Goal: Task Accomplishment & Management: Complete application form

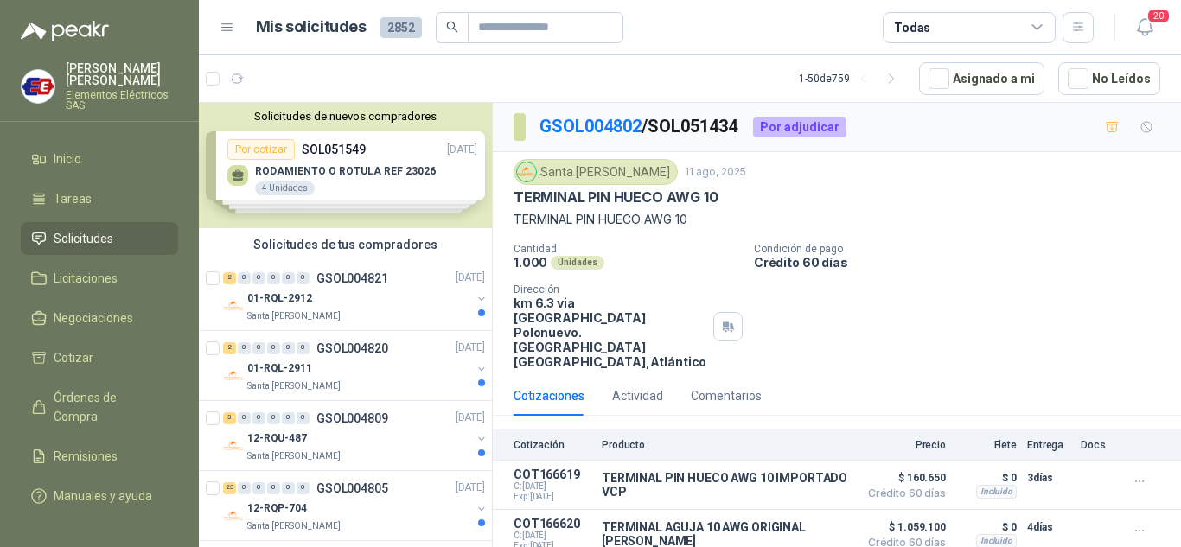
scroll to position [1643, 0]
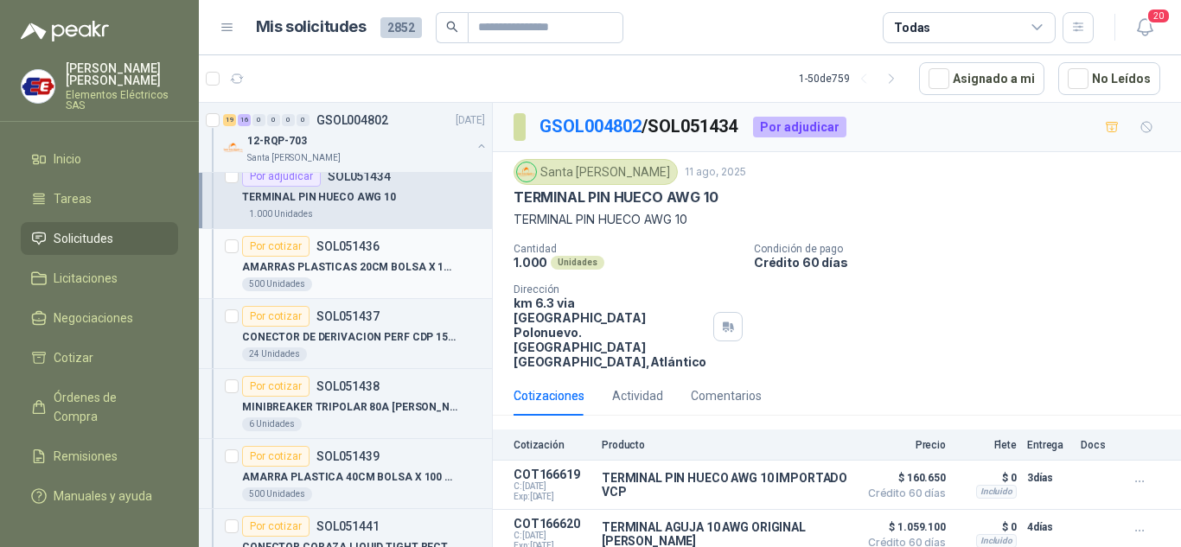
click at [255, 249] on div "Por cotizar" at bounding box center [275, 246] width 67 height 21
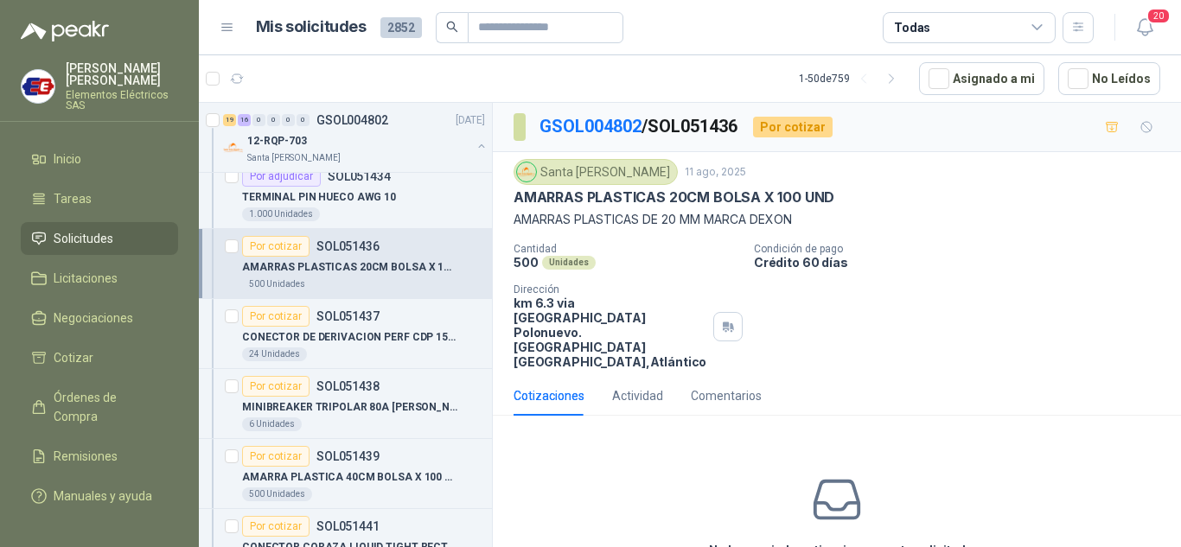
scroll to position [68, 0]
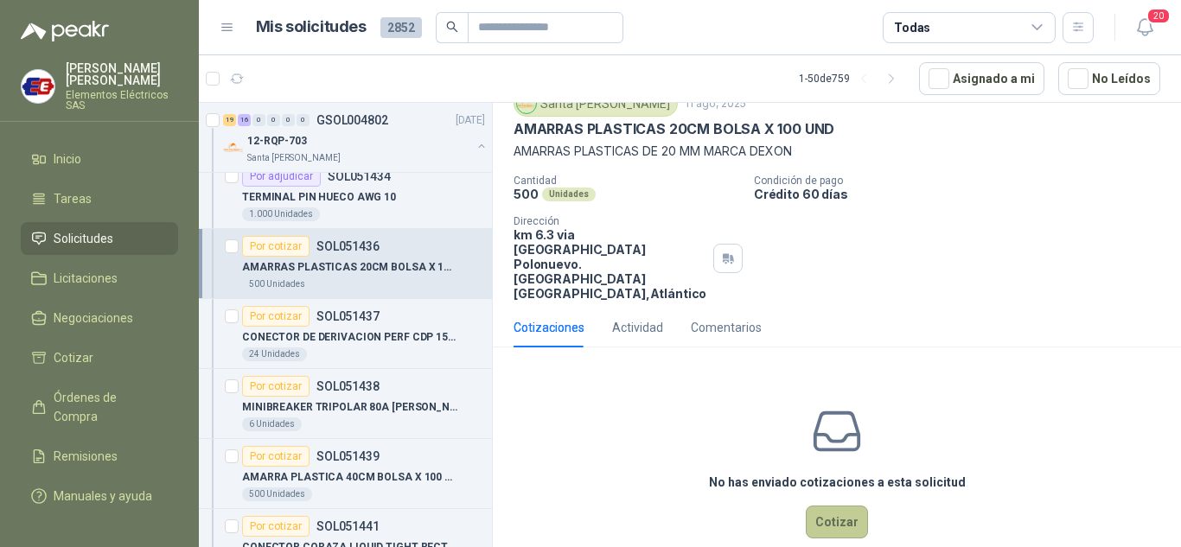
click at [831, 506] on button "Cotizar" at bounding box center [837, 522] width 62 height 33
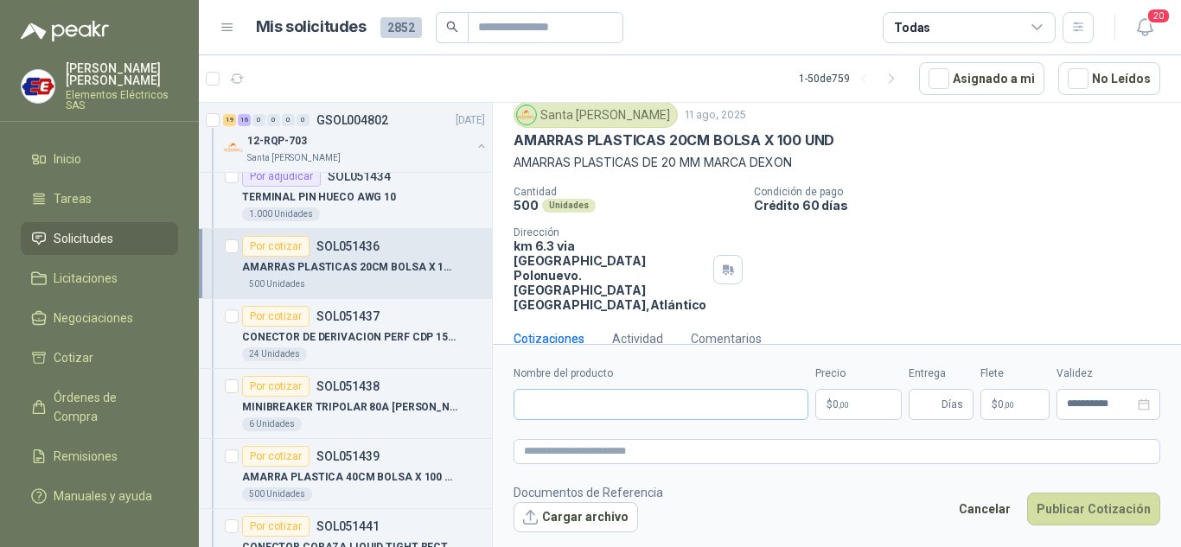
scroll to position [56, 0]
click at [592, 404] on input "Nombre del producto" at bounding box center [661, 404] width 295 height 31
type input "**********"
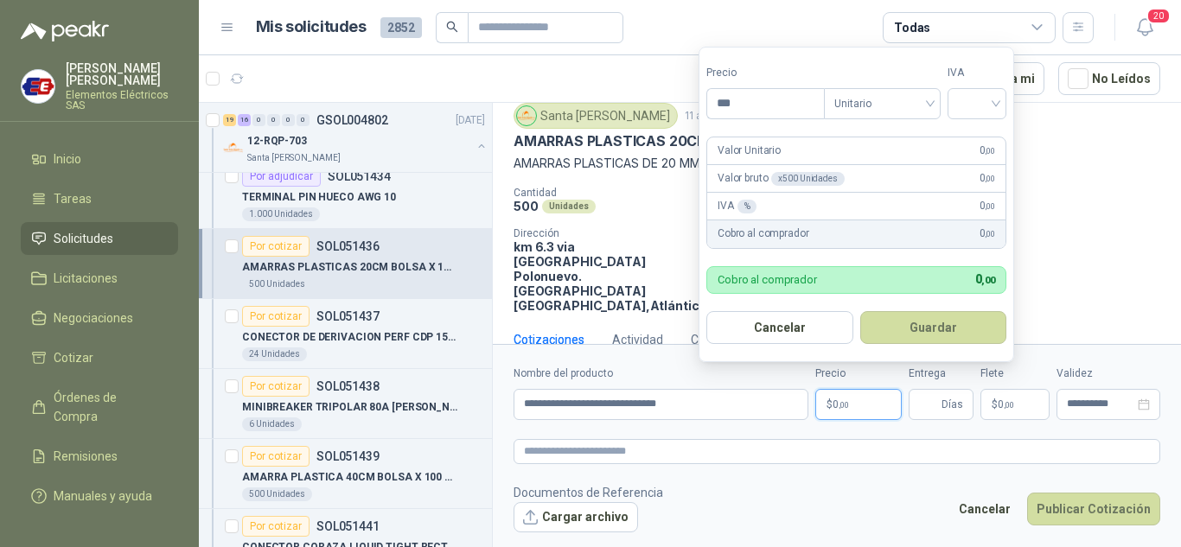
click at [853, 403] on p "$ 0 ,00" at bounding box center [858, 404] width 86 height 31
click at [722, 104] on input "***" at bounding box center [765, 103] width 117 height 29
click at [981, 100] on input "search" at bounding box center [977, 102] width 38 height 26
drag, startPoint x: 968, startPoint y: 138, endPoint x: 964, endPoint y: 291, distance: 152.2
click at [970, 142] on div "19%" at bounding box center [981, 139] width 32 height 19
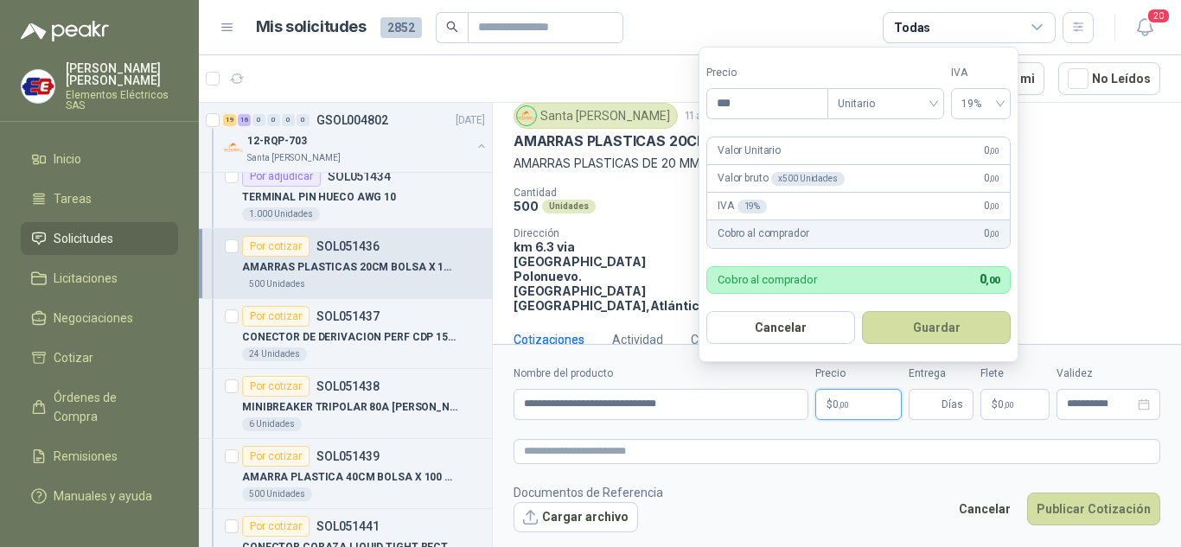
click at [842, 405] on span ",00" at bounding box center [844, 405] width 10 height 10
click at [749, 102] on input "***" at bounding box center [767, 103] width 120 height 29
type input "****"
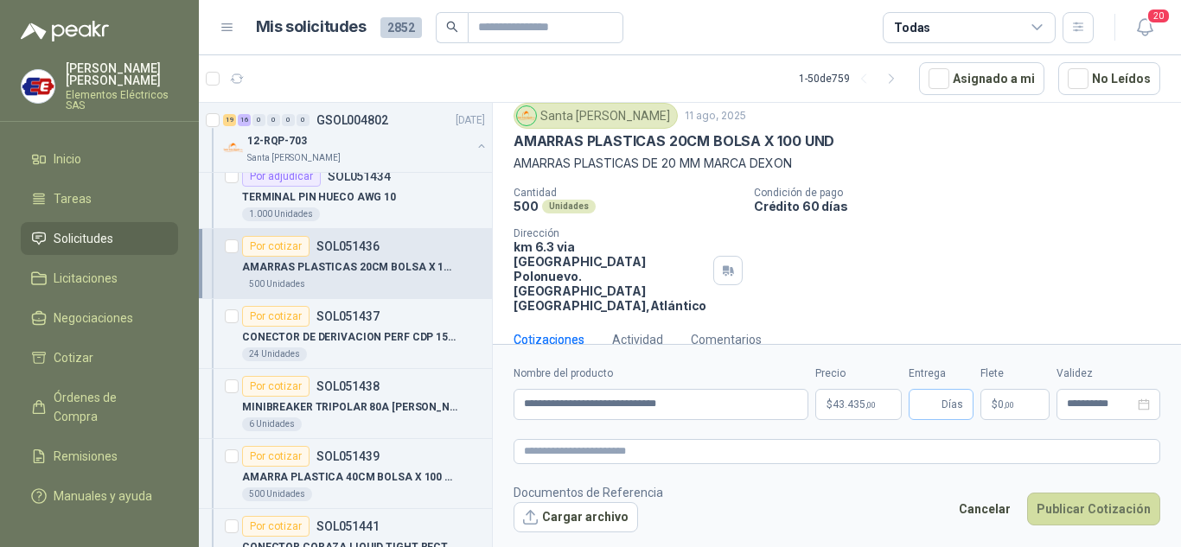
drag, startPoint x: 942, startPoint y: 393, endPoint x: 944, endPoint y: 407, distance: 14.8
click at [943, 398] on span "Días" at bounding box center [953, 404] width 22 height 29
type input "*"
click at [994, 375] on label "Flete" at bounding box center [1015, 374] width 69 height 16
click at [1000, 405] on span "0 ,00" at bounding box center [1006, 404] width 16 height 10
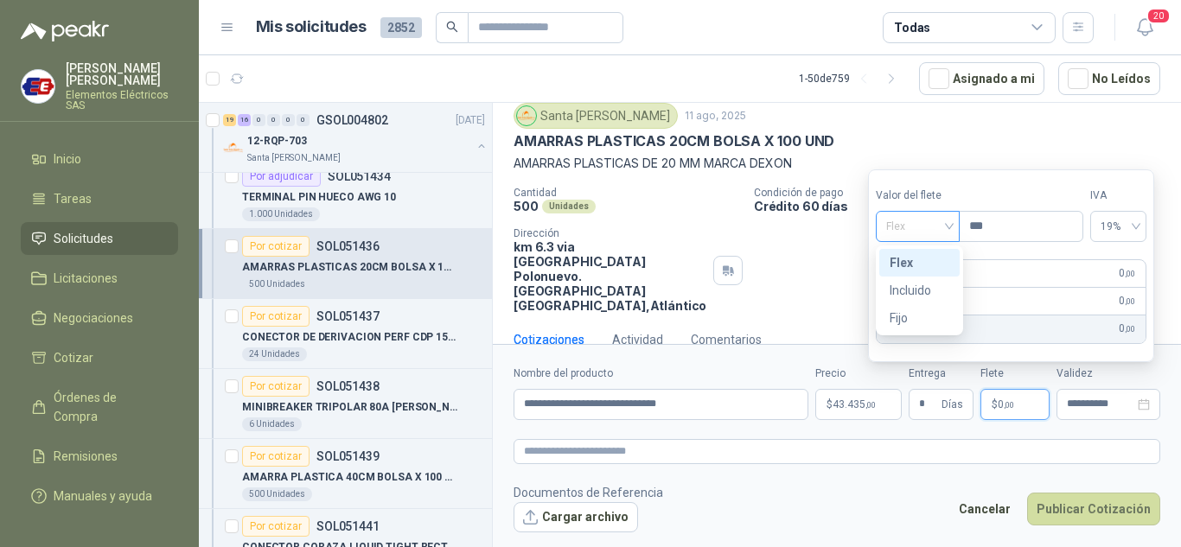
click at [938, 237] on span "Flex" at bounding box center [917, 227] width 63 height 26
click at [916, 293] on div "Incluido" at bounding box center [920, 290] width 60 height 19
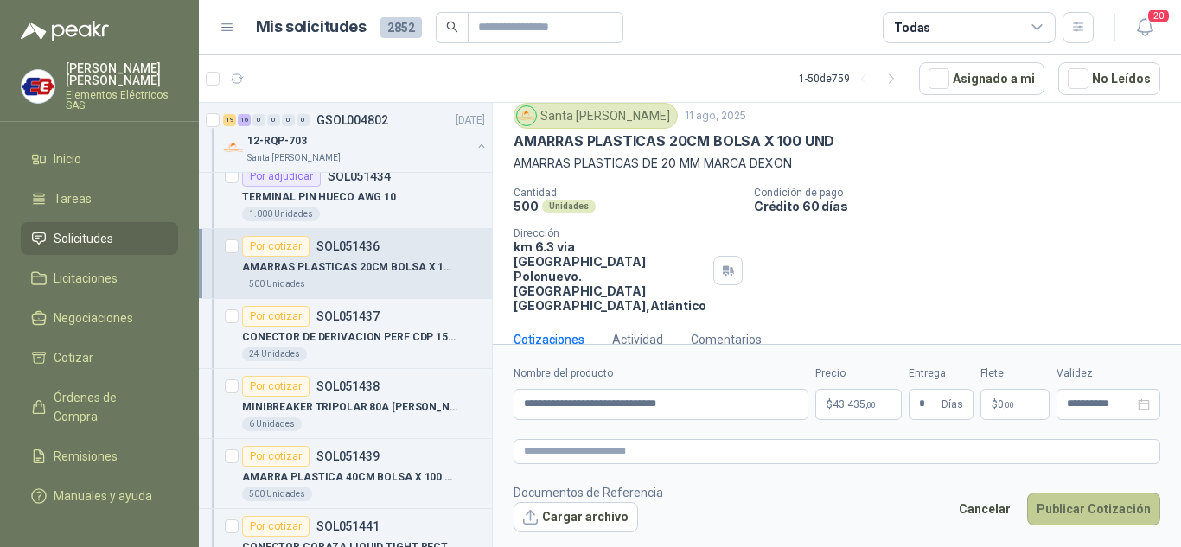
click at [1081, 509] on button "Publicar Cotización" at bounding box center [1093, 509] width 133 height 33
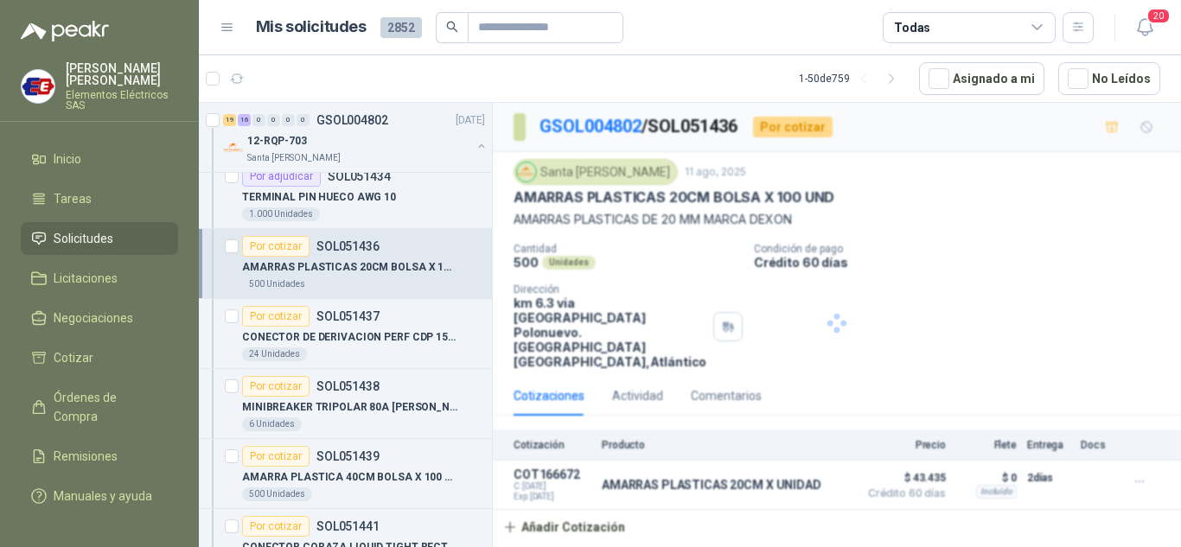
scroll to position [0, 0]
click at [283, 314] on div "Por cotizar" at bounding box center [275, 316] width 67 height 21
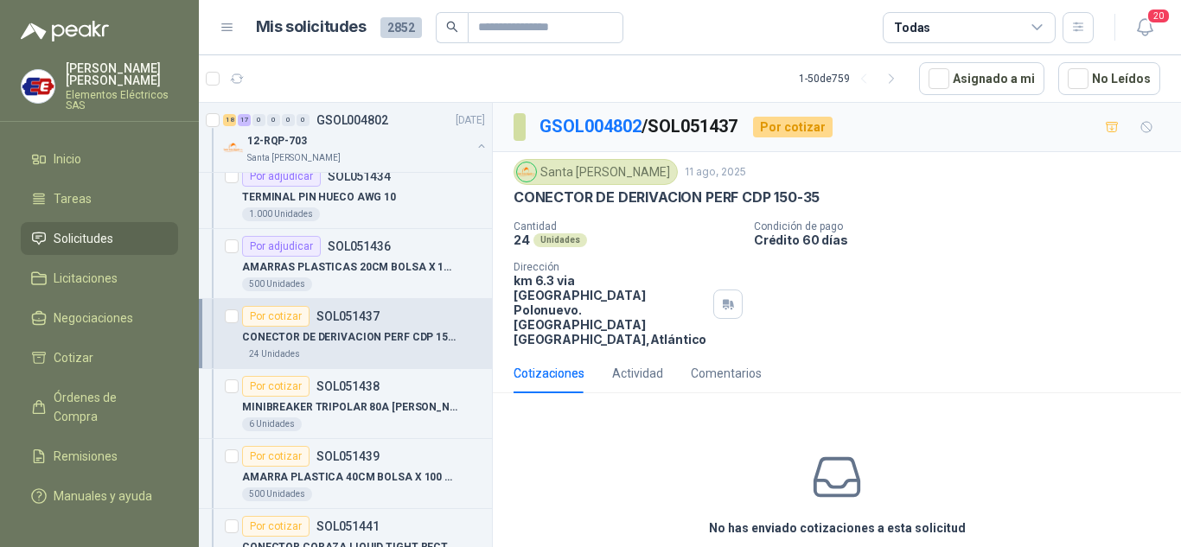
click at [287, 318] on div "Por cotizar" at bounding box center [275, 316] width 67 height 21
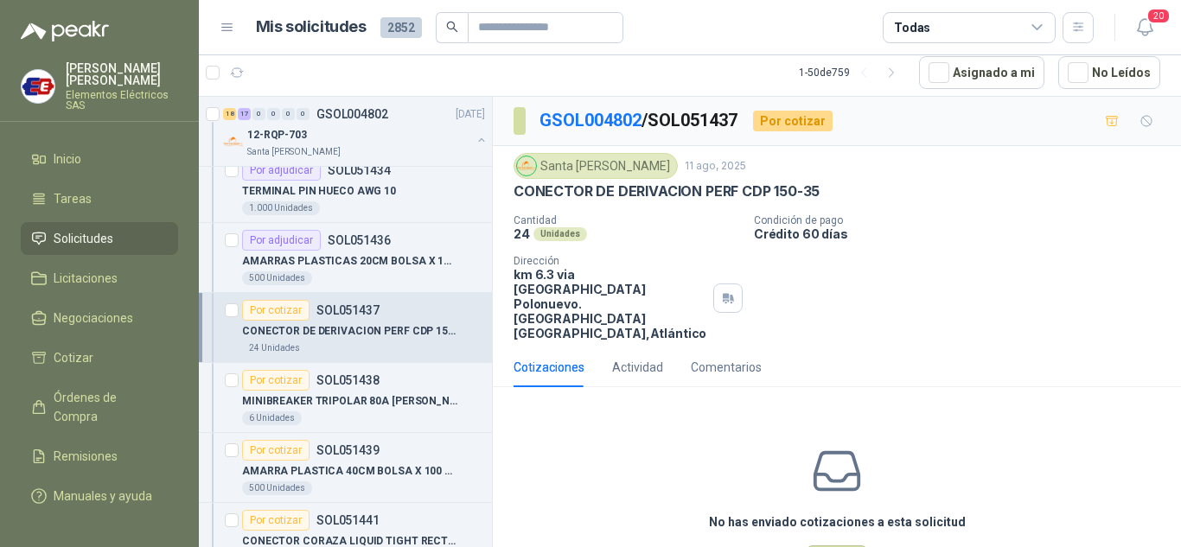
scroll to position [46, 0]
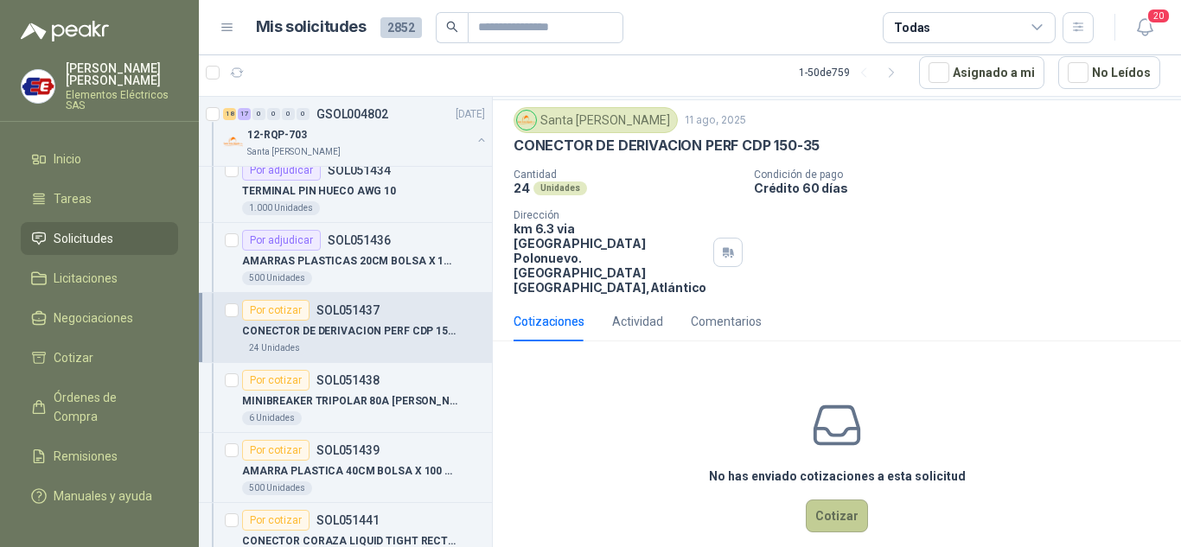
click at [829, 500] on button "Cotizar" at bounding box center [837, 516] width 62 height 33
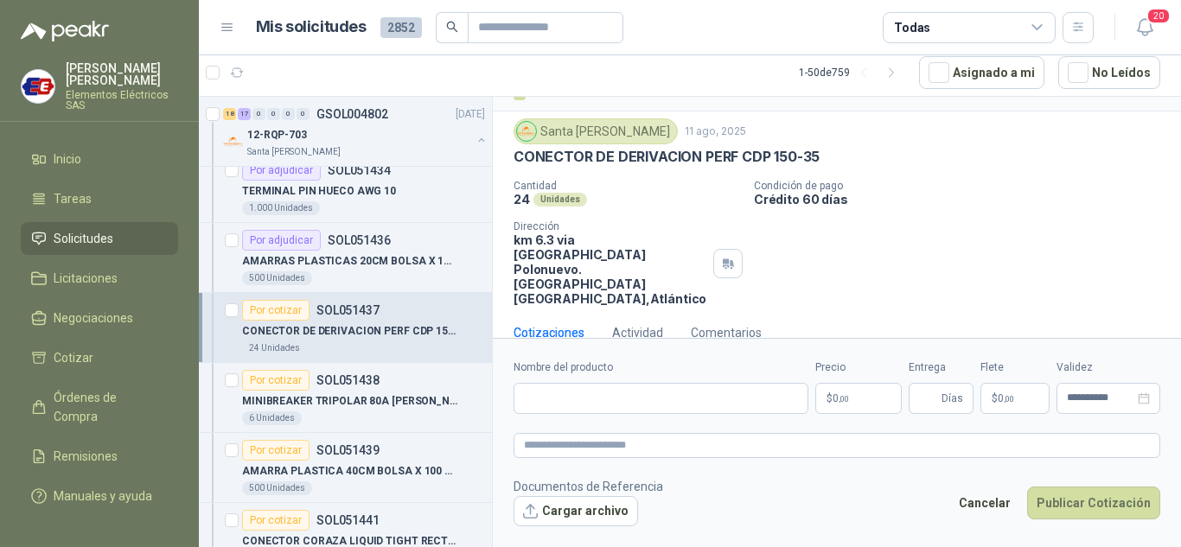
scroll to position [34, 0]
click at [574, 389] on input "Nombre del producto" at bounding box center [661, 398] width 295 height 31
type input "**********"
click at [853, 399] on p "$ 0 ,00" at bounding box center [858, 398] width 86 height 31
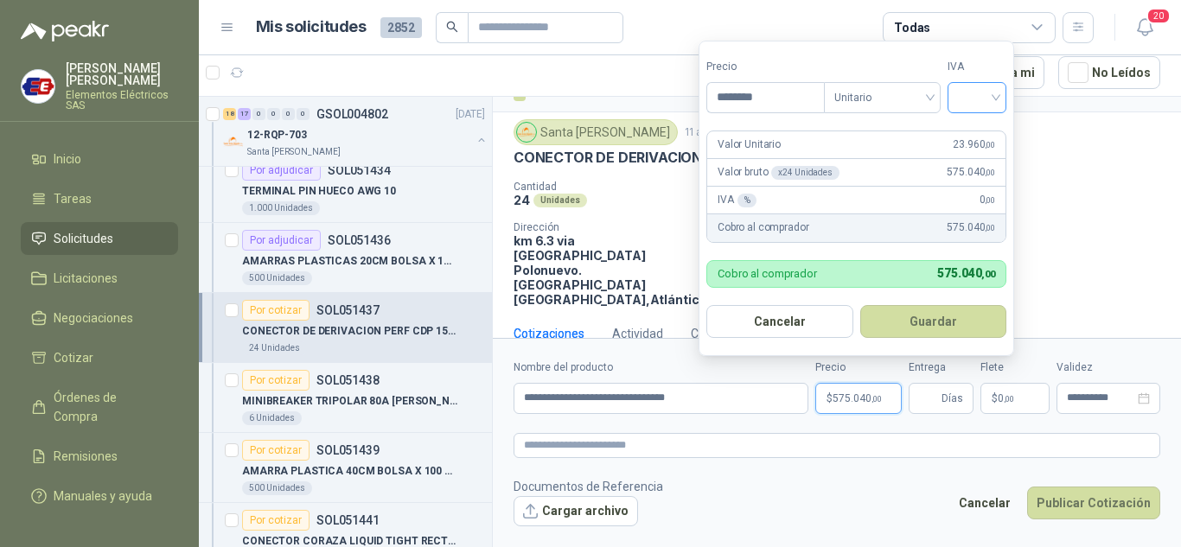
type input "********"
click at [990, 99] on input "search" at bounding box center [977, 96] width 38 height 26
drag, startPoint x: 971, startPoint y: 135, endPoint x: 954, endPoint y: 288, distance: 154.0
click at [971, 136] on div "19%" at bounding box center [981, 133] width 32 height 19
click at [953, 403] on span "Días" at bounding box center [953, 398] width 22 height 29
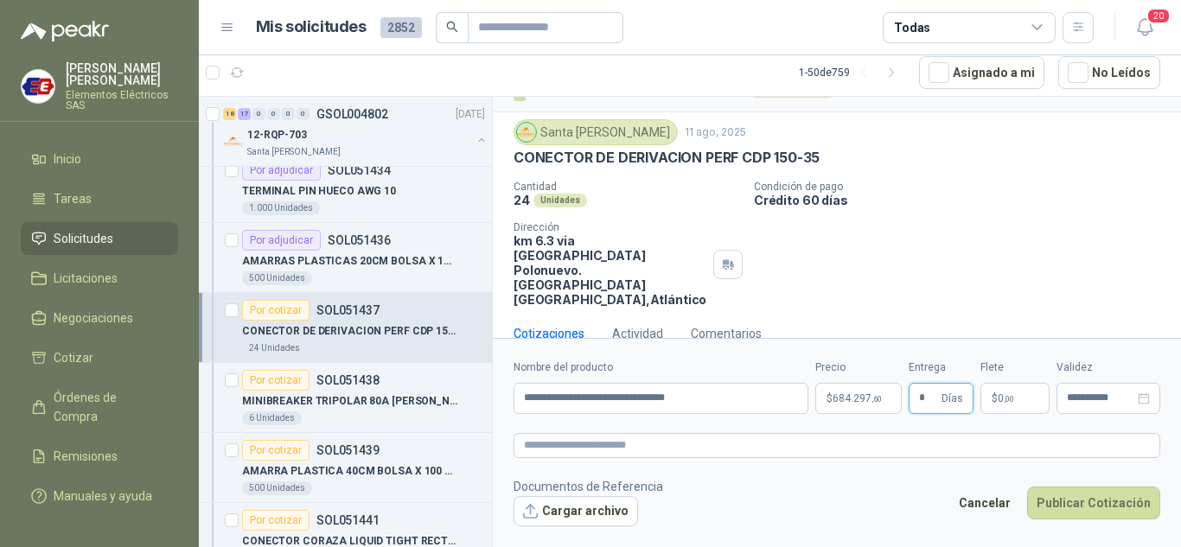
type input "*"
drag, startPoint x: 1001, startPoint y: 361, endPoint x: 1004, endPoint y: 374, distance: 13.2
click at [1002, 367] on label "Flete" at bounding box center [1015, 368] width 69 height 16
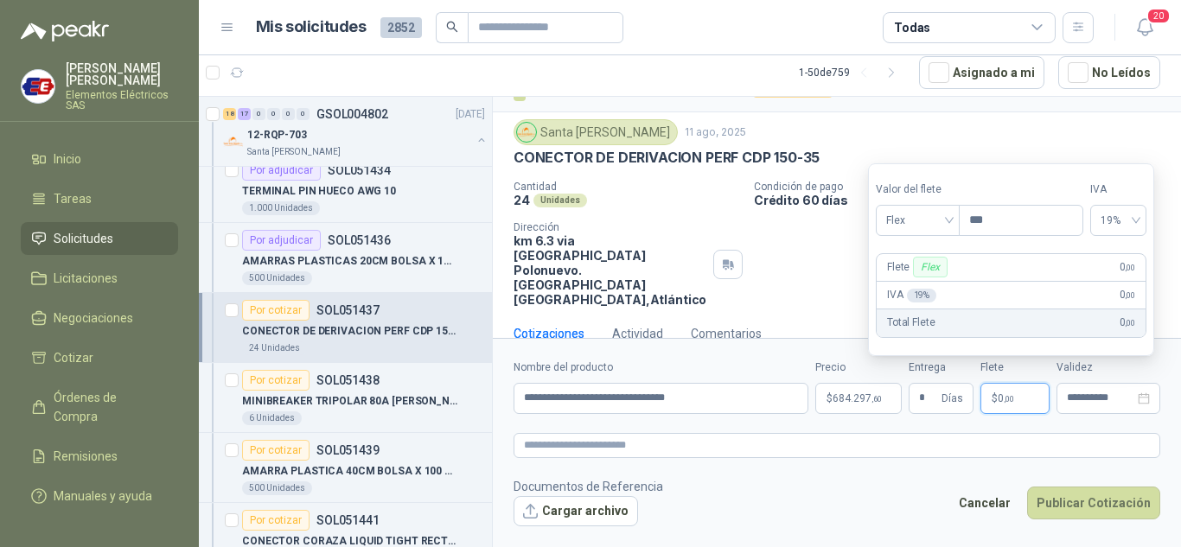
click at [1011, 404] on p "$ 0 ,00" at bounding box center [1015, 398] width 69 height 31
drag, startPoint x: 955, startPoint y: 214, endPoint x: 949, endPoint y: 222, distance: 9.4
click at [954, 215] on div "Flex" at bounding box center [918, 220] width 84 height 31
click at [904, 282] on div "Incluido" at bounding box center [920, 284] width 60 height 19
click at [1041, 499] on button "Publicar Cotización" at bounding box center [1093, 503] width 133 height 33
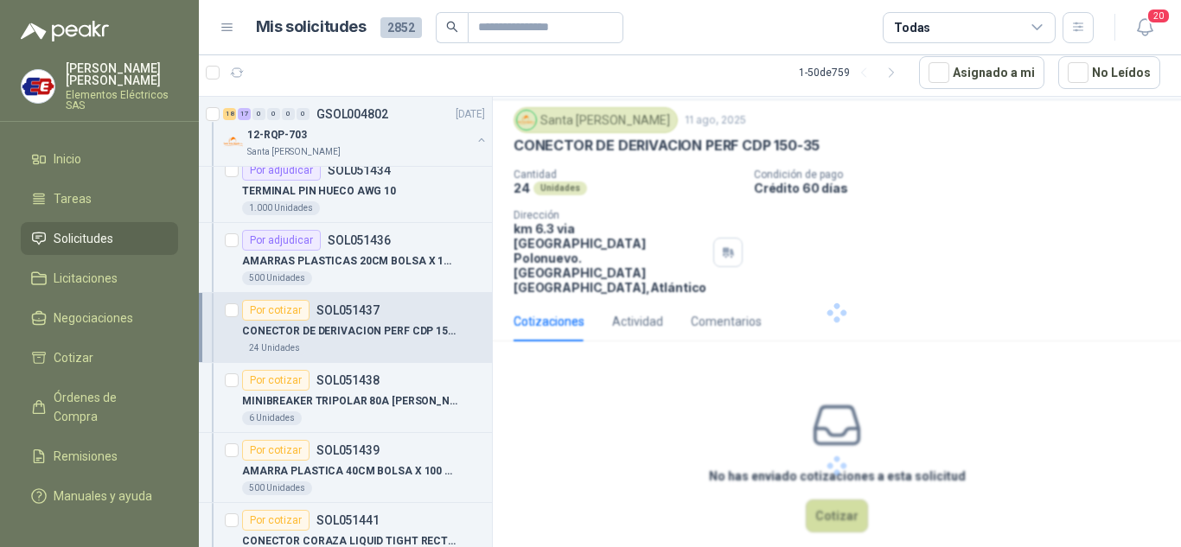
scroll to position [0, 0]
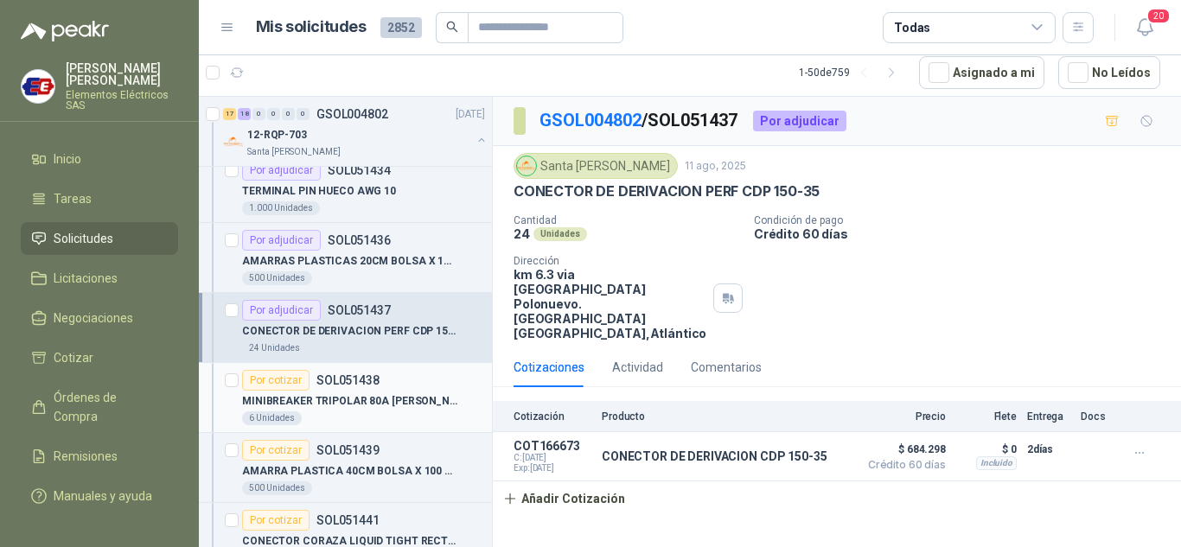
click at [271, 382] on div "Por cotizar" at bounding box center [275, 380] width 67 height 21
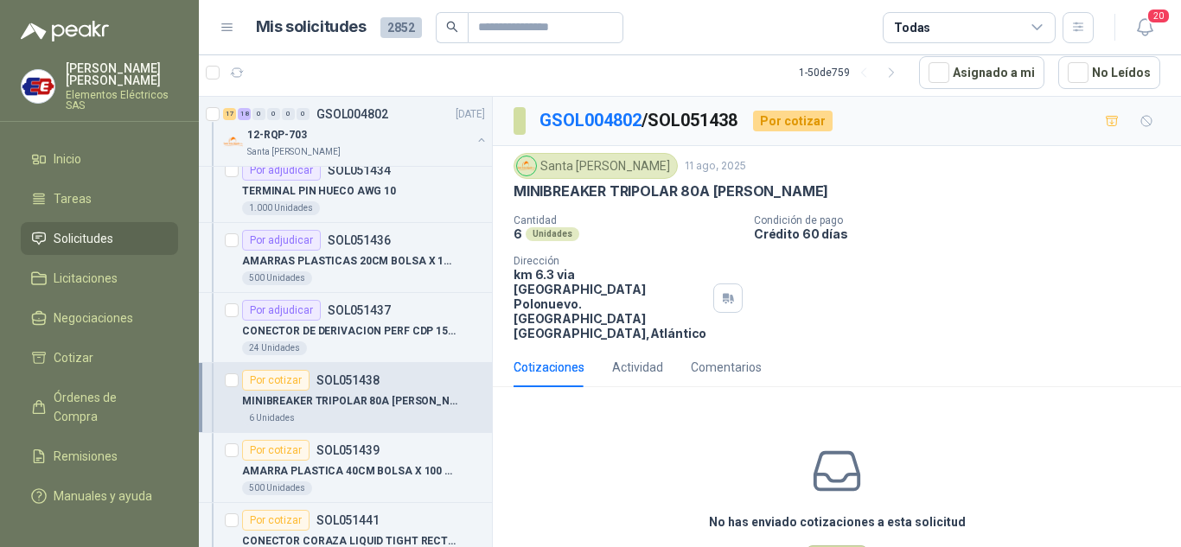
scroll to position [46, 0]
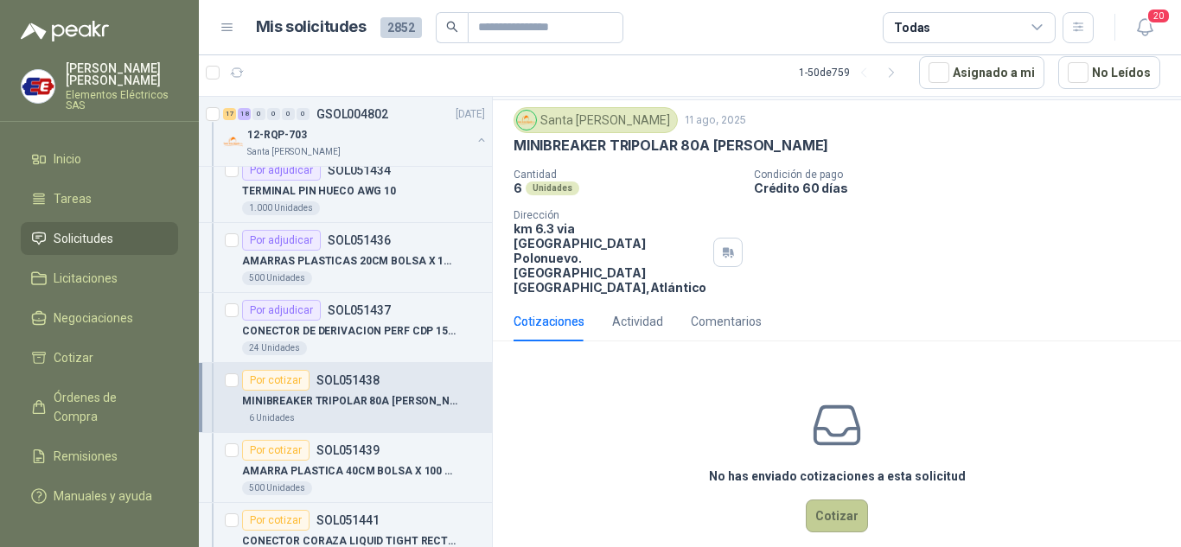
click at [841, 500] on button "Cotizar" at bounding box center [837, 516] width 62 height 33
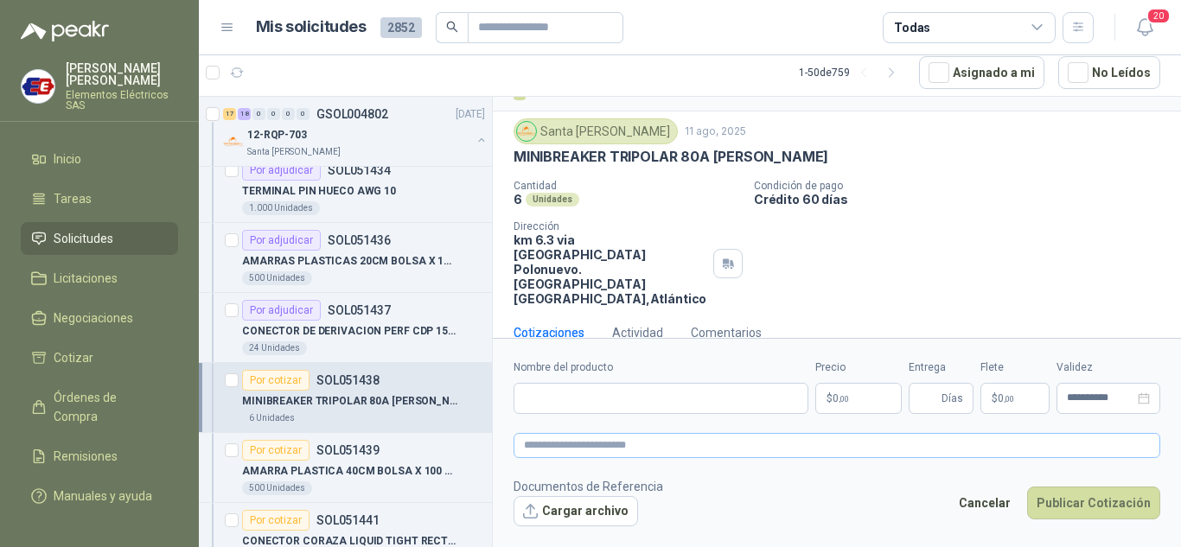
scroll to position [34, 0]
drag, startPoint x: 557, startPoint y: 406, endPoint x: 570, endPoint y: 388, distance: 22.3
click at [559, 402] on input "Nombre del producto" at bounding box center [661, 398] width 295 height 31
type input "**********"
click at [834, 396] on span "0 ,00" at bounding box center [841, 398] width 16 height 10
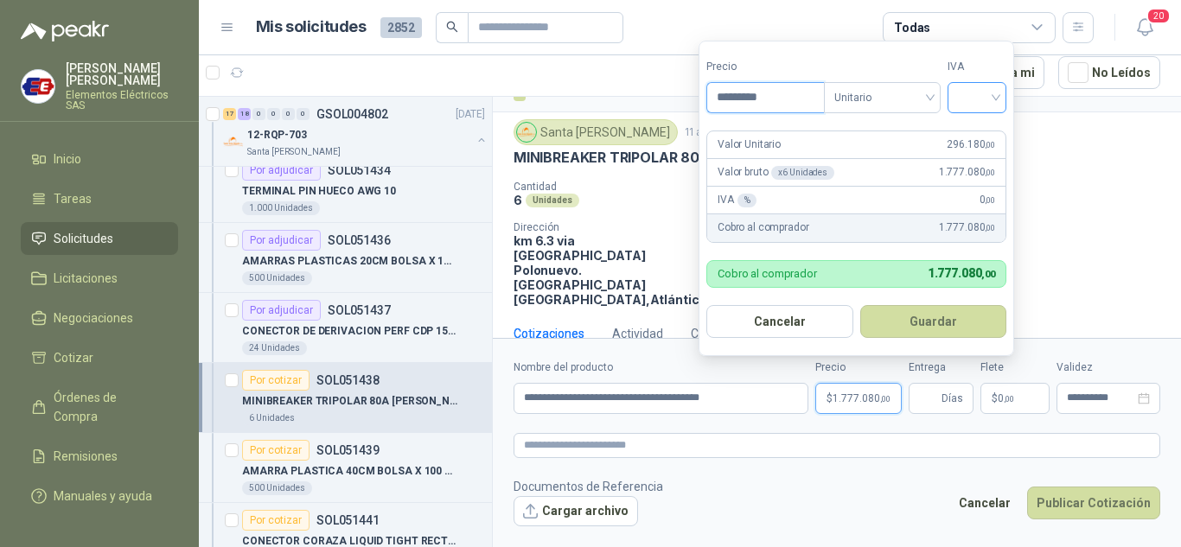
type input "*********"
click at [994, 92] on input "search" at bounding box center [977, 96] width 38 height 26
click at [981, 131] on div "19%" at bounding box center [981, 133] width 32 height 19
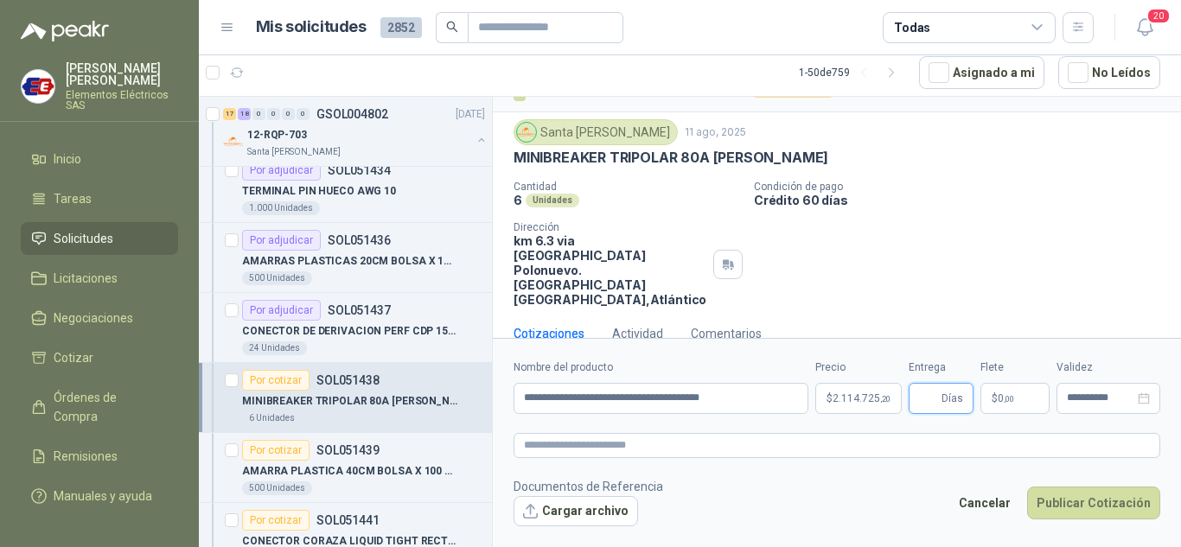
click at [933, 395] on input "Entrega" at bounding box center [928, 398] width 19 height 29
type input "*"
click at [992, 398] on span "$" at bounding box center [995, 398] width 6 height 10
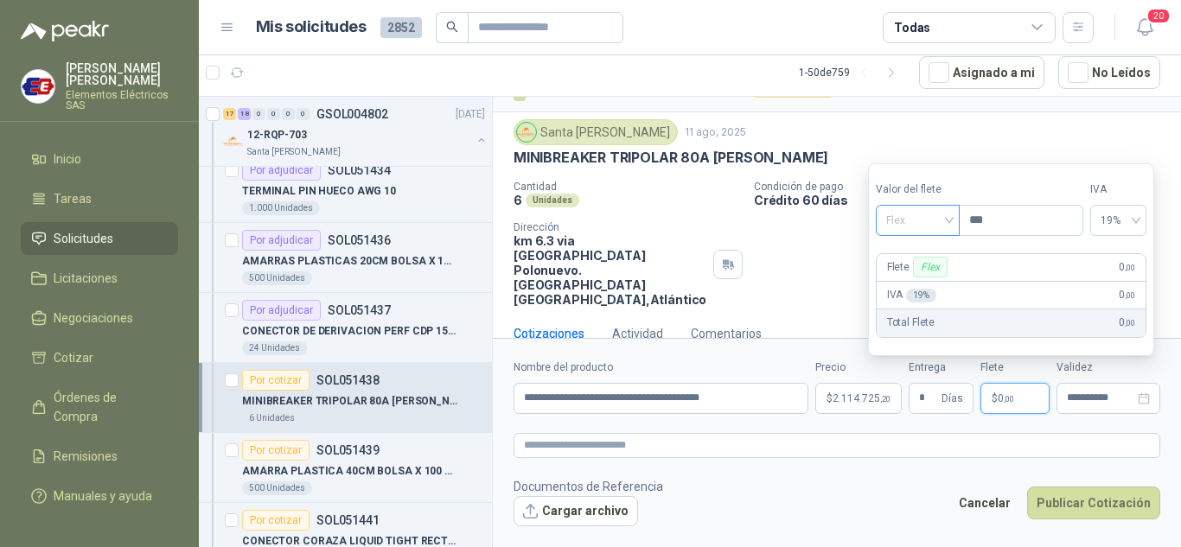
click at [949, 218] on span "Flex" at bounding box center [917, 221] width 63 height 26
click at [898, 288] on div "Incluido" at bounding box center [920, 284] width 60 height 19
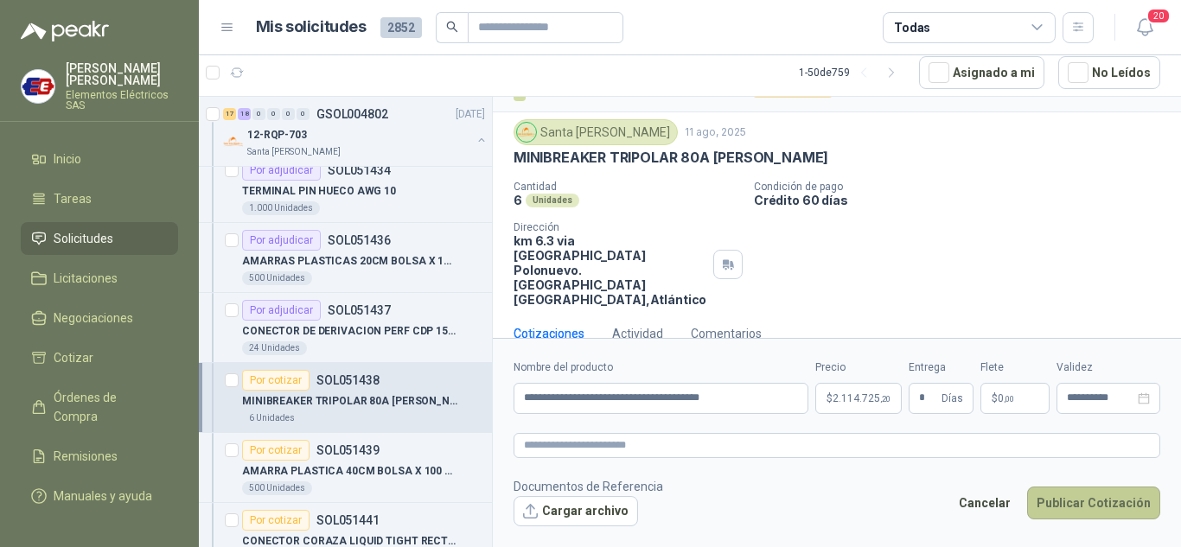
click at [1109, 502] on button "Publicar Cotización" at bounding box center [1093, 503] width 133 height 33
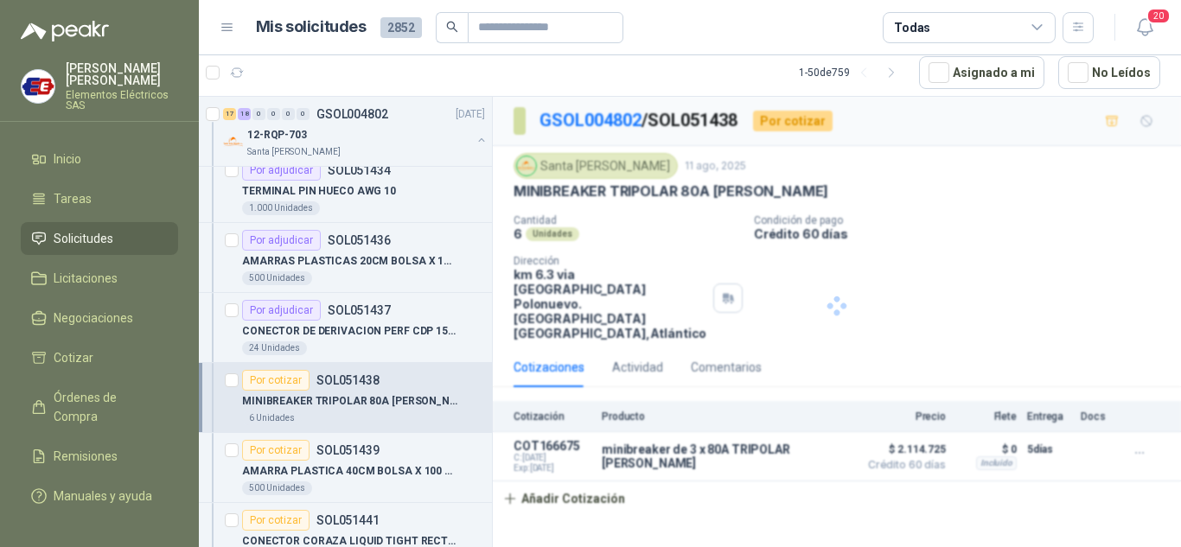
scroll to position [0, 0]
click at [284, 454] on div "Por cotizar" at bounding box center [275, 450] width 67 height 21
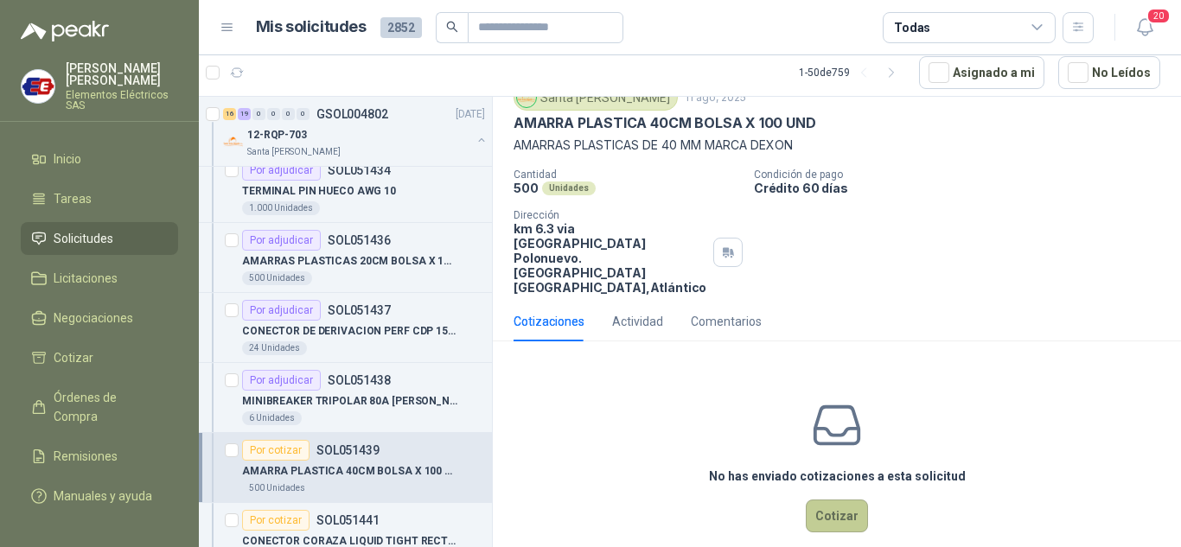
click at [833, 500] on button "Cotizar" at bounding box center [837, 516] width 62 height 33
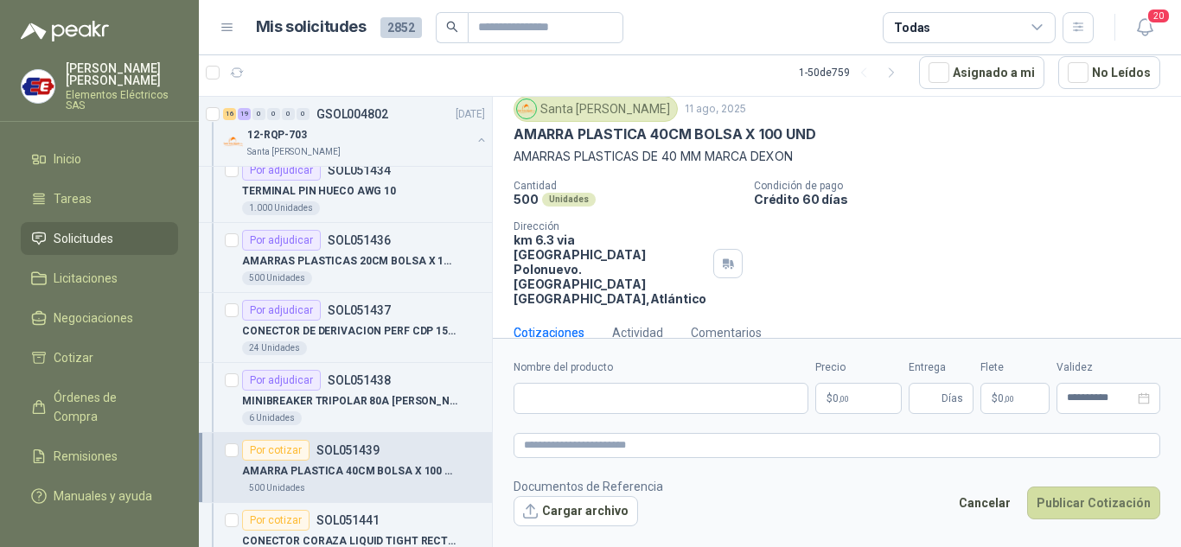
scroll to position [56, 0]
click at [568, 392] on input "Nombre del producto" at bounding box center [661, 398] width 295 height 31
click at [720, 400] on input "**********" at bounding box center [661, 398] width 295 height 31
type input "**********"
click at [850, 407] on p "$ 0 ,00" at bounding box center [858, 398] width 86 height 31
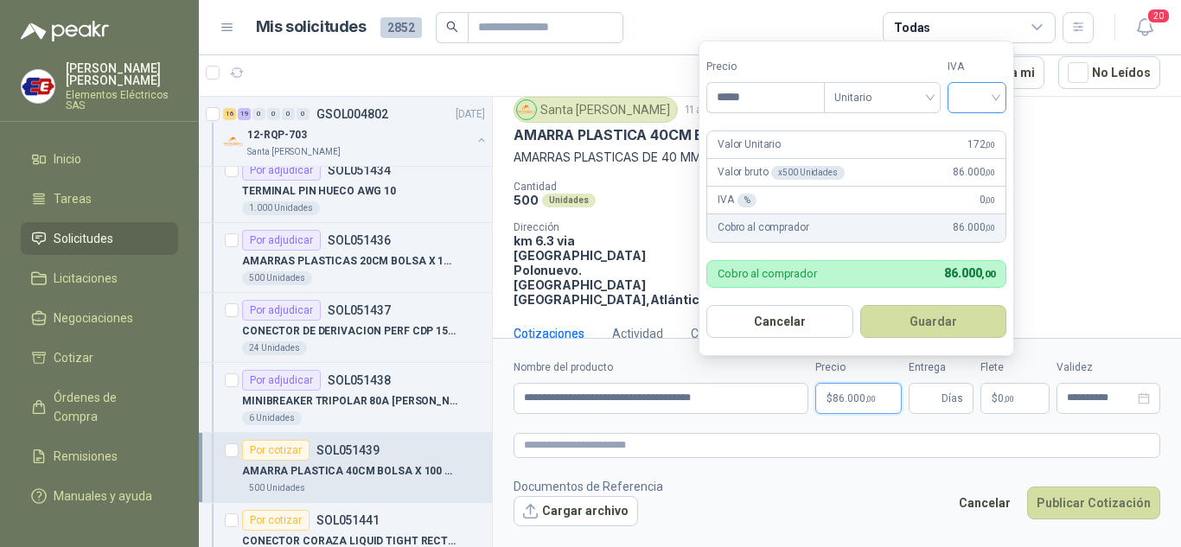
type input "*****"
click at [981, 101] on input "search" at bounding box center [977, 96] width 38 height 26
click at [970, 130] on div "19%" at bounding box center [981, 133] width 32 height 19
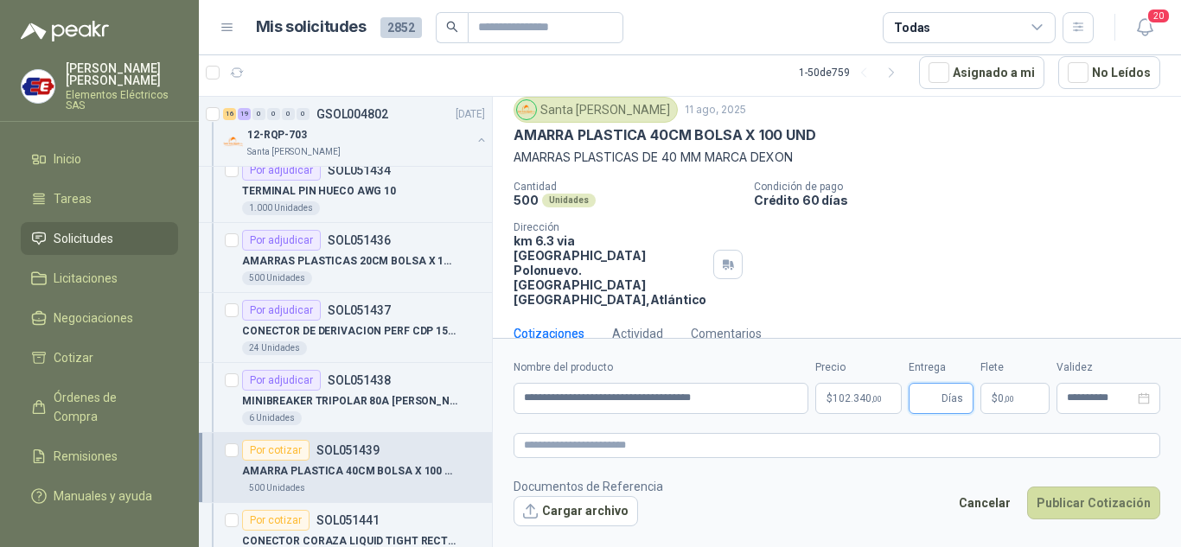
click at [923, 397] on input "Entrega" at bounding box center [928, 398] width 19 height 29
type input "**"
click at [1002, 406] on p "$ 0 ,00" at bounding box center [1015, 398] width 69 height 31
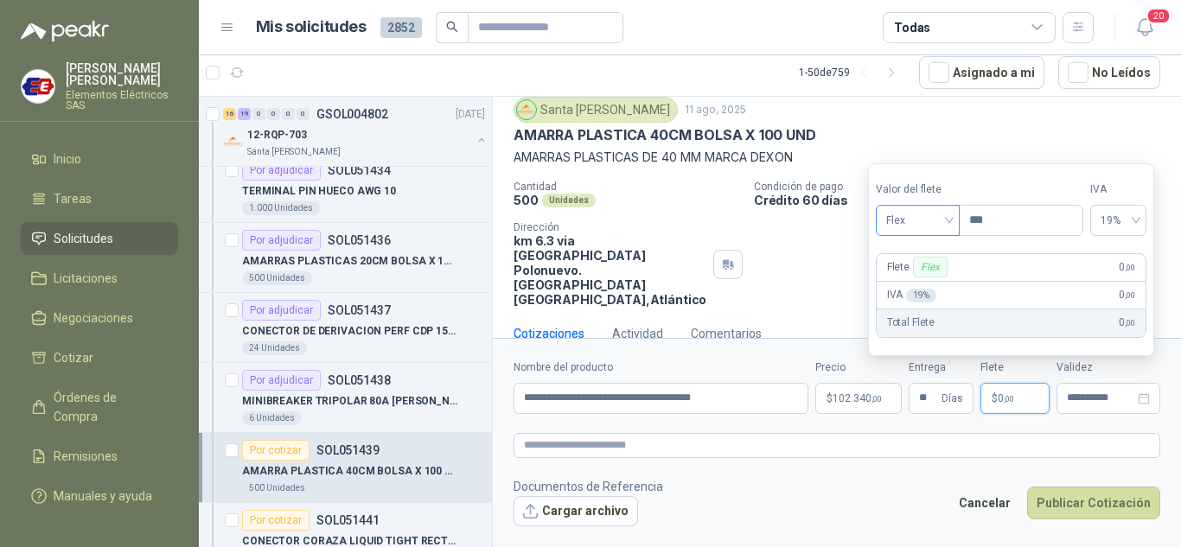
click at [943, 218] on span "Flex" at bounding box center [917, 221] width 63 height 26
click at [919, 278] on div "Incluido" at bounding box center [920, 284] width 60 height 19
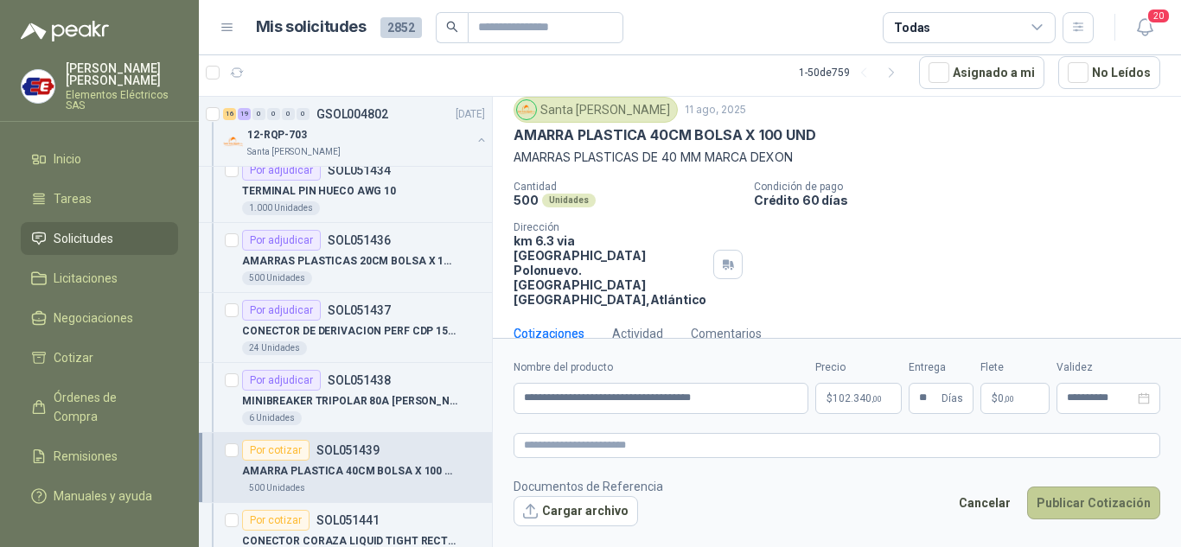
click at [1059, 503] on button "Publicar Cotización" at bounding box center [1093, 503] width 133 height 33
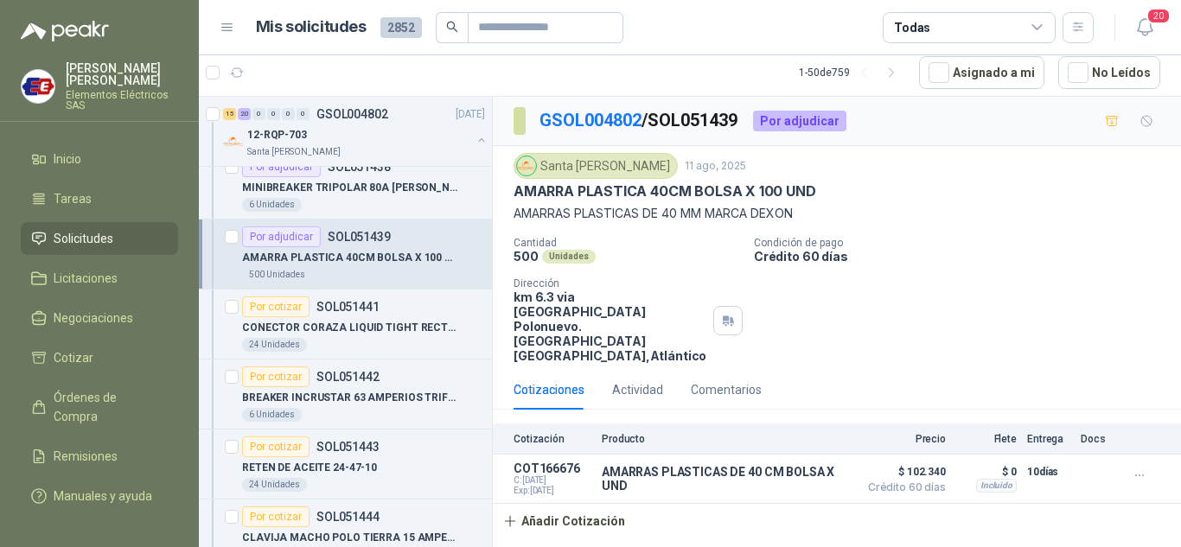
scroll to position [1816, 0]
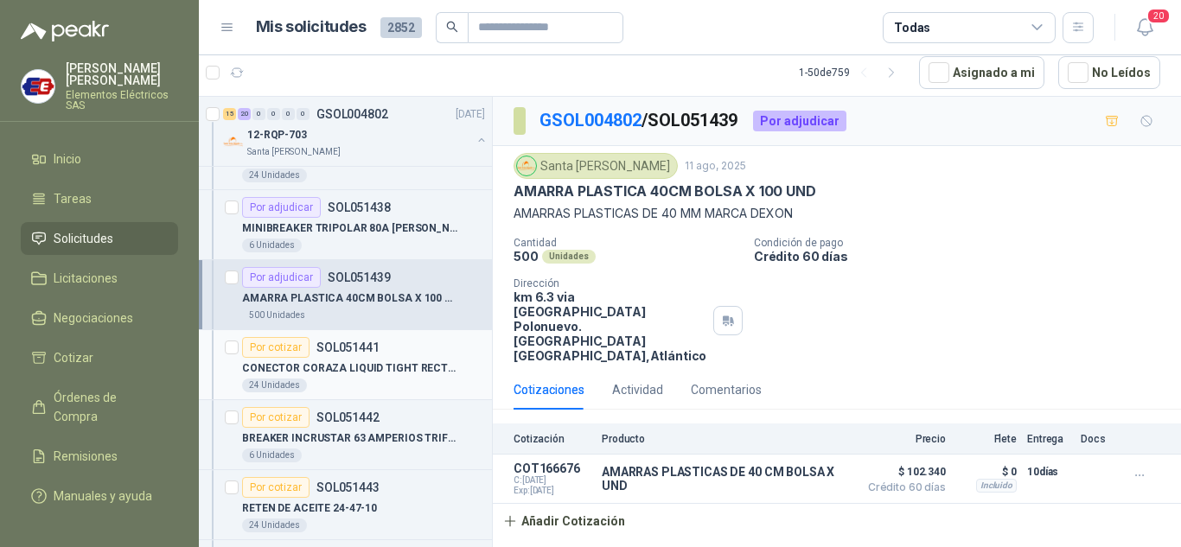
click at [267, 351] on div "Por cotizar" at bounding box center [275, 347] width 67 height 21
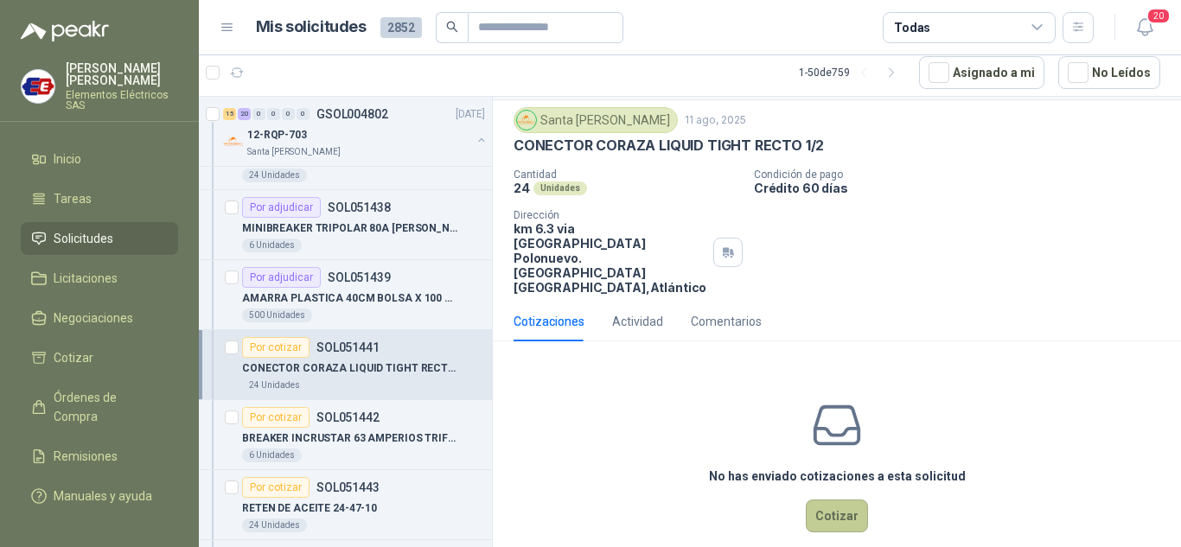
click at [825, 500] on button "Cotizar" at bounding box center [837, 516] width 62 height 33
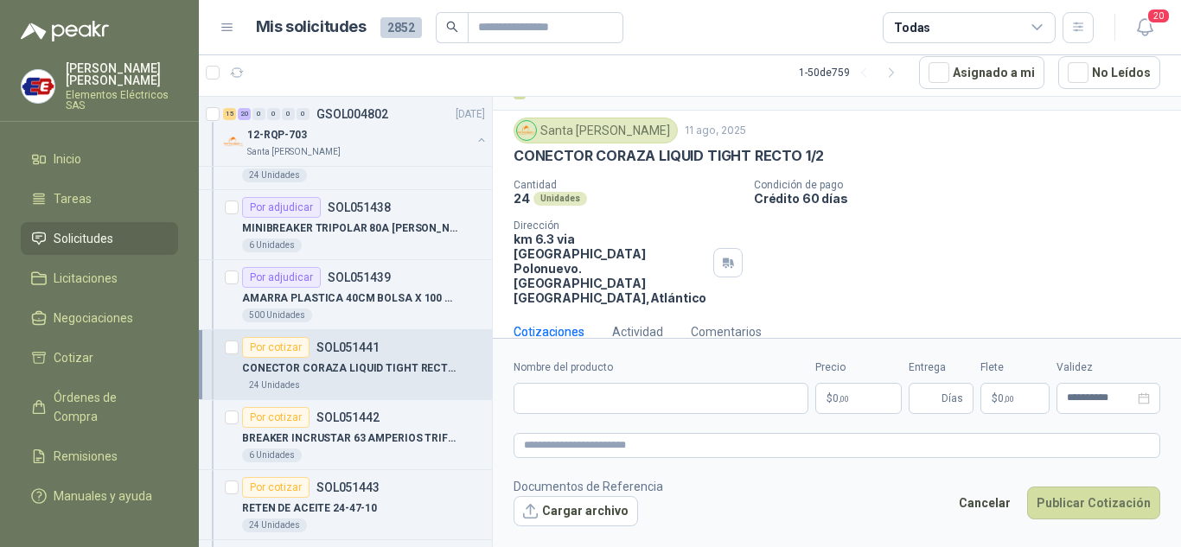
scroll to position [34, 0]
click at [571, 407] on input "Nombre del producto" at bounding box center [661, 398] width 295 height 31
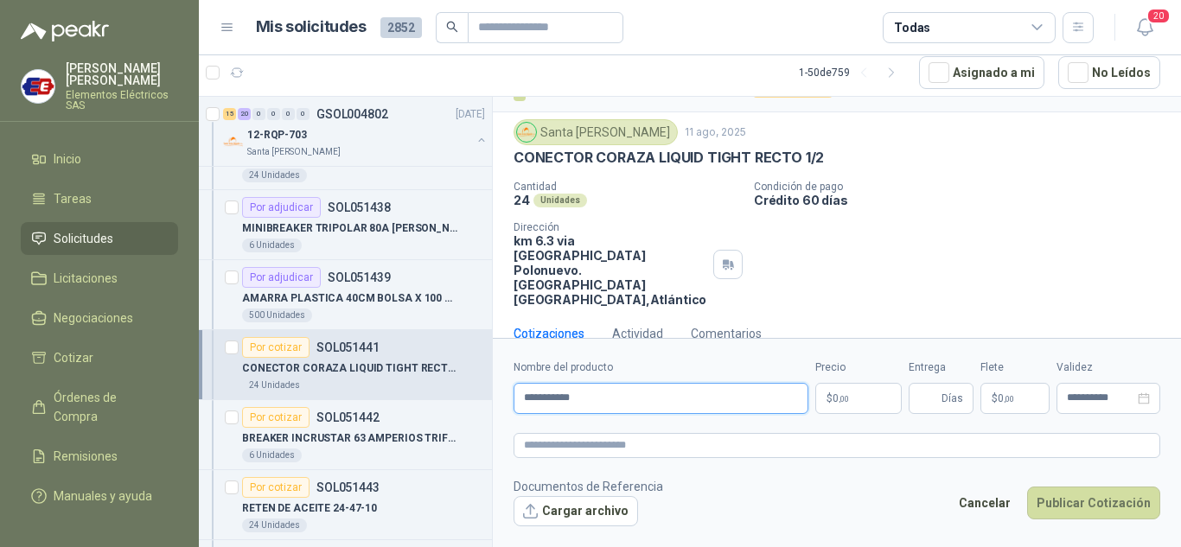
type input "**********"
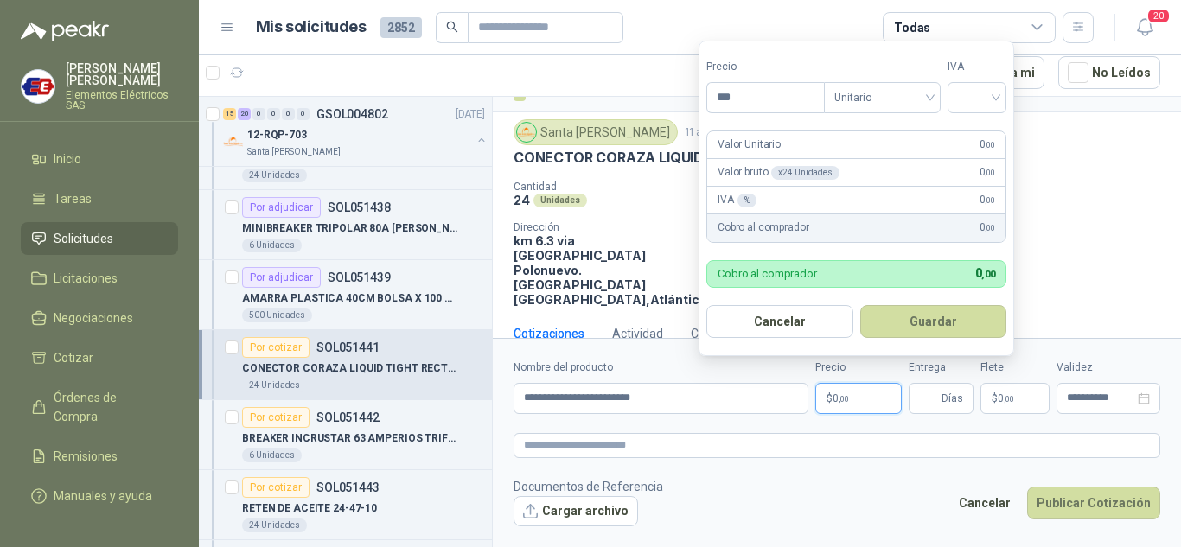
click at [868, 389] on p "$ 0 ,00" at bounding box center [858, 398] width 86 height 31
type input "*******"
click at [989, 86] on input "search" at bounding box center [977, 96] width 38 height 26
click at [968, 134] on div "19%" at bounding box center [981, 133] width 32 height 19
click at [929, 405] on input "Entrega" at bounding box center [928, 398] width 19 height 29
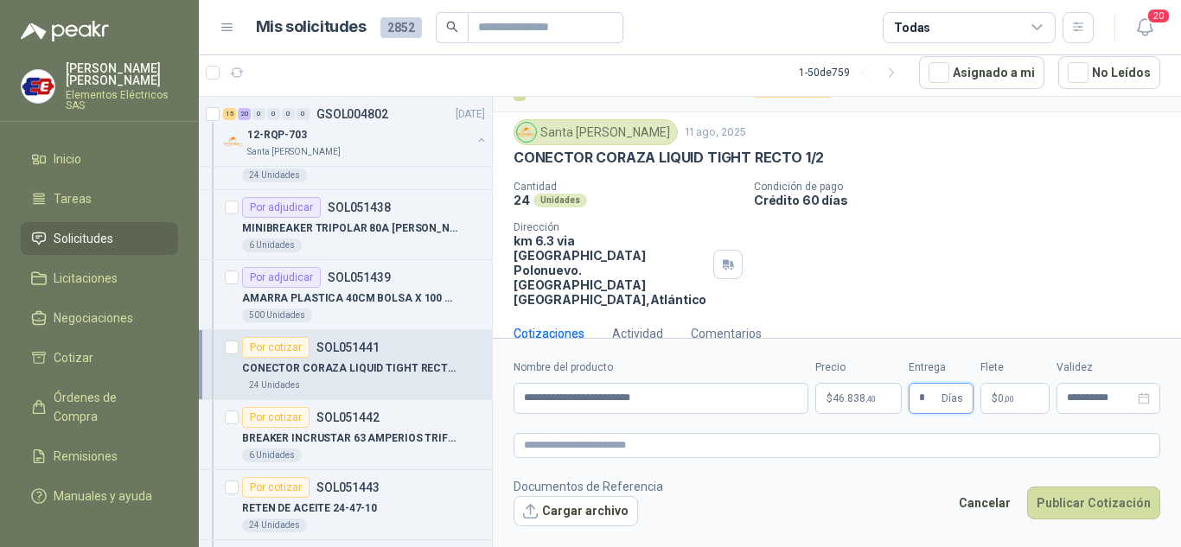
type input "*"
drag, startPoint x: 990, startPoint y: 286, endPoint x: 1005, endPoint y: 355, distance: 69.9
click at [994, 321] on div "Cotizaciones Actividad Comentarios" at bounding box center [837, 334] width 647 height 40
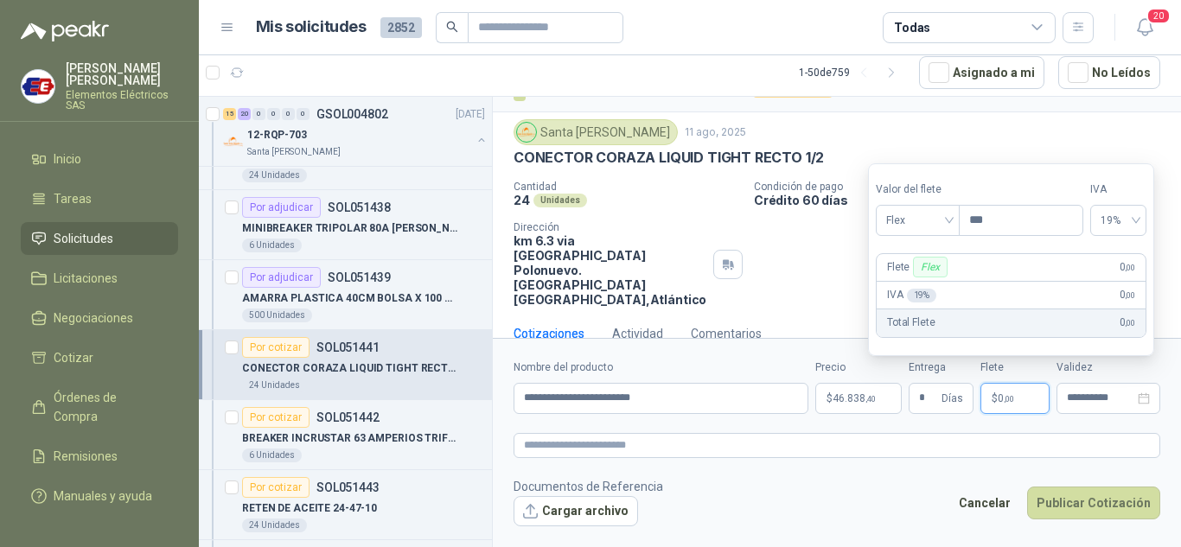
click at [1009, 395] on span ",00" at bounding box center [1009, 399] width 10 height 10
click at [949, 213] on span "Flex" at bounding box center [917, 221] width 63 height 26
click at [906, 289] on div "Incluido" at bounding box center [920, 284] width 60 height 19
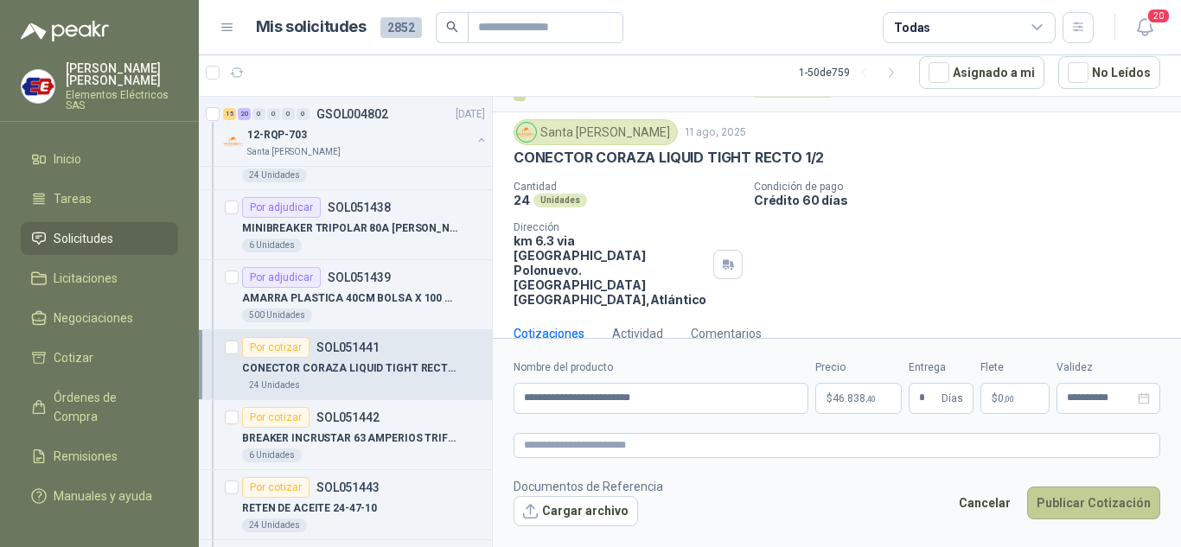
click at [1106, 502] on button "Publicar Cotización" at bounding box center [1093, 503] width 133 height 33
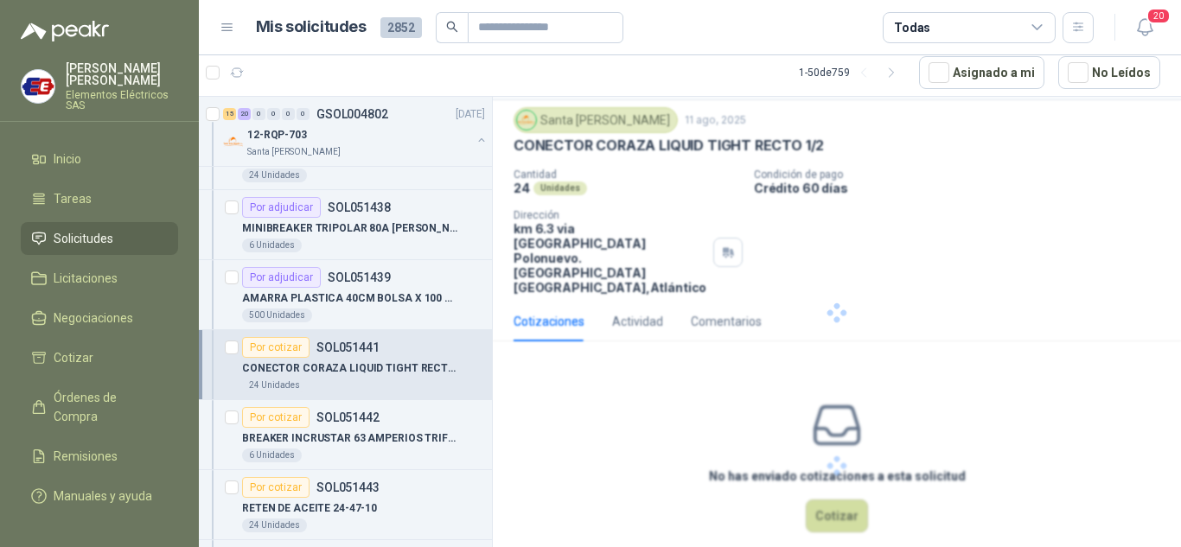
scroll to position [0, 0]
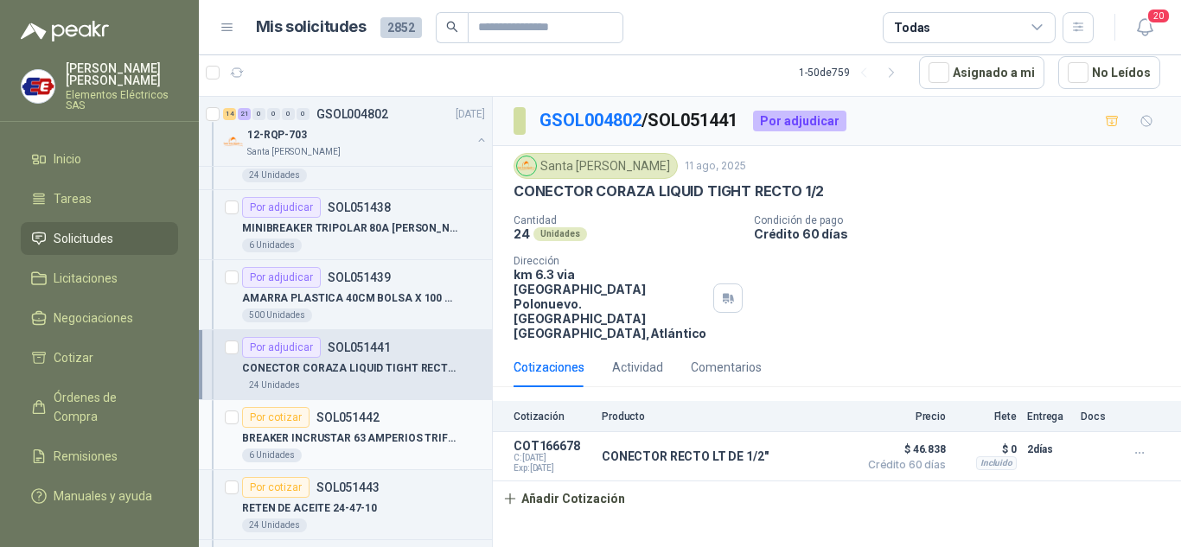
click at [279, 422] on div "Por cotizar" at bounding box center [275, 417] width 67 height 21
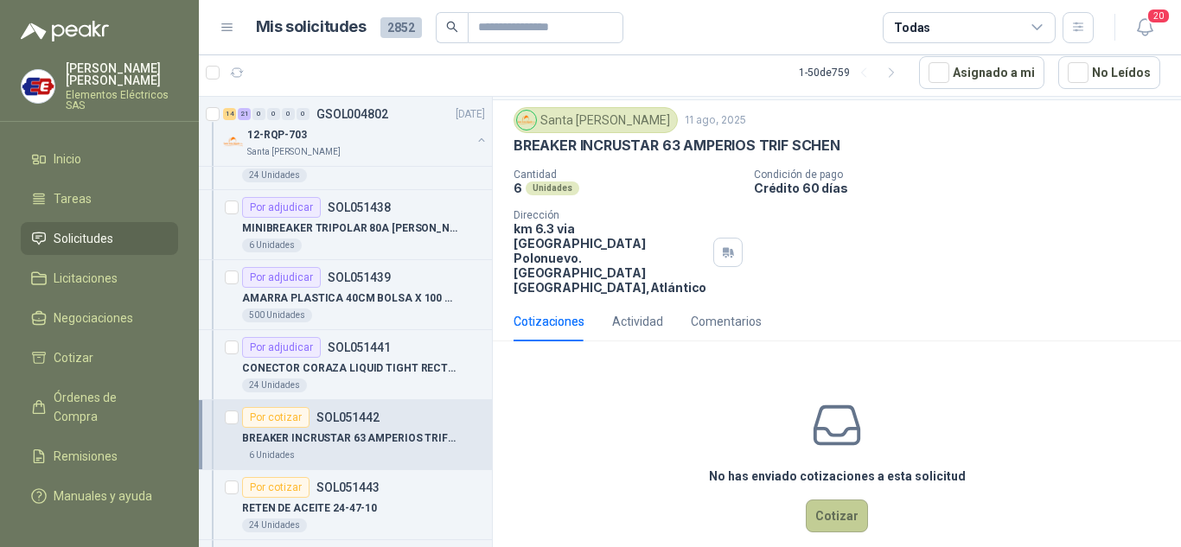
click at [822, 500] on button "Cotizar" at bounding box center [837, 516] width 62 height 33
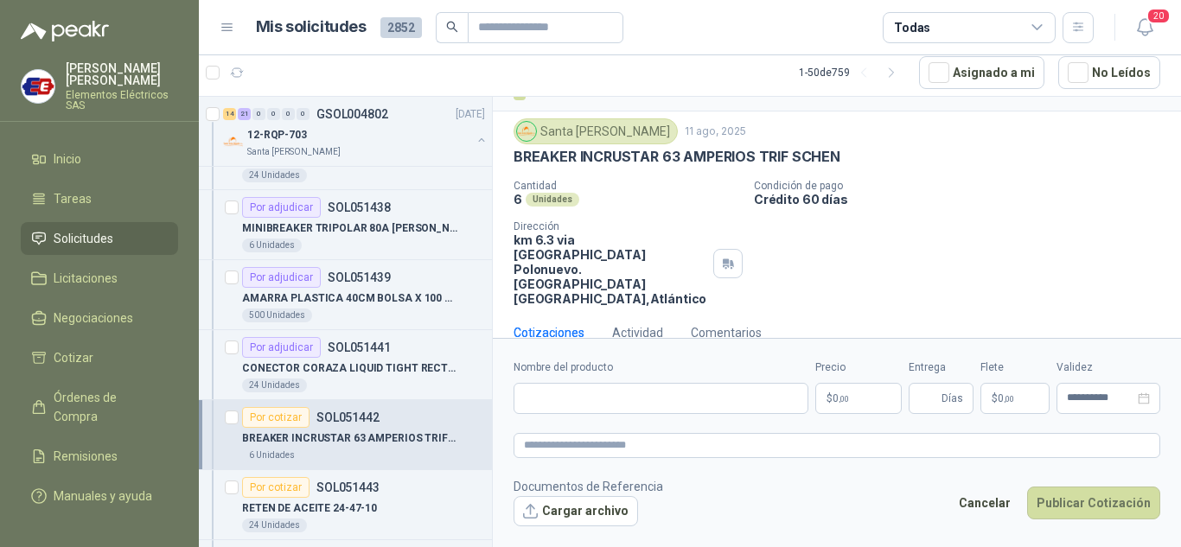
scroll to position [34, 0]
click at [529, 408] on input "Nombre del producto" at bounding box center [661, 398] width 295 height 31
type input "**********"
click at [861, 399] on p "$ 0 ,00" at bounding box center [858, 398] width 86 height 31
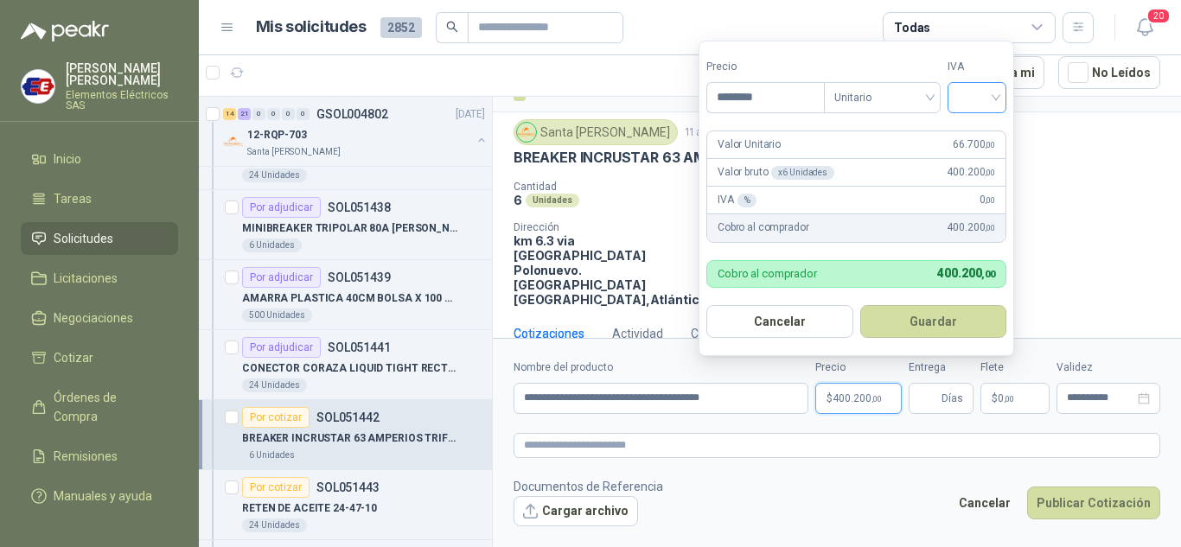
type input "********"
click at [996, 94] on input "search" at bounding box center [977, 96] width 38 height 26
click at [962, 132] on div "19%" at bounding box center [981, 133] width 53 height 28
click at [936, 389] on input "Entrega" at bounding box center [928, 398] width 19 height 29
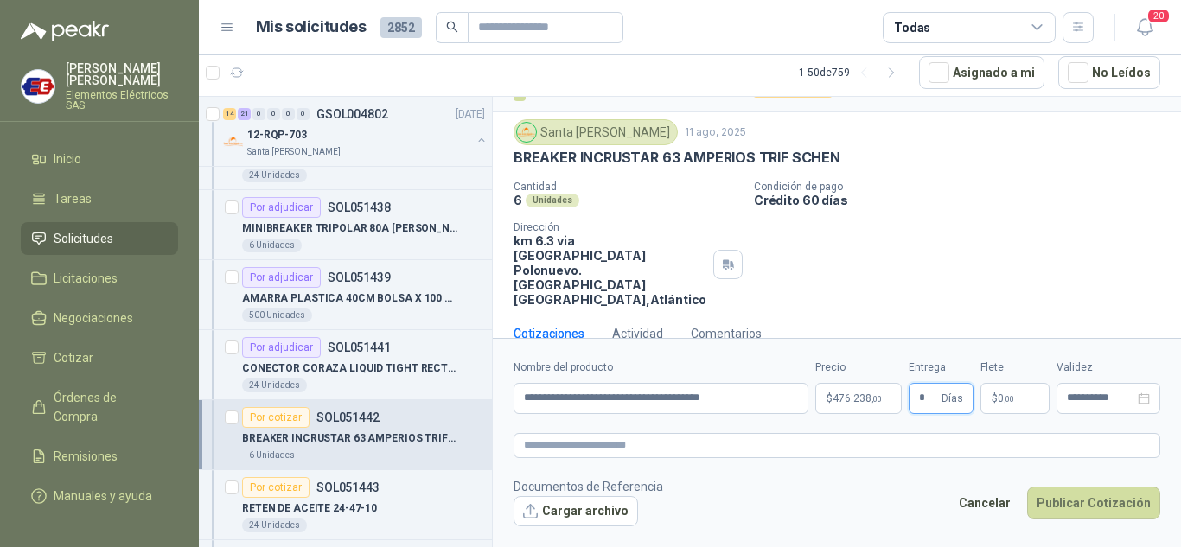
type input "*"
click at [1004, 370] on label "Flete" at bounding box center [1015, 368] width 69 height 16
click at [1011, 399] on span ",00" at bounding box center [1009, 399] width 10 height 10
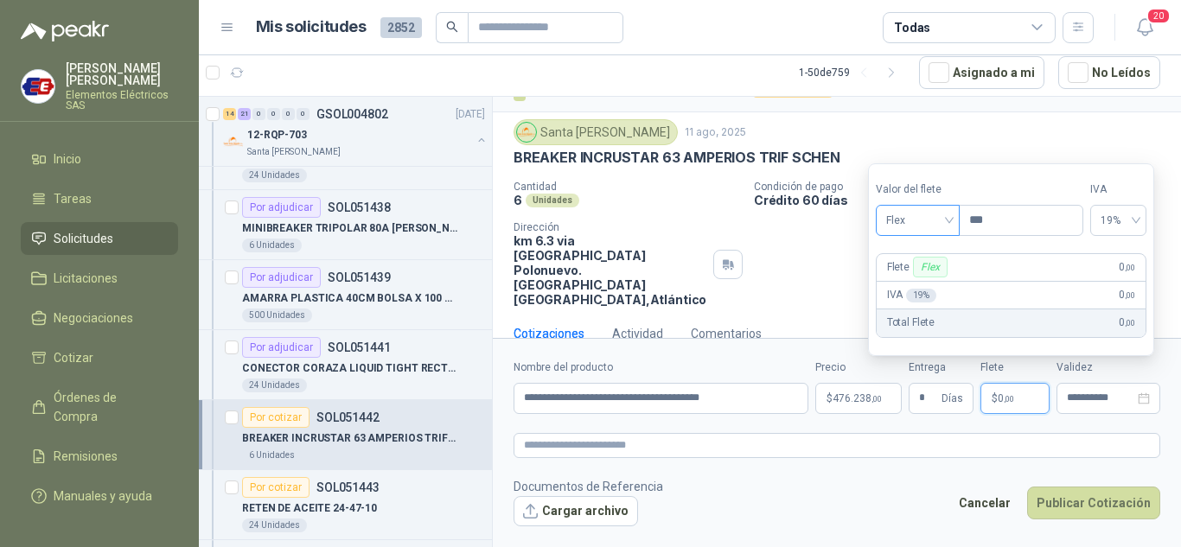
click at [949, 226] on span "Flex" at bounding box center [917, 221] width 63 height 26
click at [906, 284] on div "Incluido" at bounding box center [920, 284] width 60 height 19
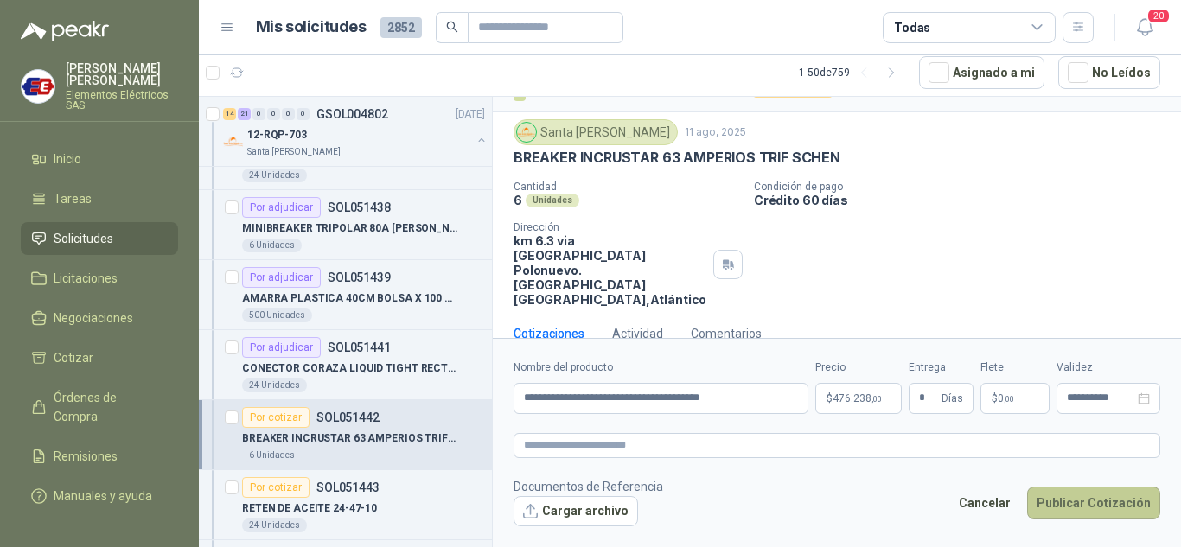
click at [1076, 500] on button "Publicar Cotización" at bounding box center [1093, 503] width 133 height 33
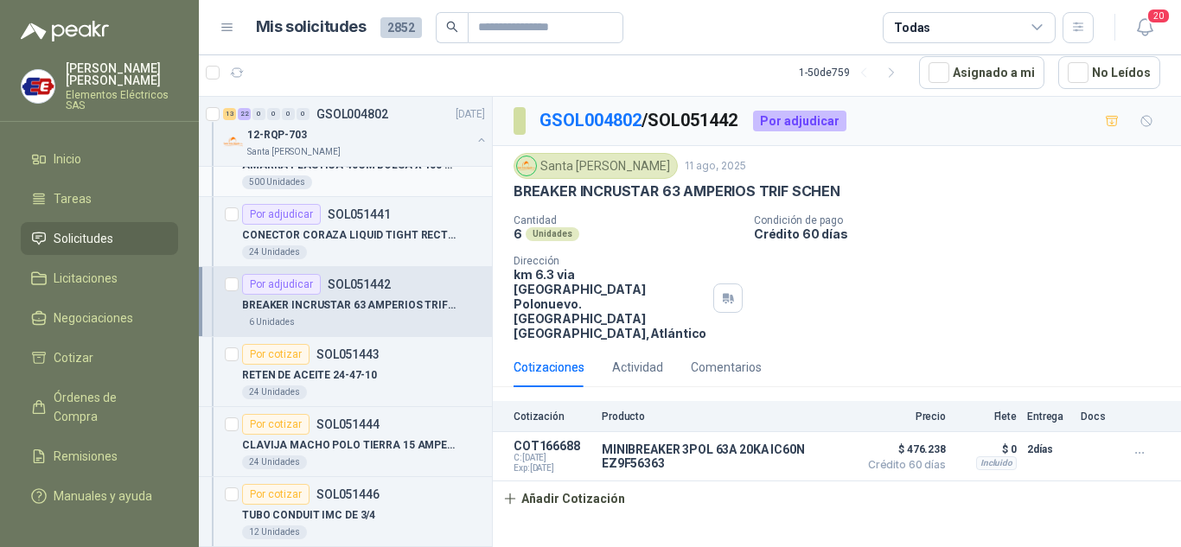
scroll to position [1989, 0]
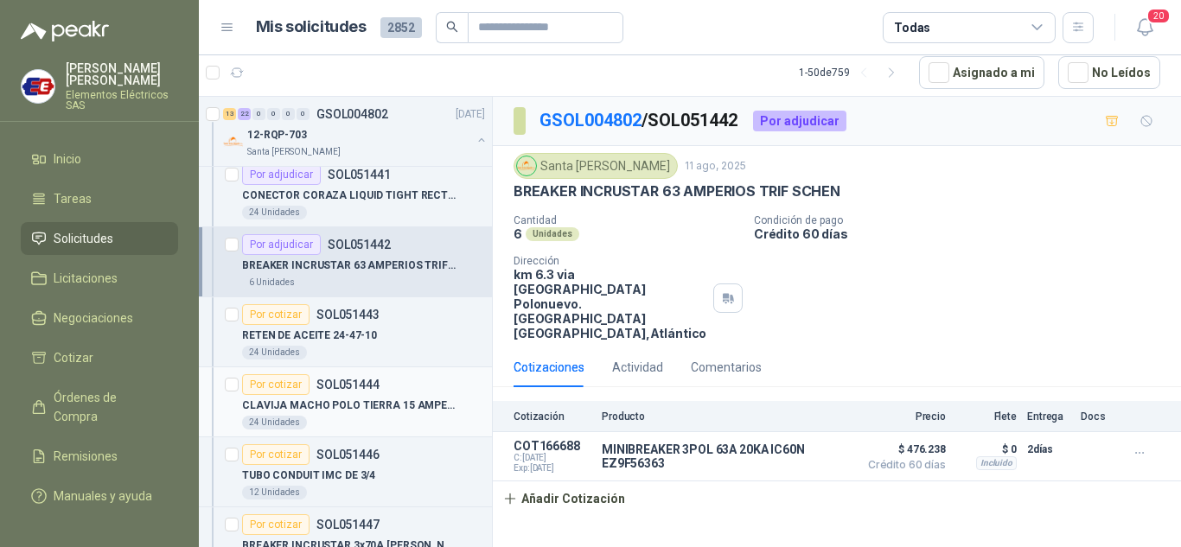
click at [272, 381] on div "Por cotizar" at bounding box center [275, 384] width 67 height 21
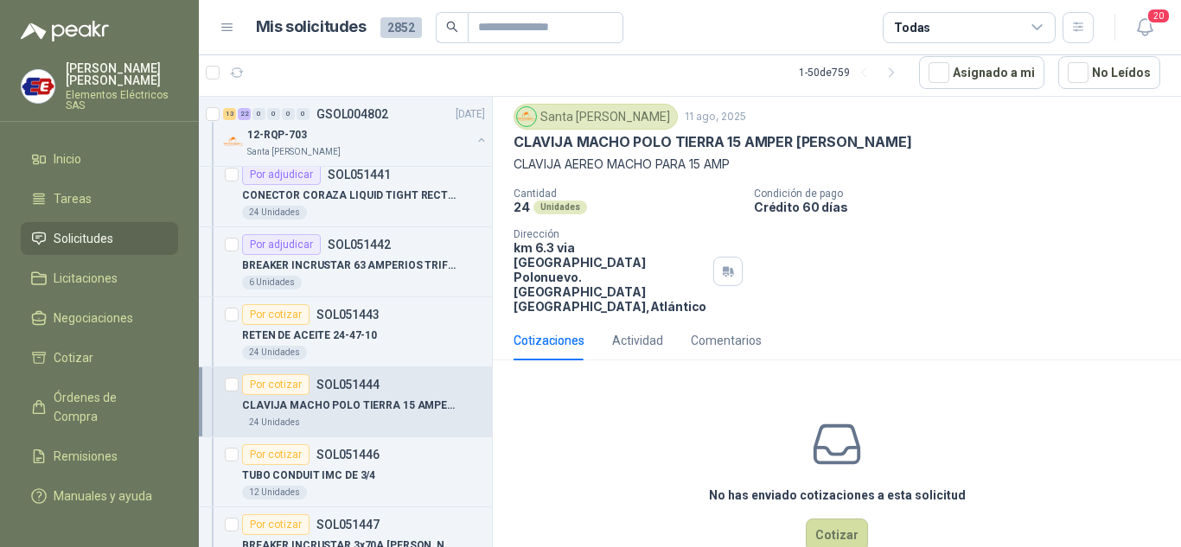
scroll to position [68, 0]
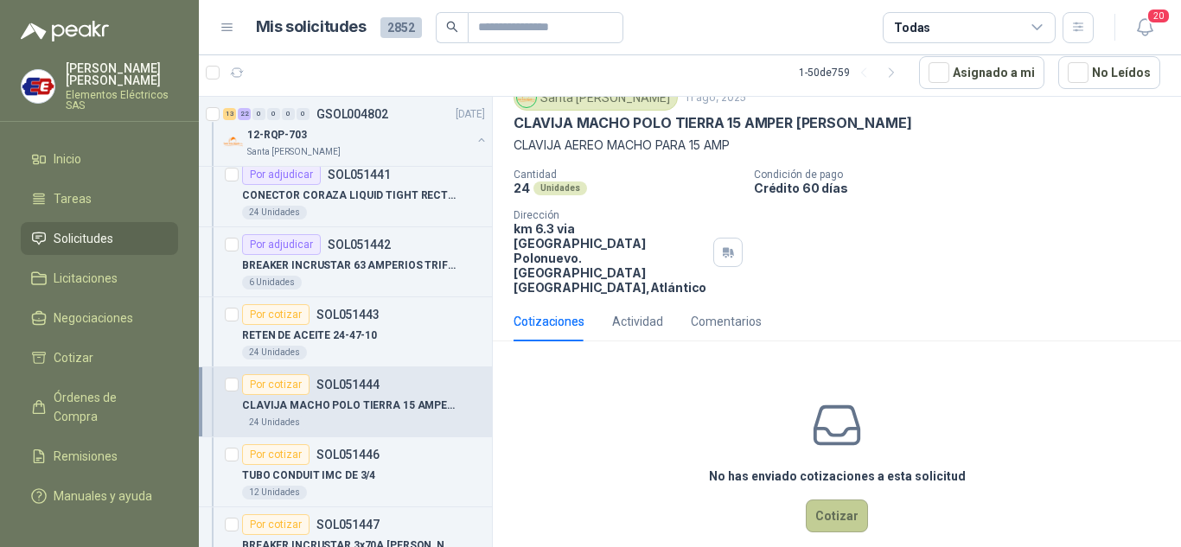
click at [834, 500] on button "Cotizar" at bounding box center [837, 516] width 62 height 33
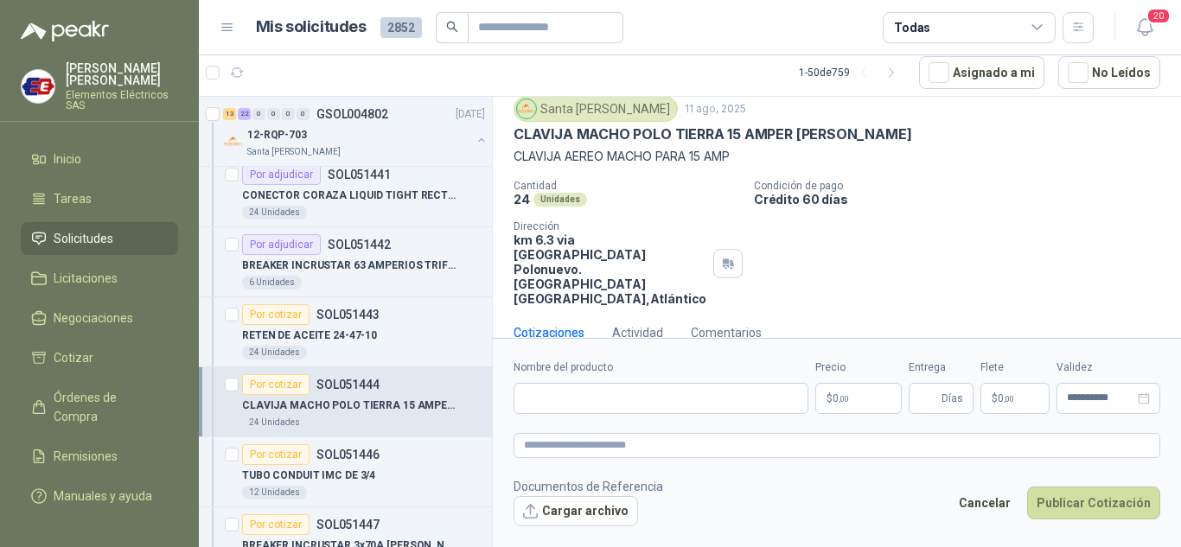
scroll to position [56, 0]
click at [559, 403] on input "Nombre del producto" at bounding box center [661, 398] width 295 height 31
type input "**********"
click at [845, 391] on p "$ 0 ,00" at bounding box center [858, 398] width 86 height 31
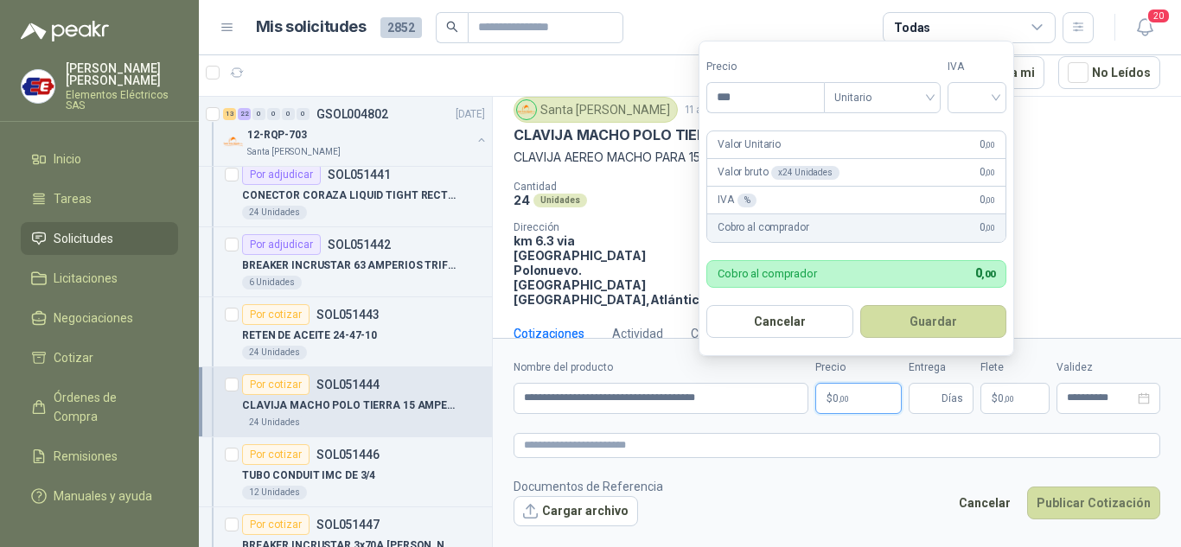
click at [757, 114] on form "Precio *** Tipo Unitario IVA Valor Unitario 0 ,00 Valor bruto x 24 Unidades 0 ,…" at bounding box center [857, 199] width 316 height 316
click at [735, 99] on input "***" at bounding box center [765, 97] width 117 height 29
type input "*******"
drag, startPoint x: 991, startPoint y: 99, endPoint x: 954, endPoint y: 160, distance: 71.0
click at [988, 104] on input "search" at bounding box center [977, 96] width 38 height 26
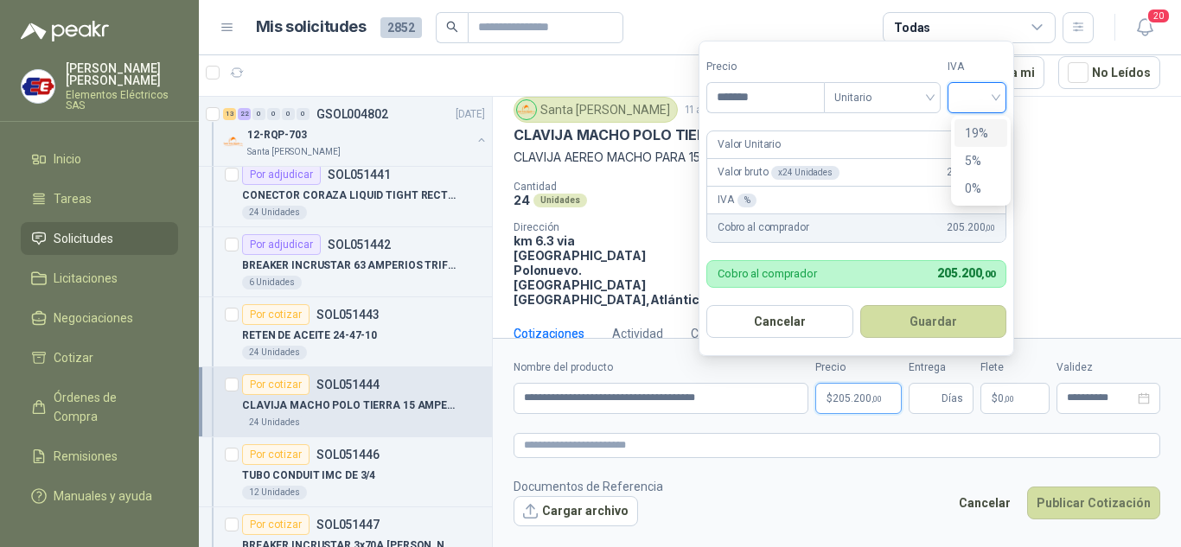
drag, startPoint x: 968, startPoint y: 133, endPoint x: 928, endPoint y: 319, distance: 190.3
click at [967, 140] on div "19%" at bounding box center [981, 133] width 32 height 19
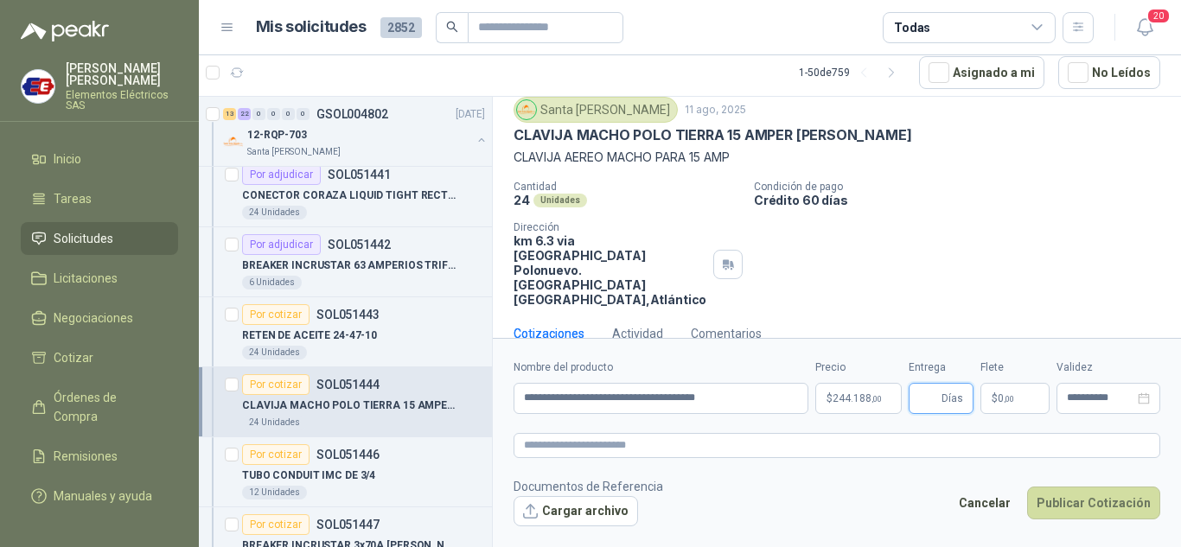
click at [935, 397] on input "Entrega" at bounding box center [928, 398] width 19 height 29
type input "*"
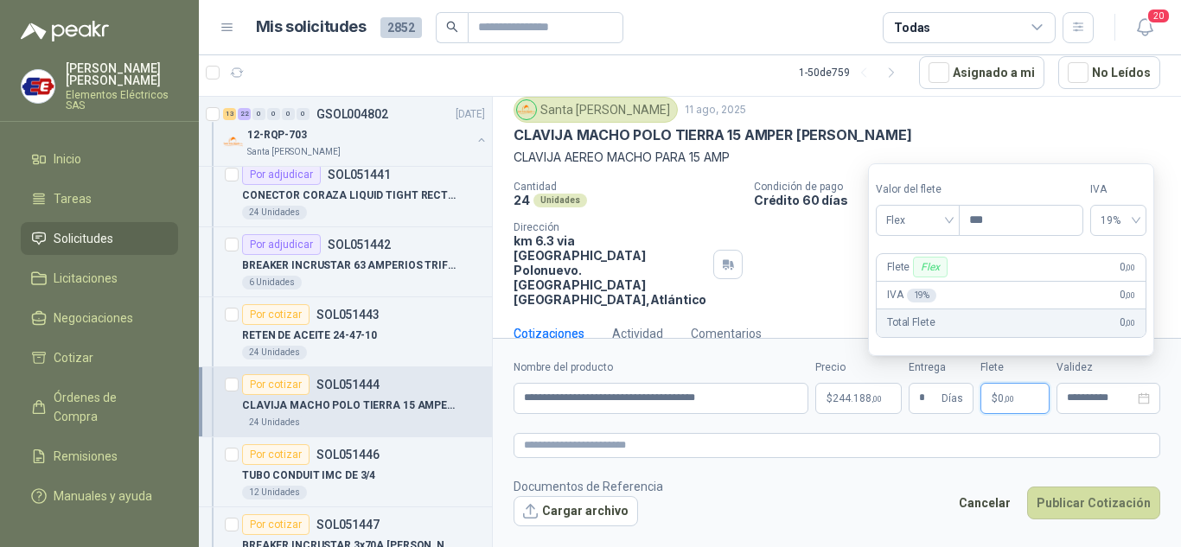
click at [993, 398] on span "$" at bounding box center [995, 398] width 6 height 10
drag, startPoint x: 934, startPoint y: 212, endPoint x: 928, endPoint y: 256, distance: 44.5
click at [934, 214] on span "Flex" at bounding box center [917, 221] width 63 height 26
drag, startPoint x: 916, startPoint y: 281, endPoint x: 1018, endPoint y: 383, distance: 144.3
click at [920, 285] on div "Incluido" at bounding box center [920, 284] width 60 height 19
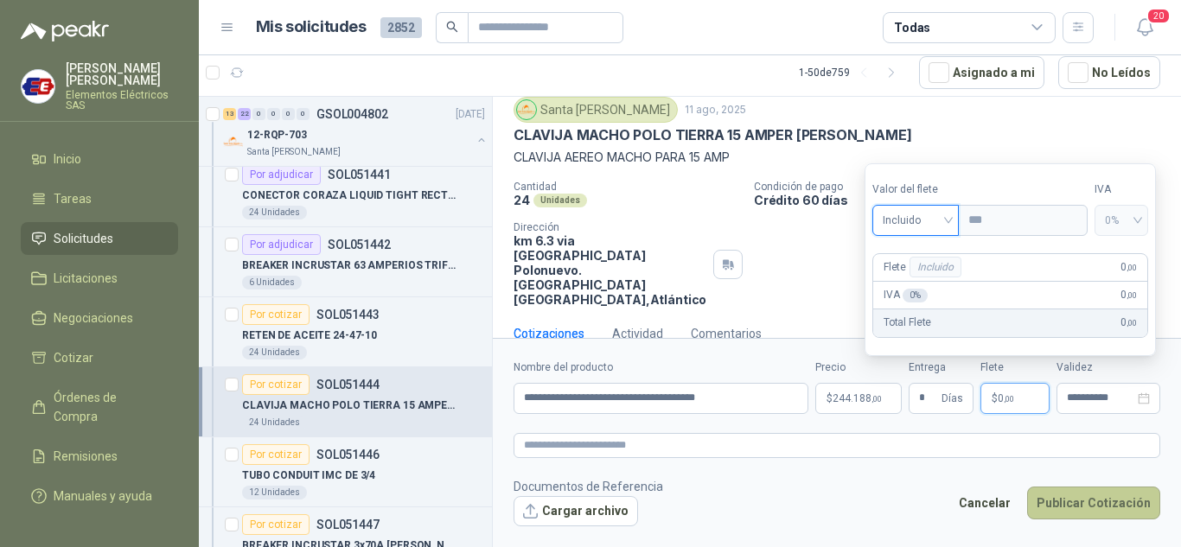
click at [1111, 495] on button "Publicar Cotización" at bounding box center [1093, 503] width 133 height 33
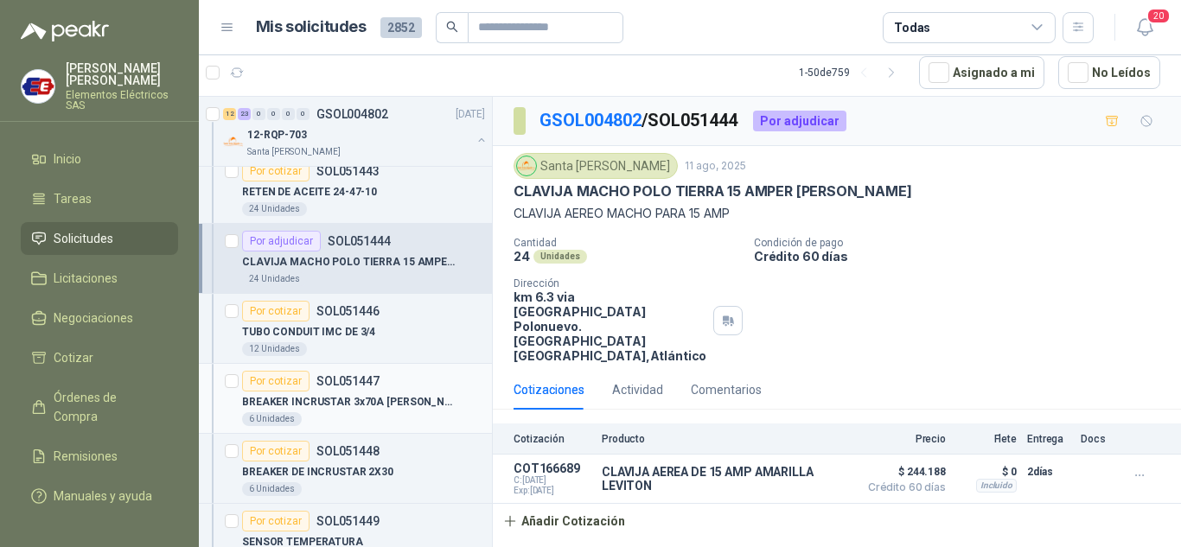
scroll to position [2162, 0]
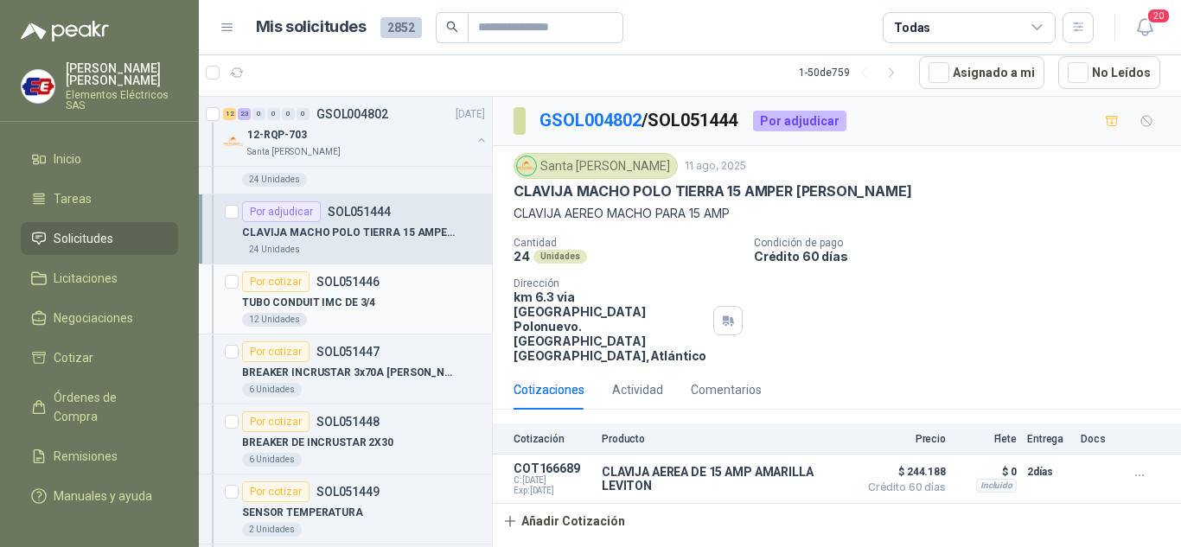
click at [285, 282] on div "Por cotizar" at bounding box center [275, 282] width 67 height 21
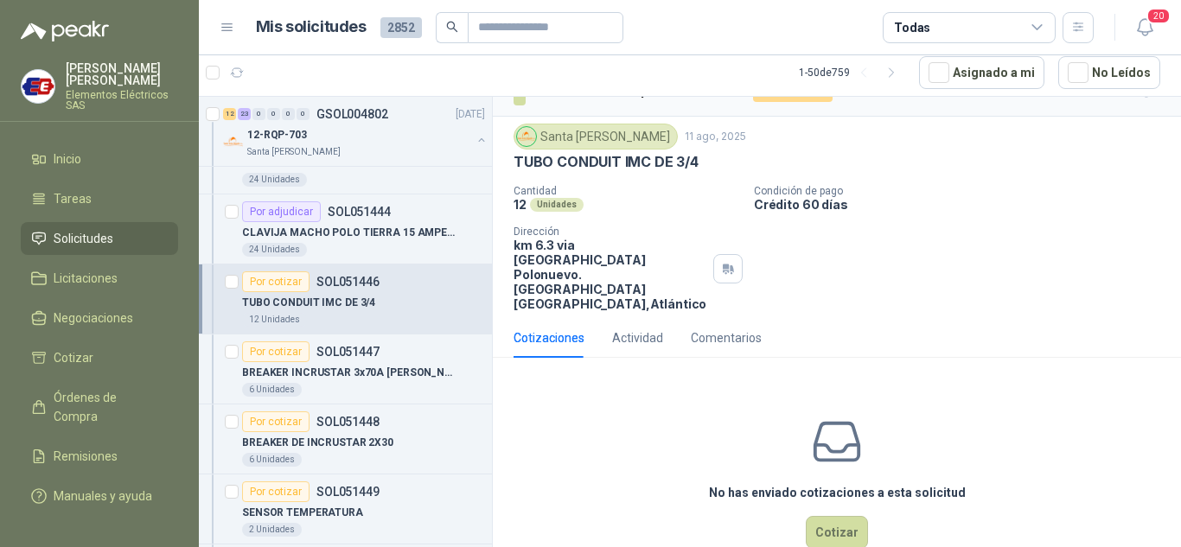
scroll to position [46, 0]
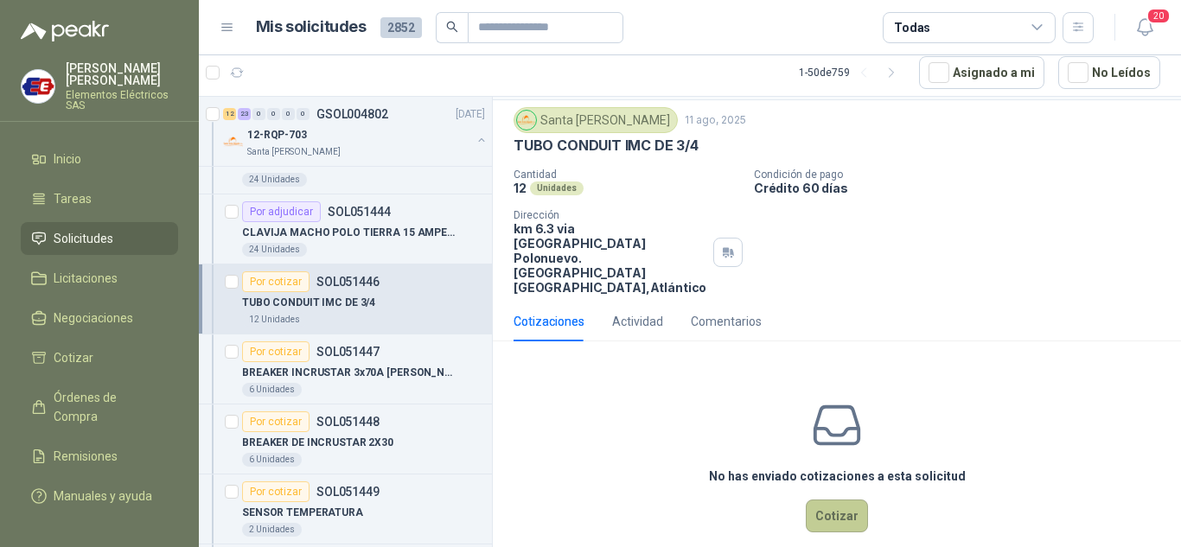
click at [834, 500] on button "Cotizar" at bounding box center [837, 516] width 62 height 33
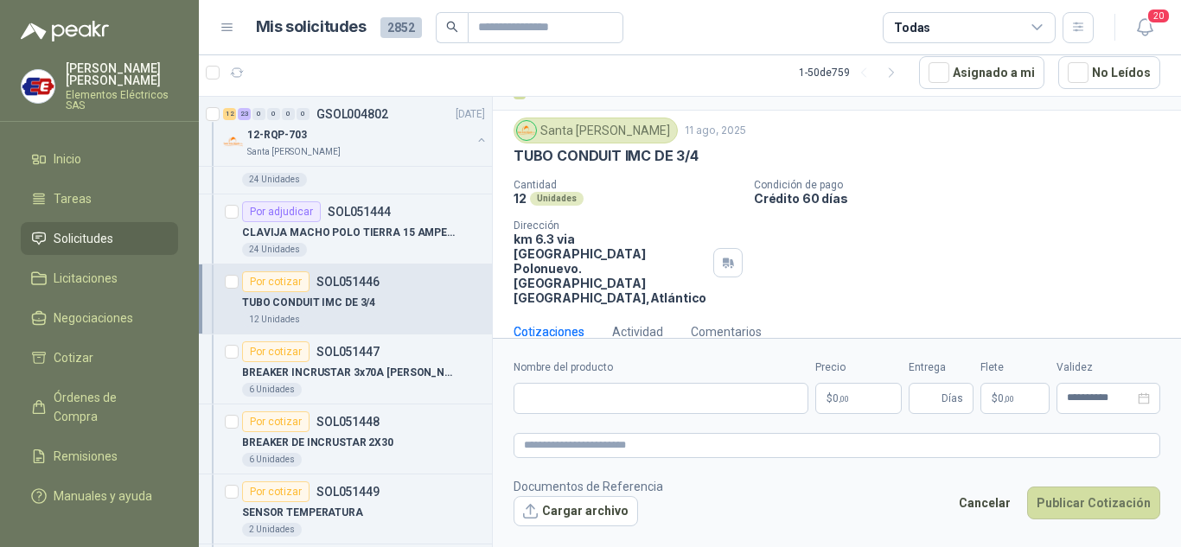
scroll to position [34, 0]
click at [585, 394] on input "Nombre del producto" at bounding box center [661, 398] width 295 height 31
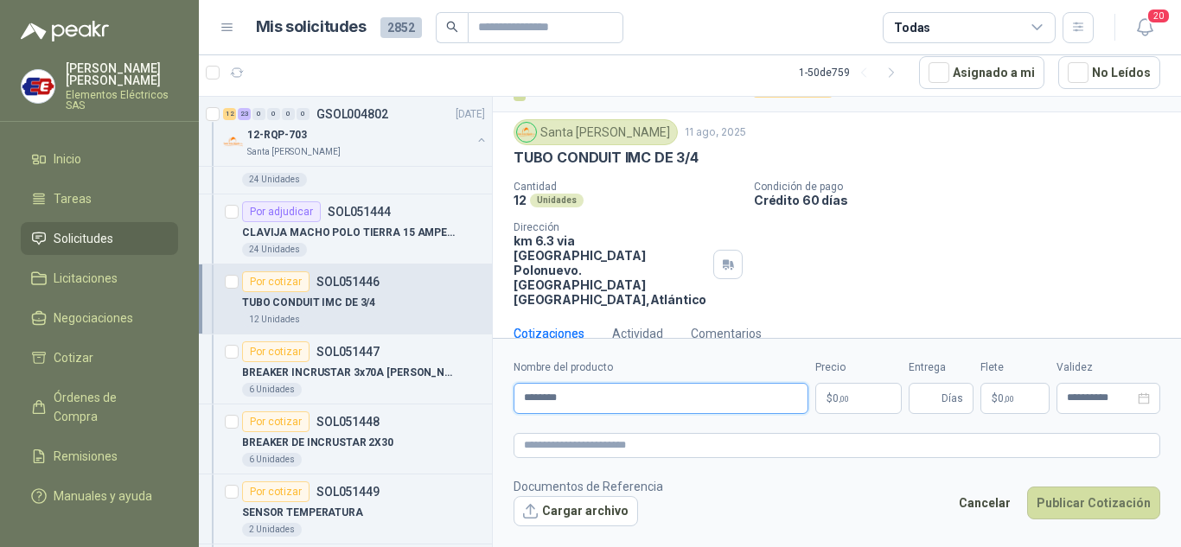
type input "**********"
click at [861, 399] on p "$ 0 ,00" at bounding box center [858, 398] width 86 height 31
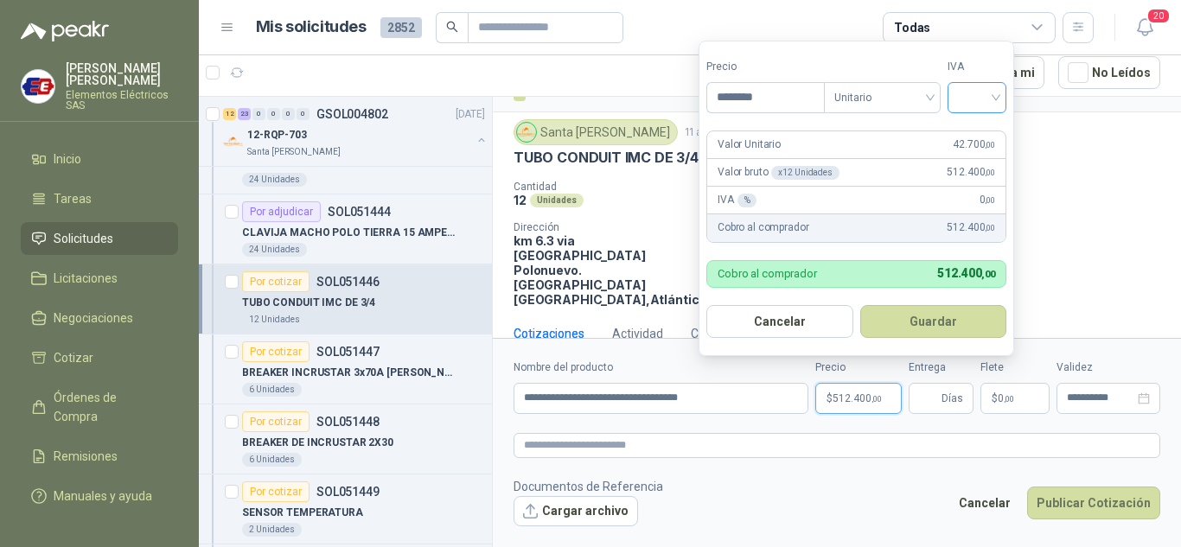
type input "********"
drag, startPoint x: 981, startPoint y: 94, endPoint x: 980, endPoint y: 105, distance: 11.3
click at [981, 98] on input "search" at bounding box center [977, 96] width 38 height 26
drag, startPoint x: 968, startPoint y: 128, endPoint x: 940, endPoint y: 259, distance: 133.6
click at [969, 142] on div "19%" at bounding box center [981, 133] width 32 height 19
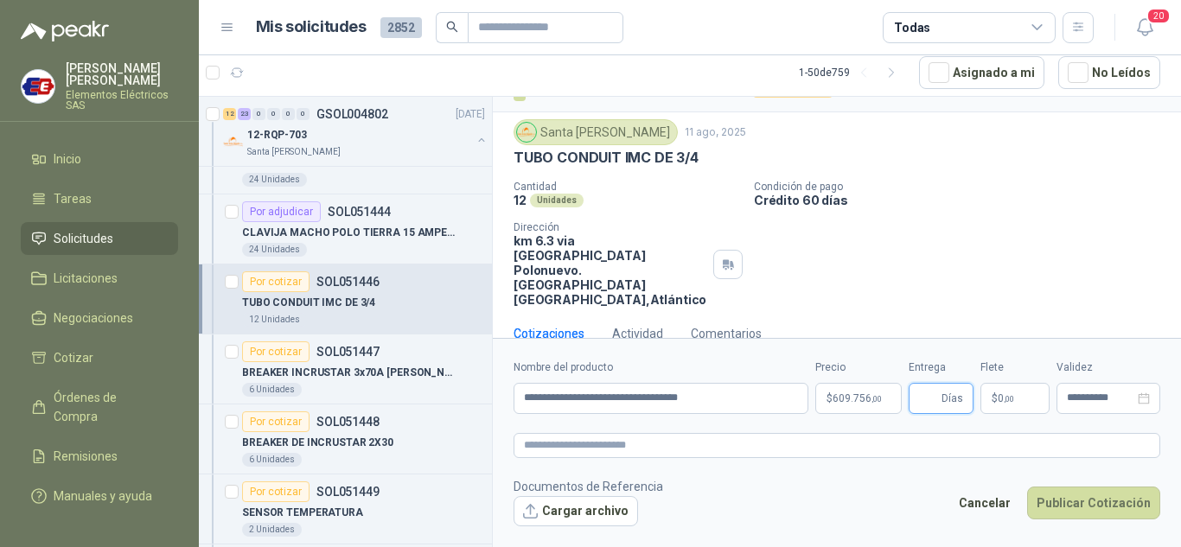
click at [925, 404] on input "Entrega" at bounding box center [928, 398] width 19 height 29
type input "*"
click at [1004, 367] on label "Flete" at bounding box center [1015, 368] width 69 height 16
click at [995, 397] on span "$" at bounding box center [995, 398] width 6 height 10
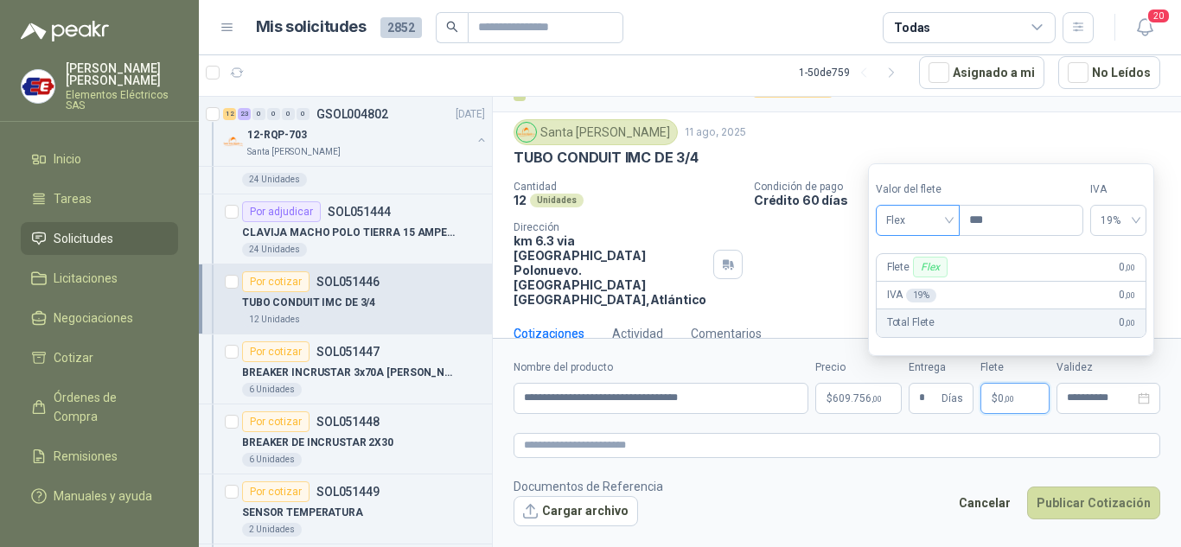
click at [942, 224] on span "Flex" at bounding box center [917, 221] width 63 height 26
drag, startPoint x: 912, startPoint y: 283, endPoint x: 953, endPoint y: 340, distance: 70.1
click at [925, 304] on div "Flex Incluido Fijo" at bounding box center [919, 284] width 80 height 83
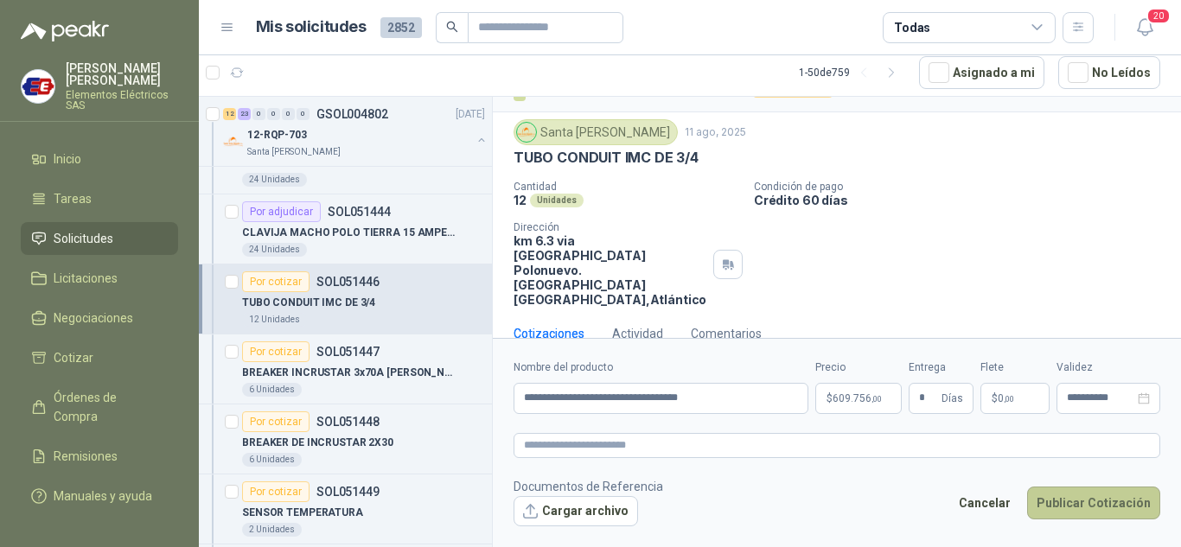
click at [1078, 503] on button "Publicar Cotización" at bounding box center [1093, 503] width 133 height 33
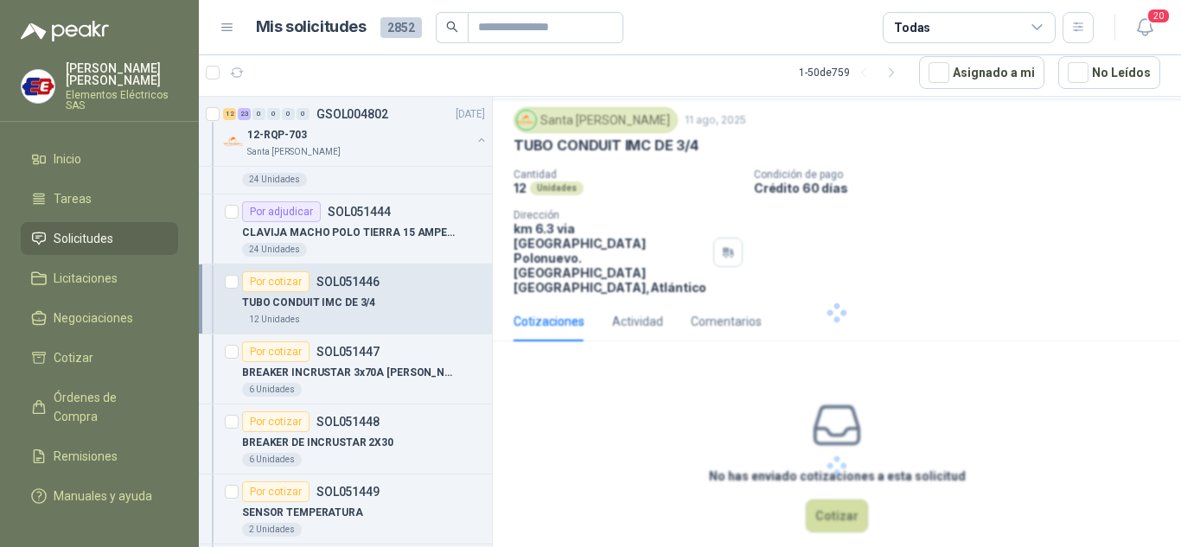
scroll to position [0, 0]
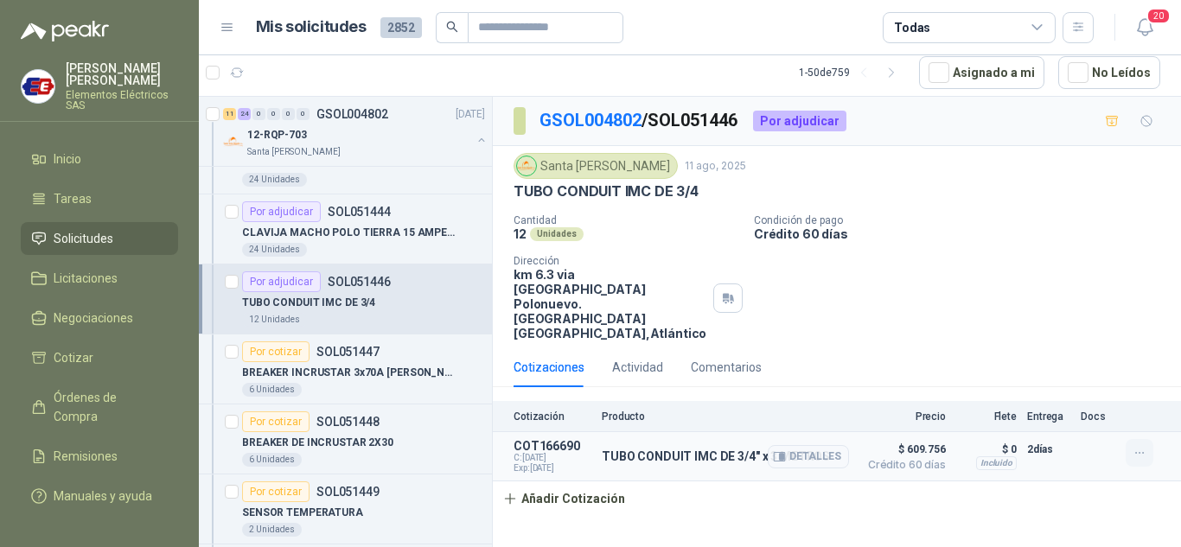
click at [1140, 446] on icon "button" at bounding box center [1140, 453] width 15 height 15
click at [1160, 345] on button "Editar" at bounding box center [1105, 355] width 138 height 28
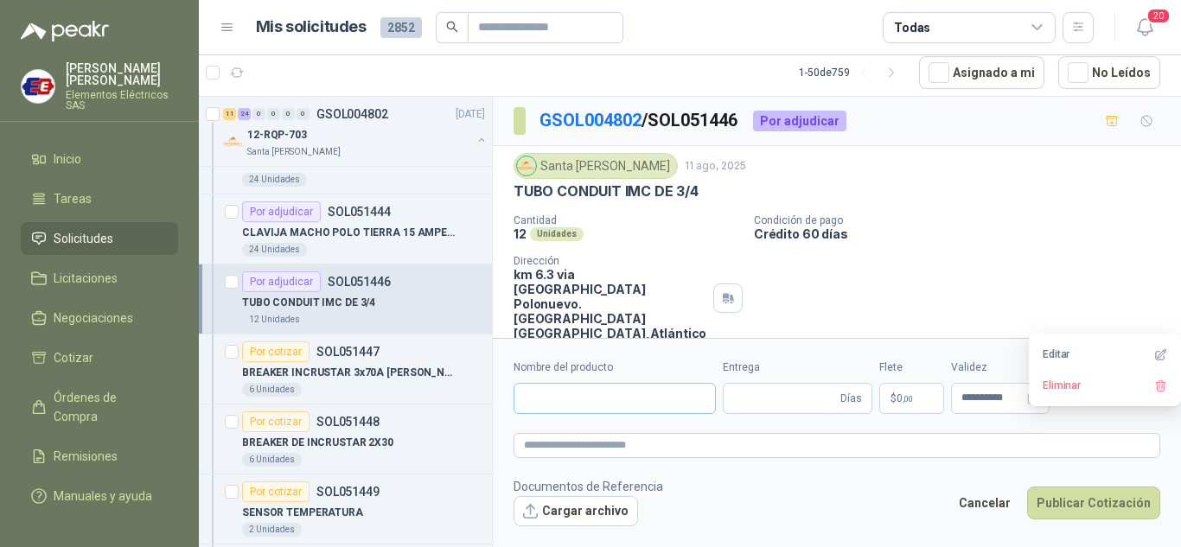
type input "**********"
type input "*"
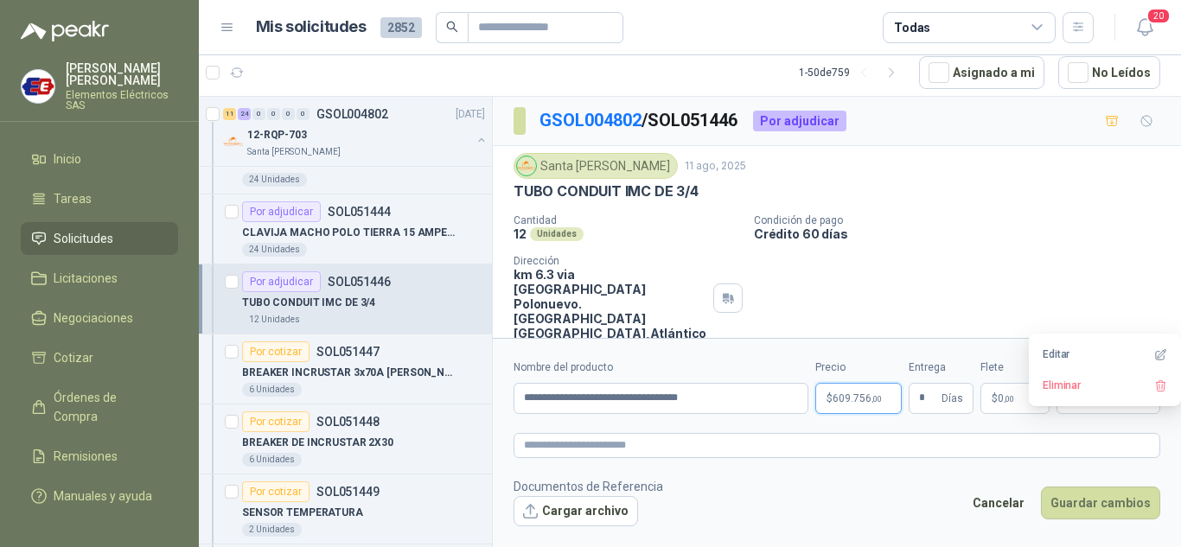
click at [834, 403] on span "609.756 ,00" at bounding box center [857, 398] width 49 height 10
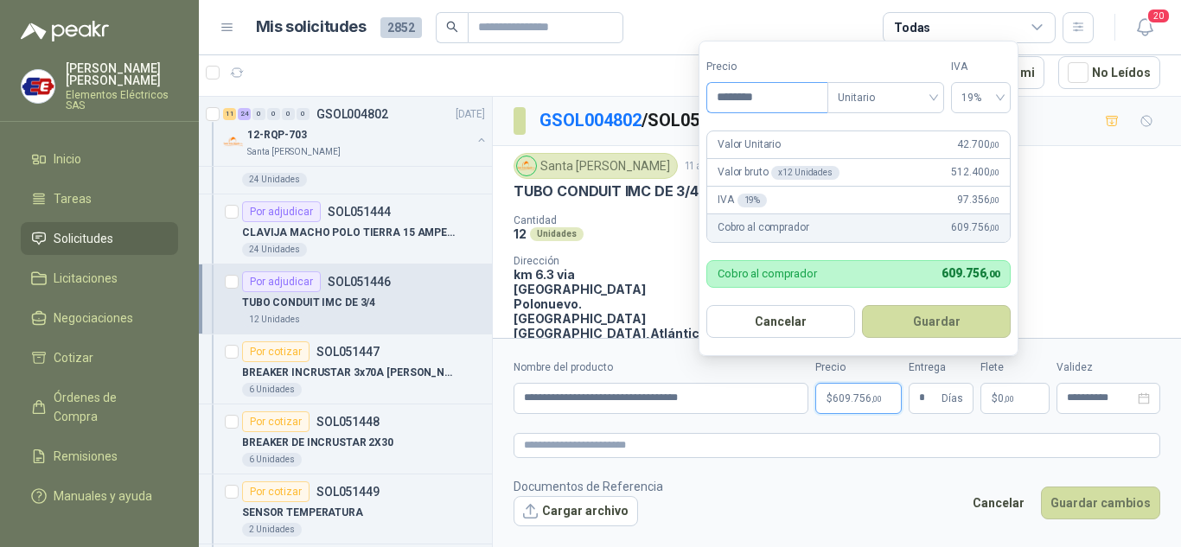
click at [727, 92] on input "********" at bounding box center [767, 97] width 120 height 29
type input "********"
click at [927, 320] on button "Guardar" at bounding box center [936, 321] width 149 height 33
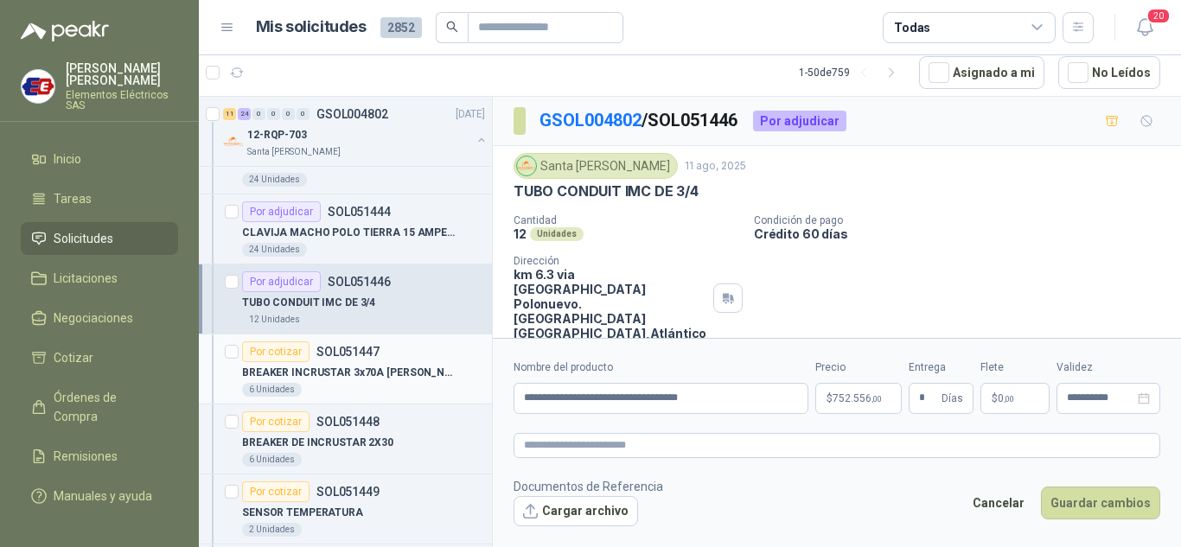
click at [284, 355] on div "Por cotizar" at bounding box center [275, 352] width 67 height 21
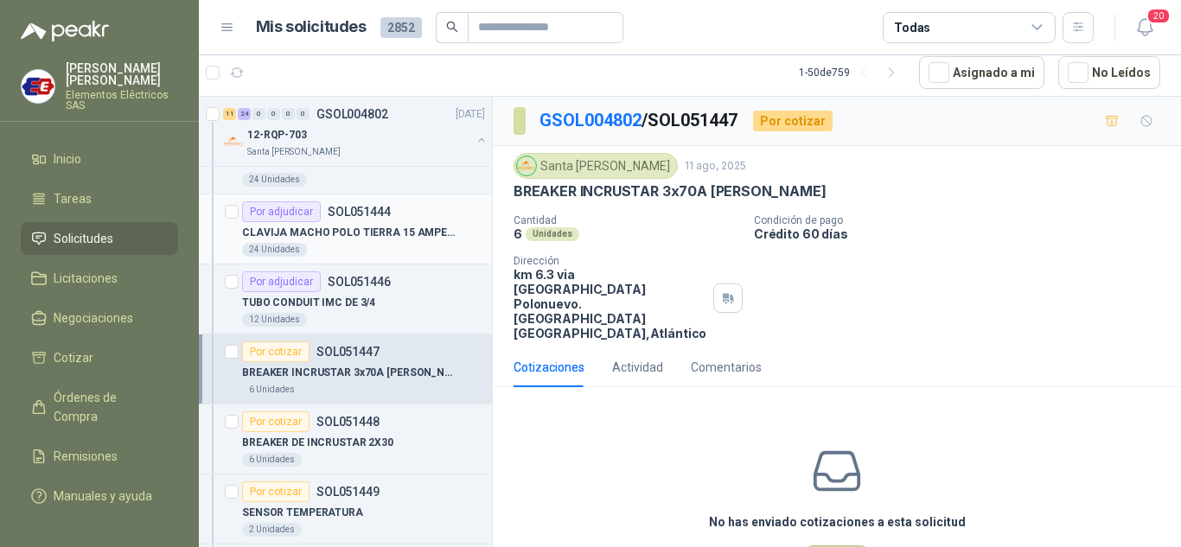
click at [277, 216] on div "Por adjudicar" at bounding box center [281, 211] width 79 height 21
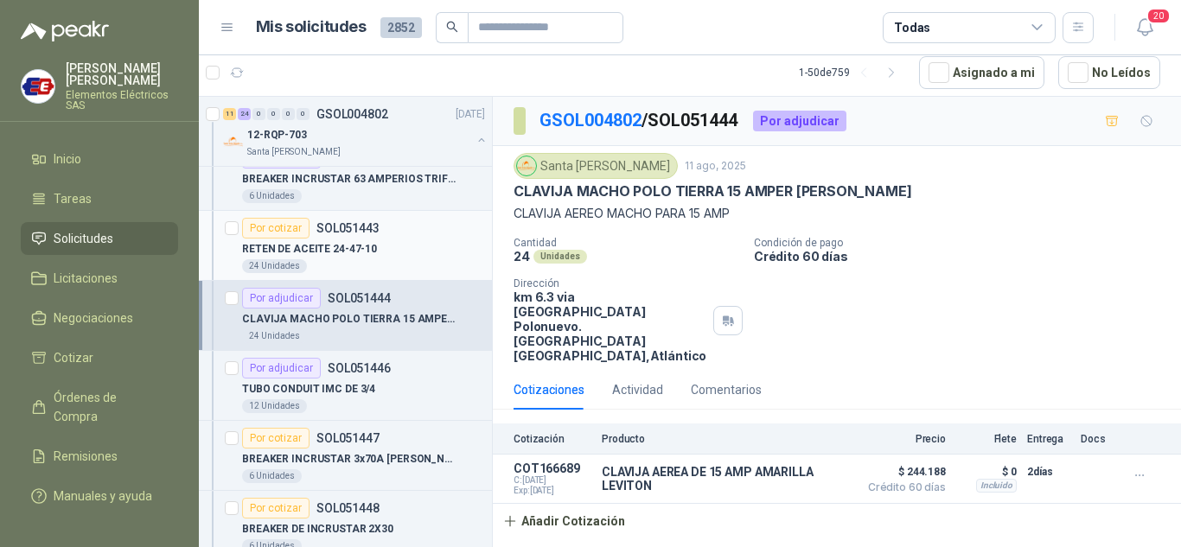
scroll to position [1989, 0]
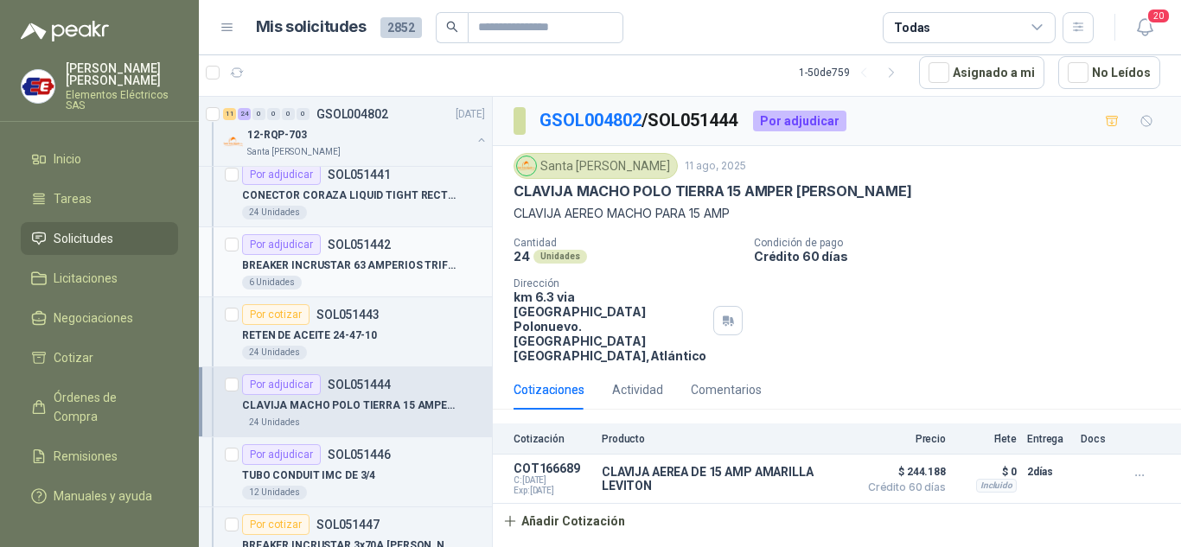
click at [283, 245] on div "Por adjudicar" at bounding box center [281, 244] width 79 height 21
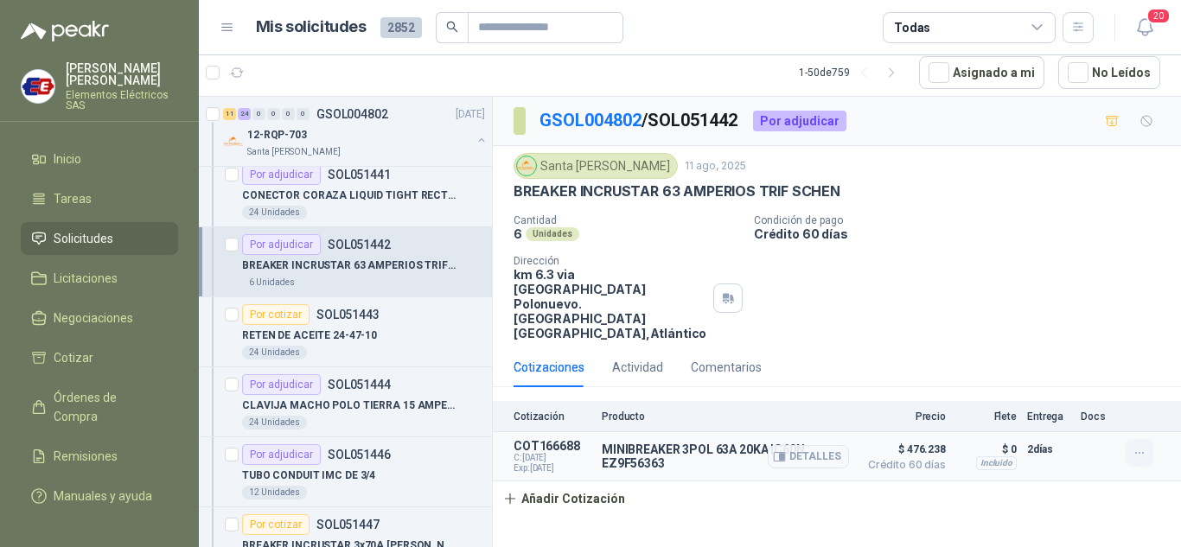
click at [1140, 446] on icon "button" at bounding box center [1140, 453] width 15 height 15
click at [1069, 357] on button "Editar" at bounding box center [1105, 355] width 138 height 28
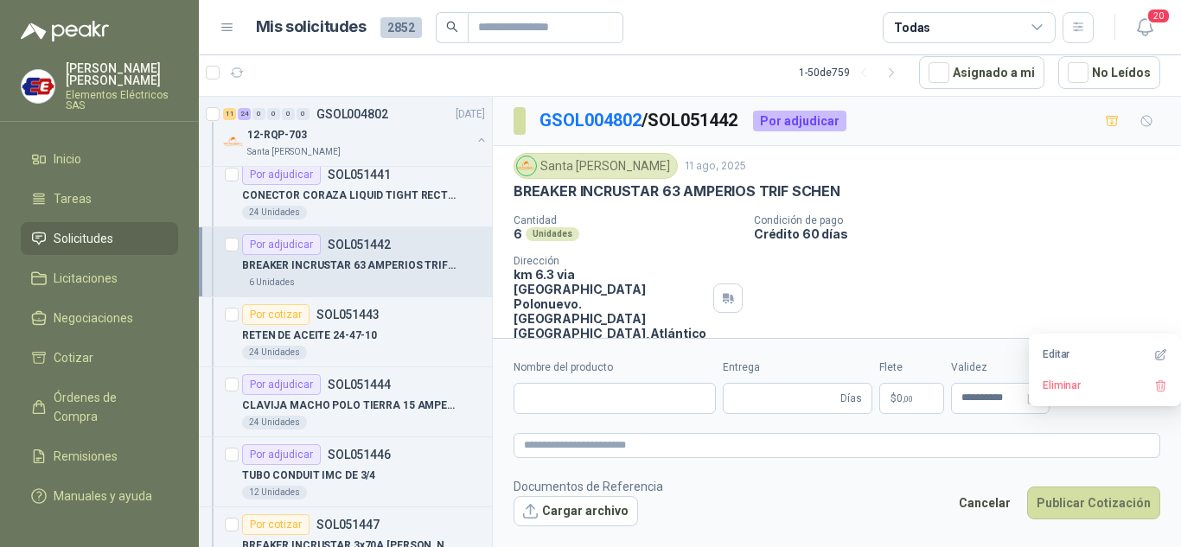
type input "**********"
type input "*"
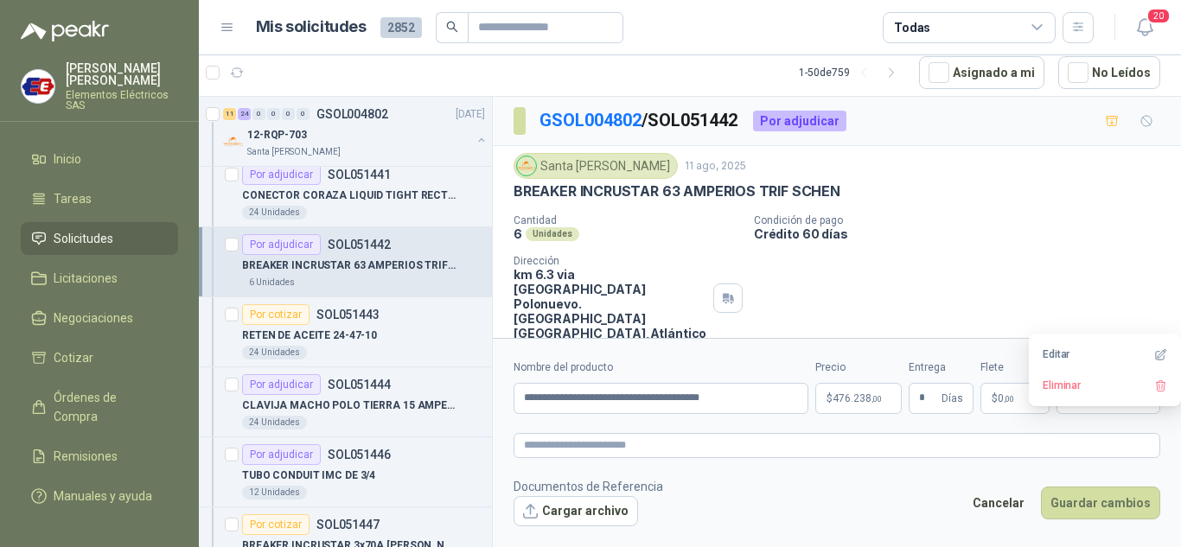
click at [833, 402] on span "476.238 ,00" at bounding box center [857, 398] width 49 height 10
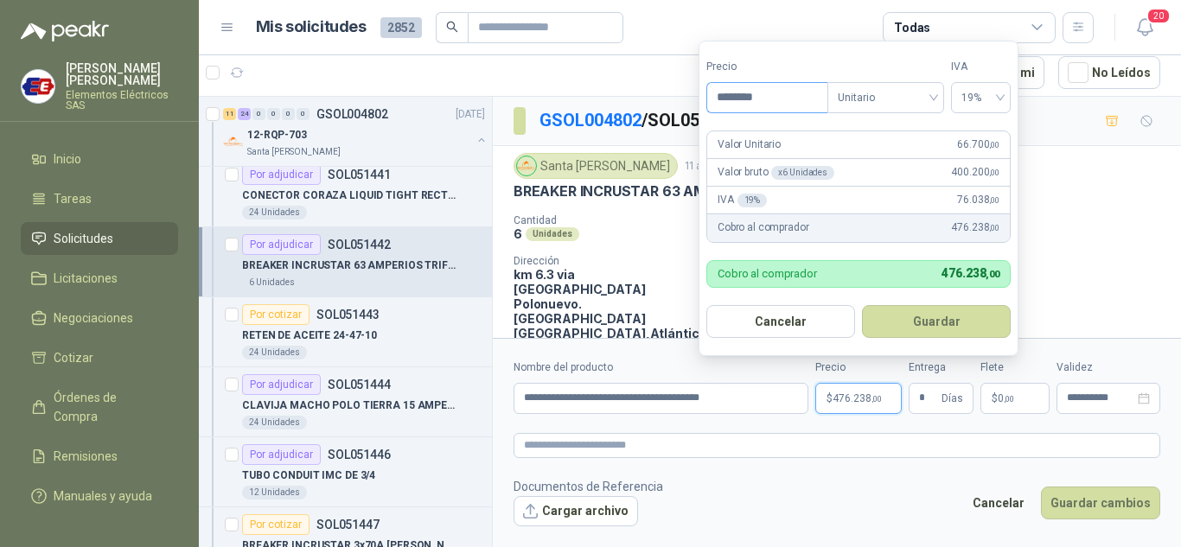
click at [733, 93] on input "********" at bounding box center [767, 97] width 120 height 29
type input "********"
click at [917, 325] on button "Guardar" at bounding box center [936, 321] width 149 height 33
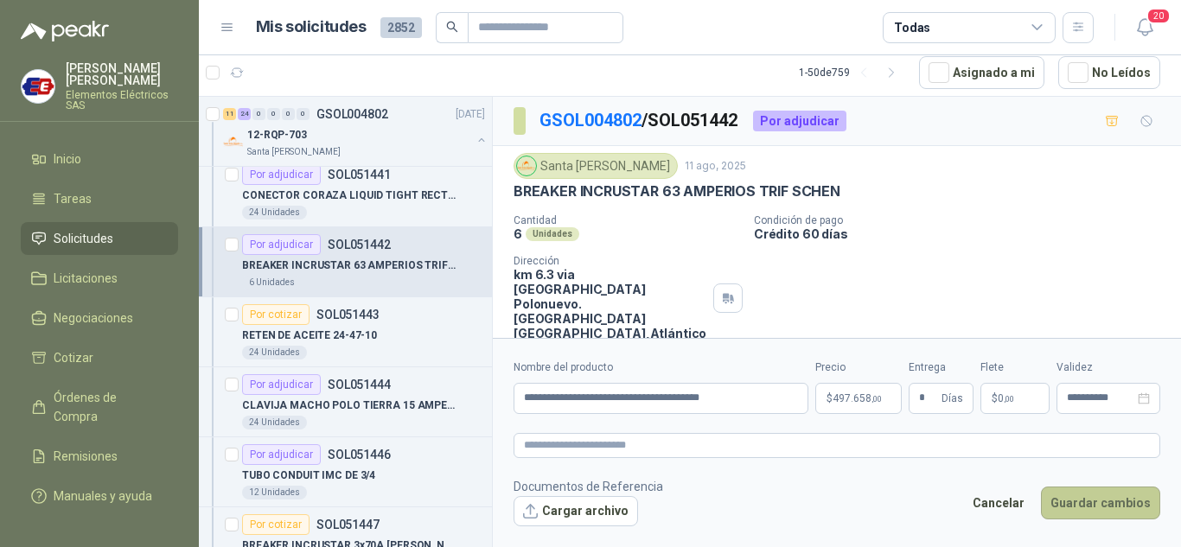
click at [1092, 501] on button "Guardar cambios" at bounding box center [1100, 503] width 119 height 33
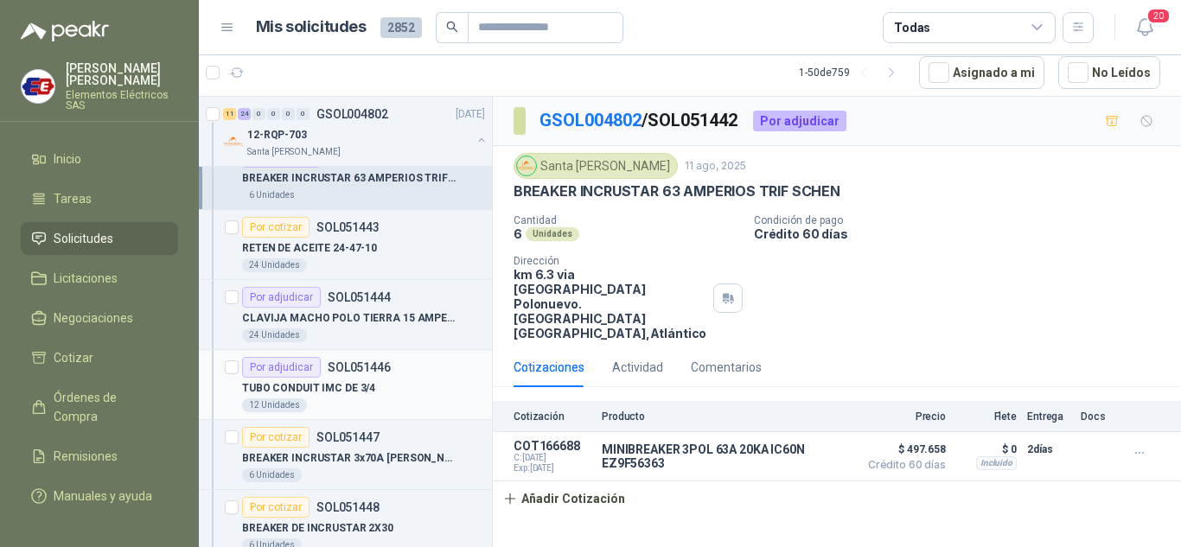
scroll to position [2075, 0]
click at [289, 441] on div "Por cotizar" at bounding box center [275, 438] width 67 height 21
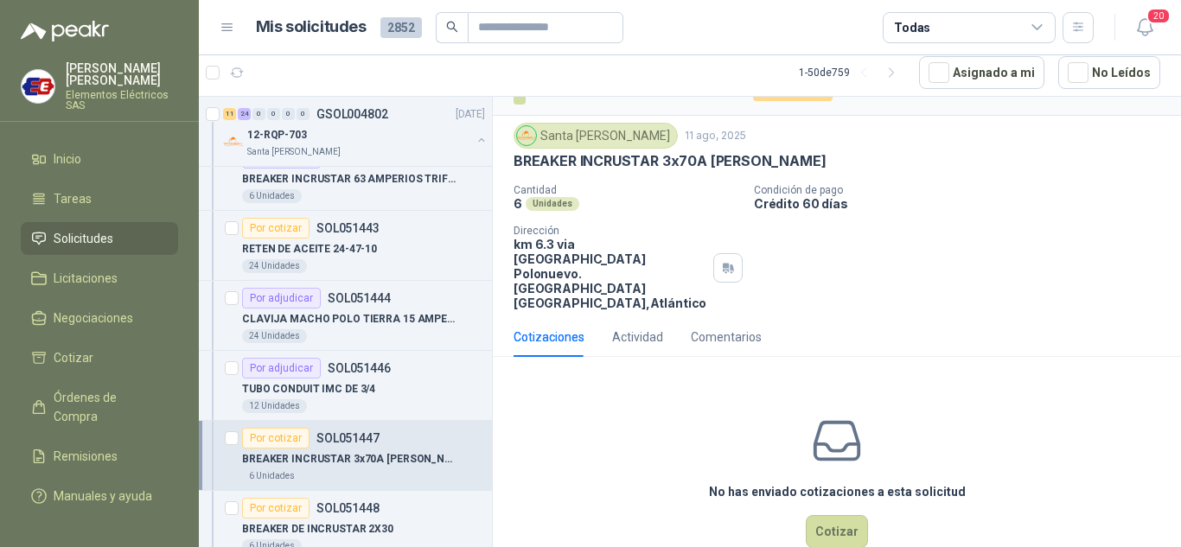
scroll to position [46, 0]
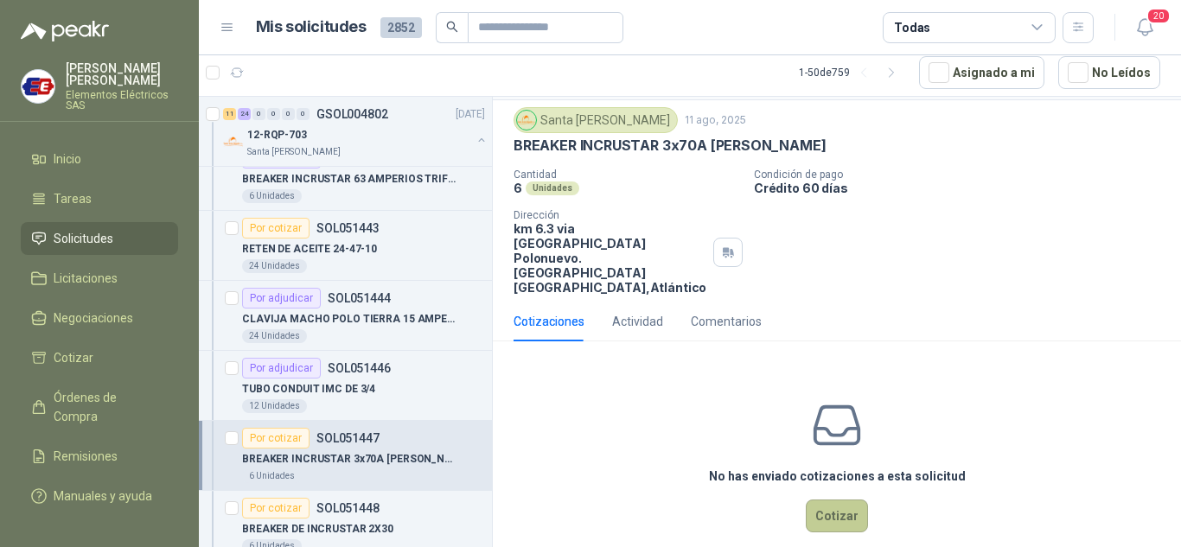
click at [815, 500] on button "Cotizar" at bounding box center [837, 516] width 62 height 33
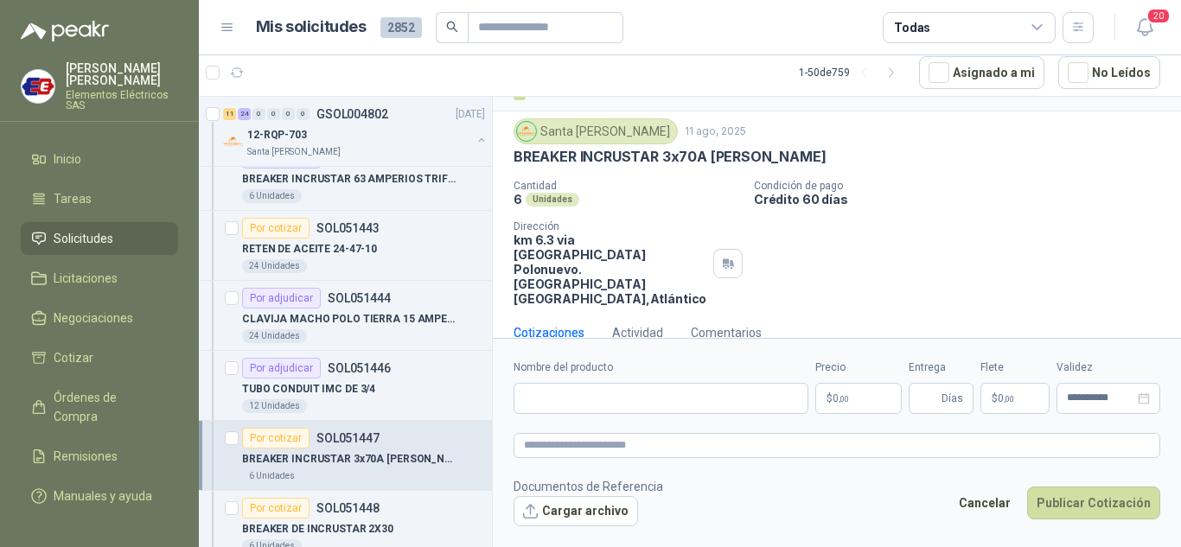
scroll to position [34, 0]
click at [560, 397] on input "Nombre del producto" at bounding box center [661, 398] width 295 height 31
type input "**********"
click at [859, 402] on p "$ 0 ,00" at bounding box center [858, 398] width 86 height 31
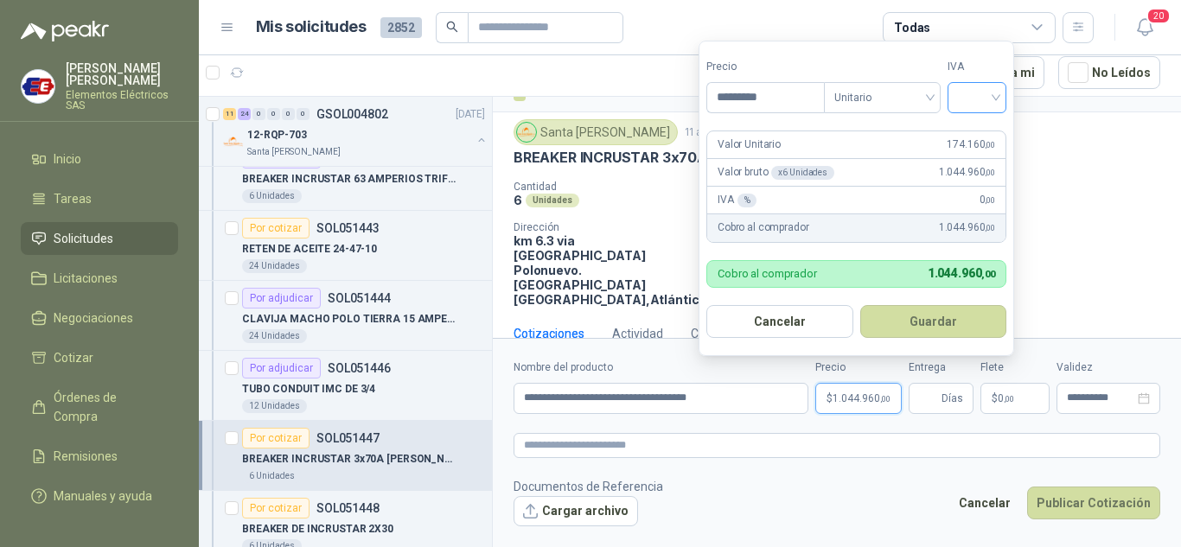
type input "*********"
click at [980, 89] on input "search" at bounding box center [977, 96] width 38 height 26
drag, startPoint x: 976, startPoint y: 136, endPoint x: 962, endPoint y: 292, distance: 157.1
click at [977, 139] on div "19%" at bounding box center [981, 133] width 32 height 19
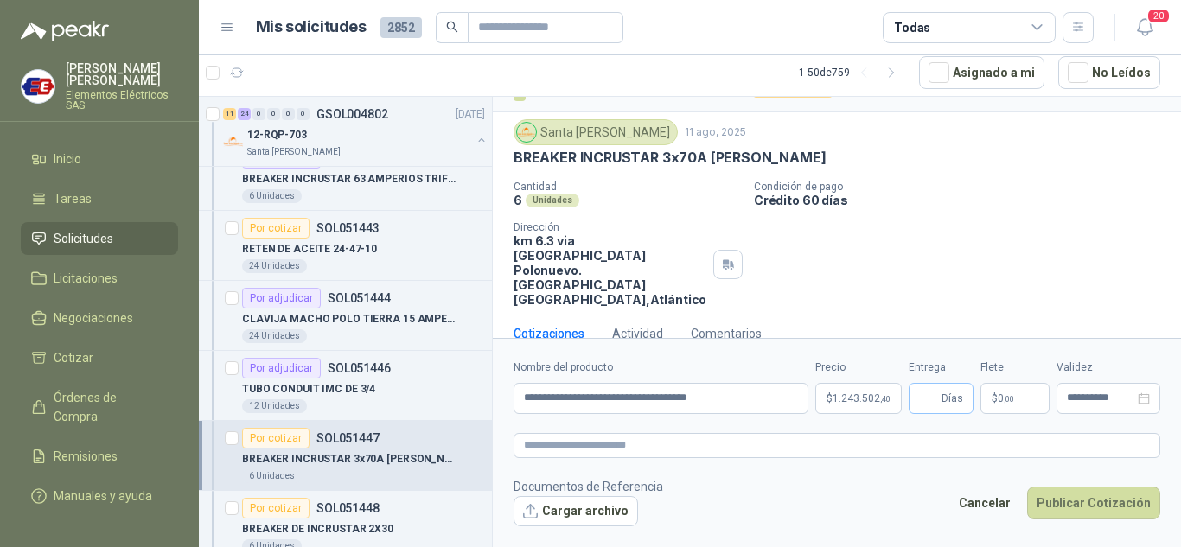
click at [944, 401] on span "Días" at bounding box center [953, 398] width 22 height 29
type input "*"
drag, startPoint x: 997, startPoint y: 367, endPoint x: 1006, endPoint y: 376, distance: 13.5
click at [999, 367] on label "Flete" at bounding box center [1015, 368] width 69 height 16
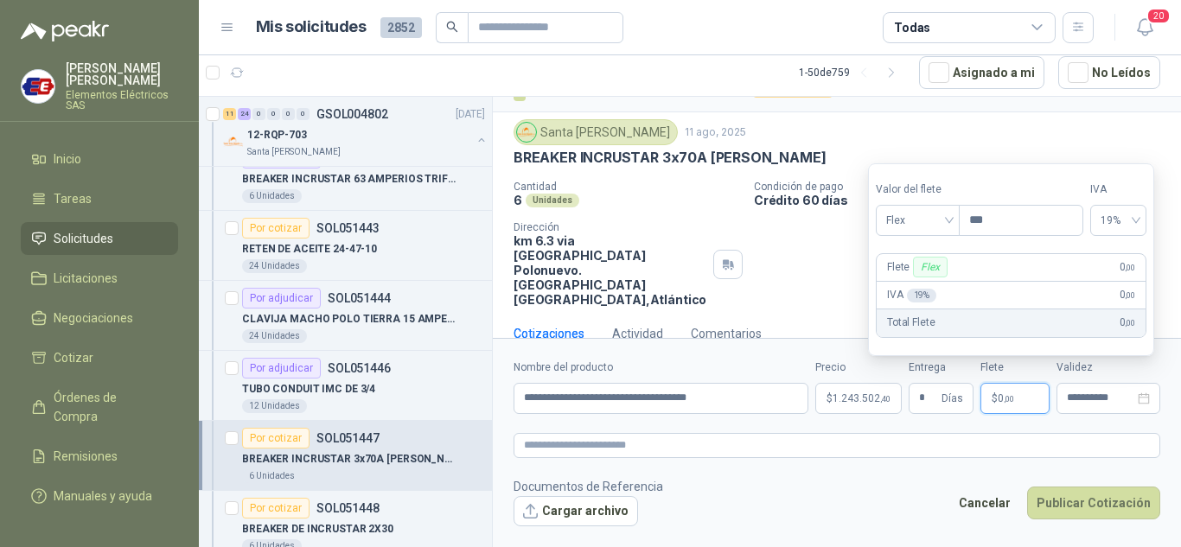
click at [1014, 394] on span ",00" at bounding box center [1009, 399] width 10 height 10
click at [948, 217] on span "Flex" at bounding box center [917, 221] width 63 height 26
click at [915, 284] on div "Incluido" at bounding box center [920, 284] width 60 height 19
click at [1087, 503] on button "Publicar Cotización" at bounding box center [1093, 503] width 133 height 33
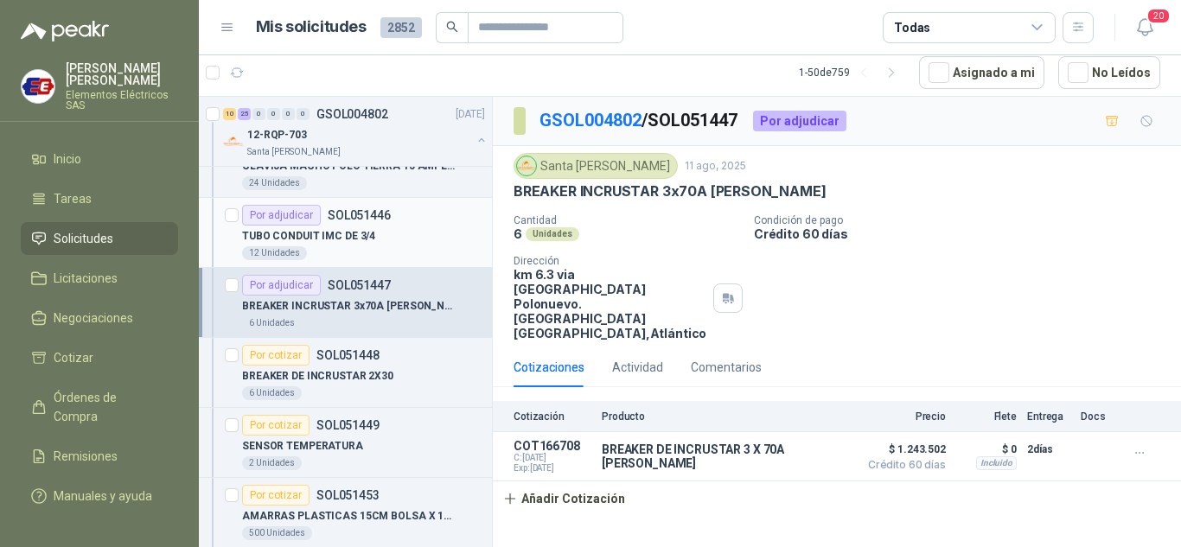
scroll to position [2248, 0]
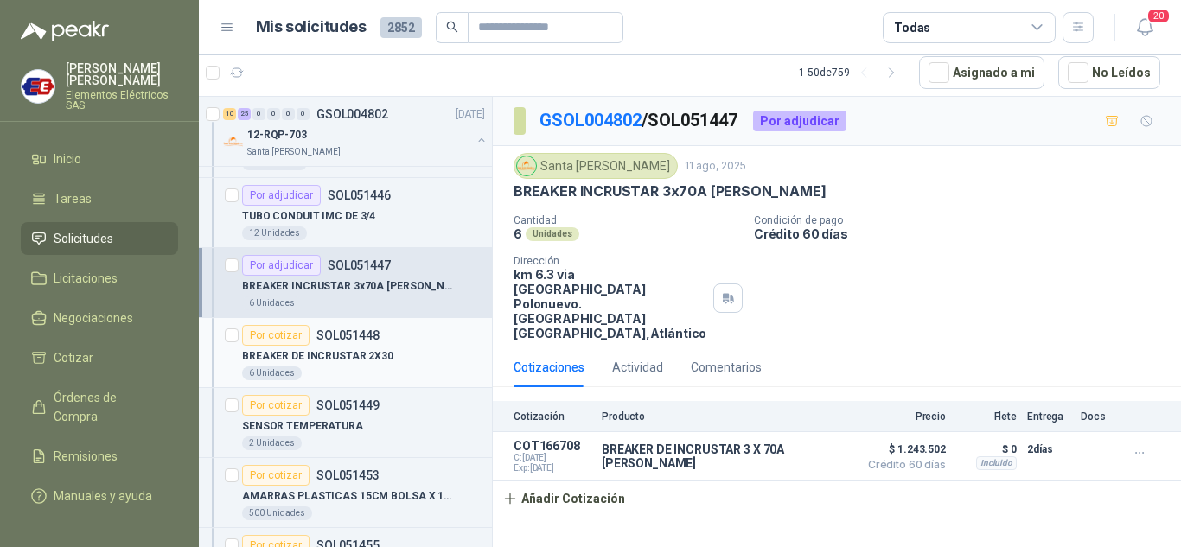
click at [270, 338] on div "Por cotizar" at bounding box center [275, 335] width 67 height 21
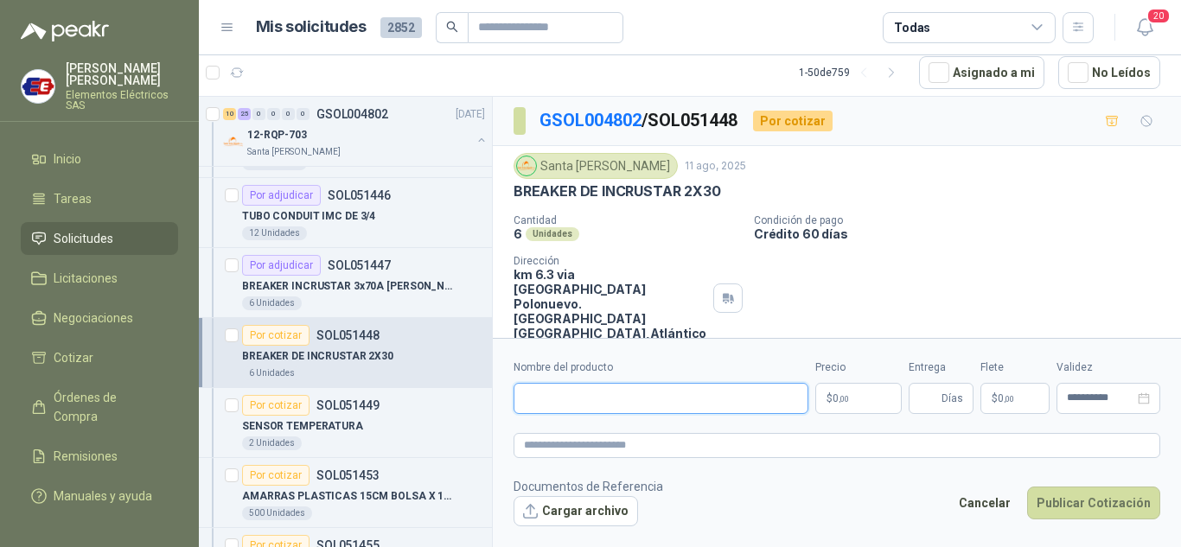
click at [544, 395] on input "Nombre del producto" at bounding box center [661, 398] width 295 height 31
click at [657, 393] on input "**********" at bounding box center [661, 398] width 295 height 31
type input "**********"
click at [827, 395] on p "$ 0 ,00" at bounding box center [858, 398] width 86 height 31
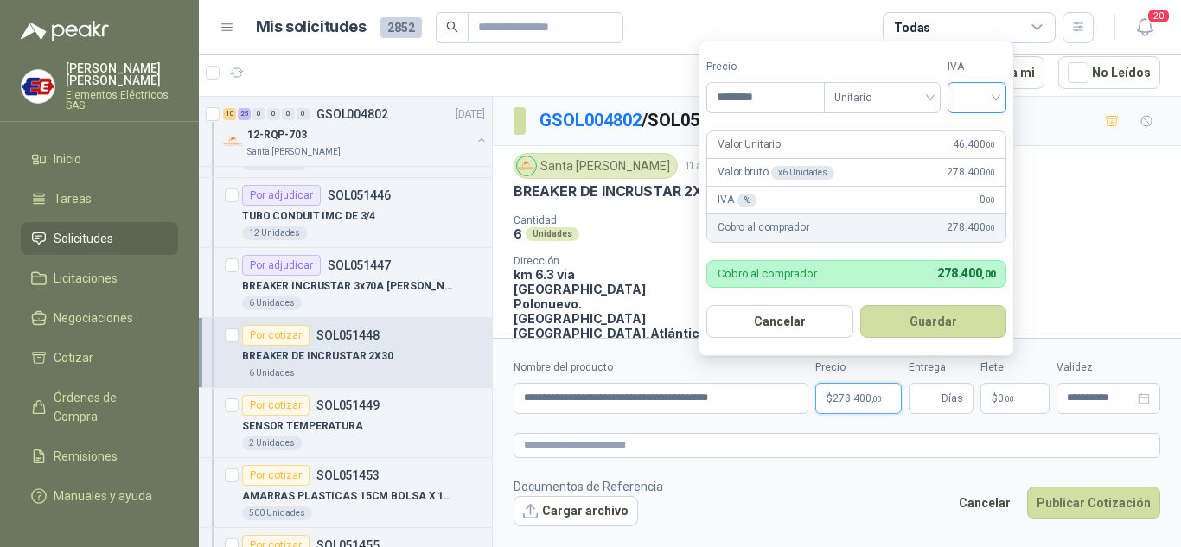
type input "********"
click at [994, 96] on input "search" at bounding box center [977, 96] width 38 height 26
drag, startPoint x: 968, startPoint y: 136, endPoint x: 964, endPoint y: 297, distance: 161.7
click at [968, 137] on div "19%" at bounding box center [981, 133] width 32 height 19
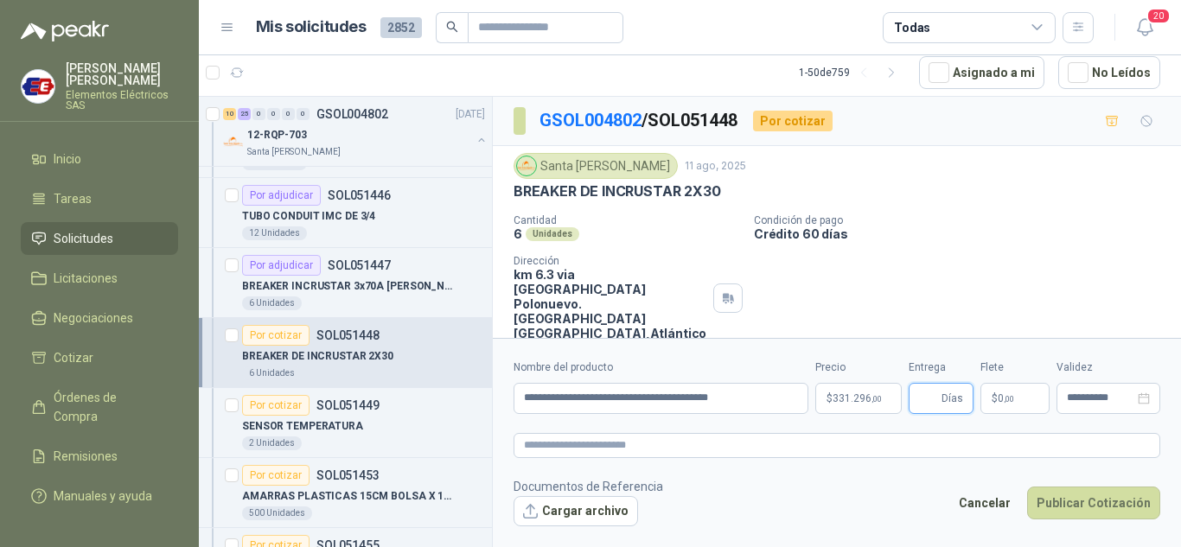
click at [938, 405] on input "Entrega" at bounding box center [928, 398] width 19 height 29
type input "*"
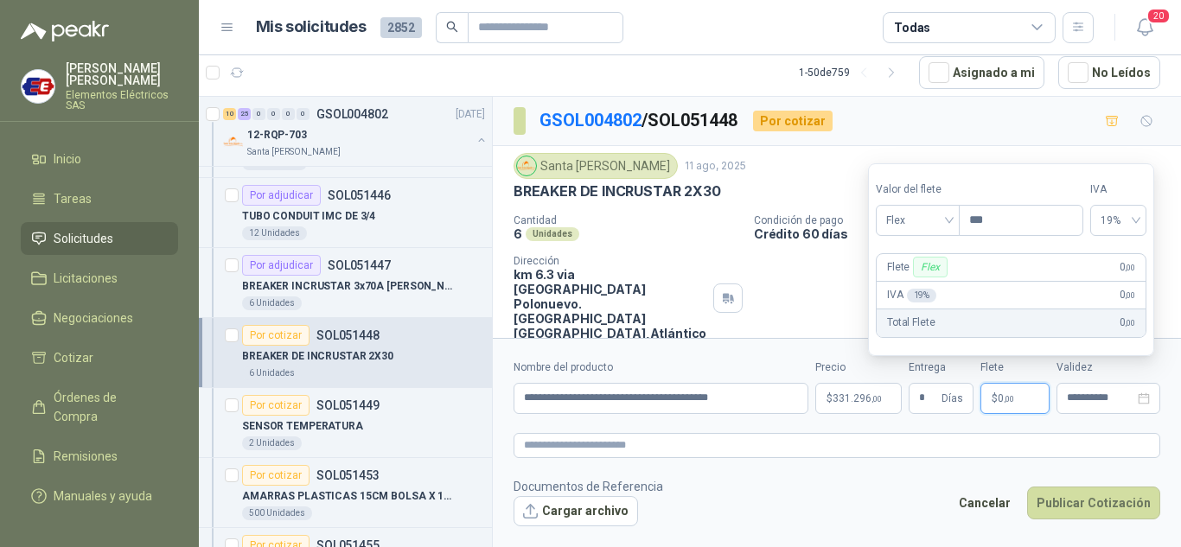
click at [989, 402] on p "$ 0 ,00" at bounding box center [1015, 398] width 69 height 31
click at [932, 221] on span "Flex" at bounding box center [917, 221] width 63 height 26
drag, startPoint x: 900, startPoint y: 280, endPoint x: 907, endPoint y: 291, distance: 12.5
click at [900, 281] on div "Incluido" at bounding box center [920, 284] width 60 height 19
click at [1062, 502] on button "Publicar Cotización" at bounding box center [1093, 503] width 133 height 33
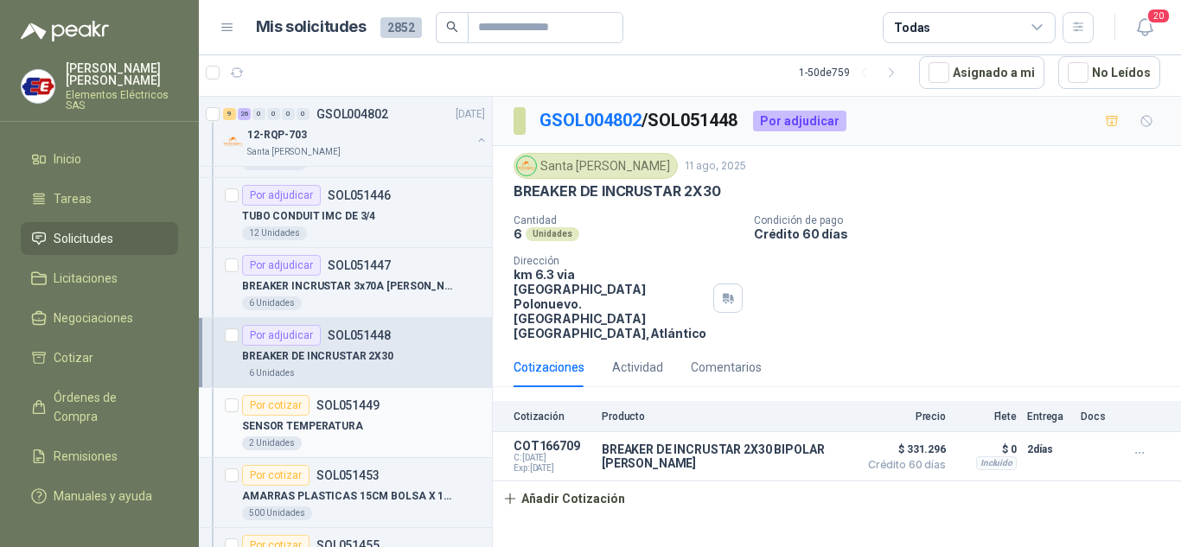
click at [278, 404] on div "Por cotizar" at bounding box center [275, 405] width 67 height 21
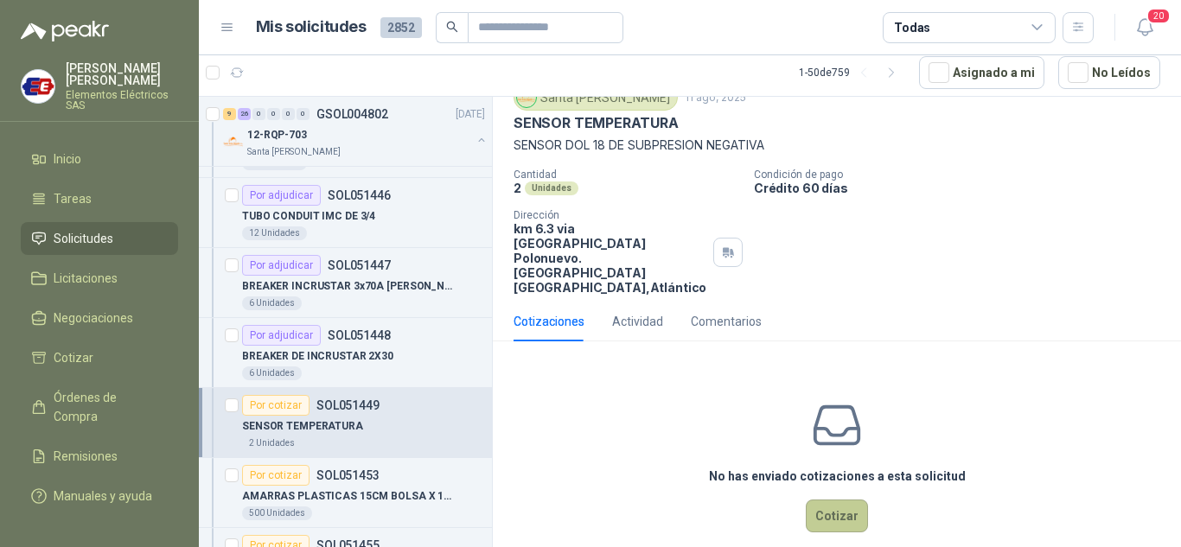
click at [822, 500] on button "Cotizar" at bounding box center [837, 516] width 62 height 33
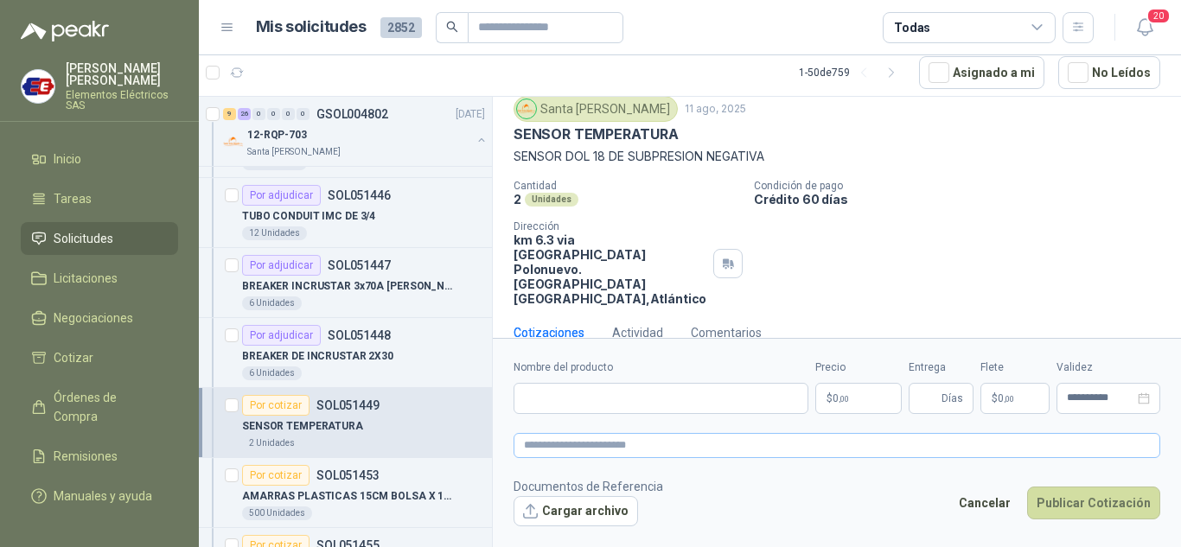
scroll to position [56, 0]
click at [571, 392] on input "Nombre del producto" at bounding box center [661, 398] width 295 height 31
click at [854, 406] on p "$ 0 ,00" at bounding box center [858, 398] width 86 height 31
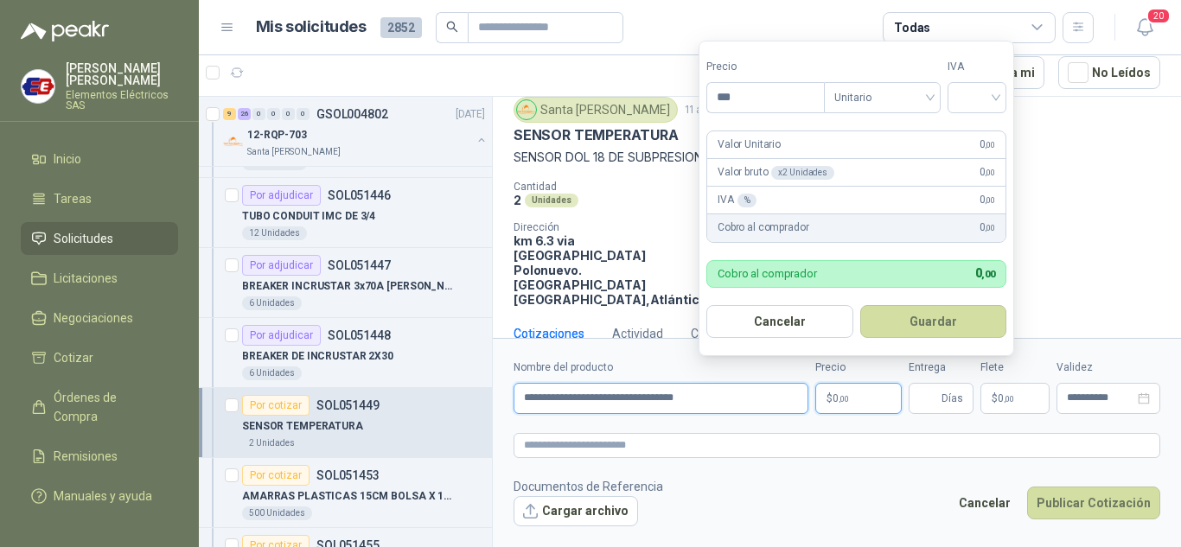
click at [734, 395] on input "**********" at bounding box center [661, 398] width 295 height 31
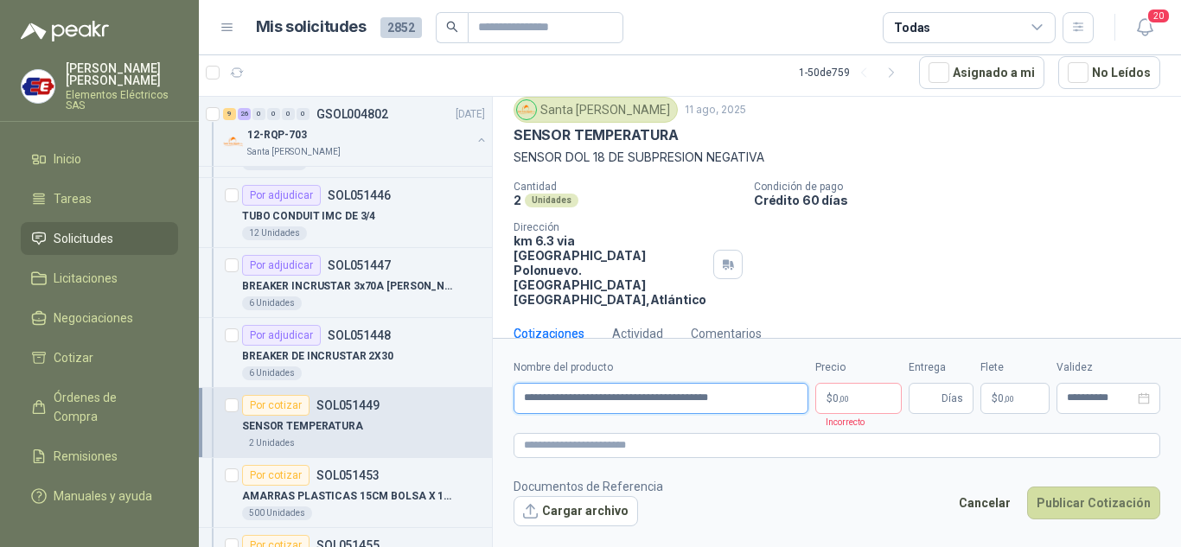
type input "**********"
click at [834, 396] on span "0 ,00" at bounding box center [841, 398] width 16 height 10
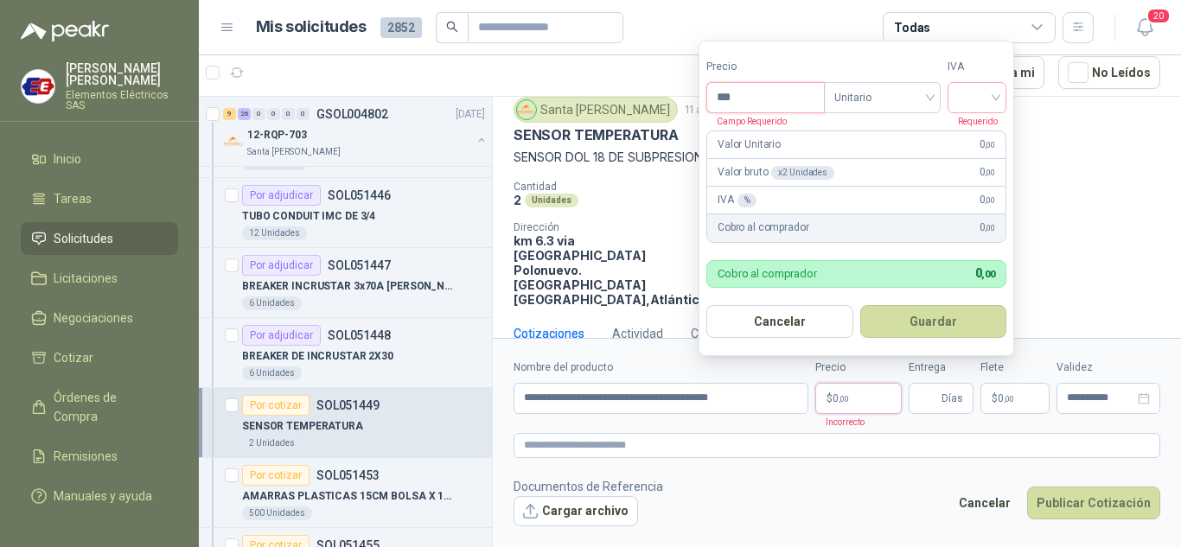
click at [757, 92] on input "***" at bounding box center [765, 97] width 117 height 29
type input "**********"
click at [985, 96] on input "search" at bounding box center [977, 96] width 38 height 26
drag, startPoint x: 968, startPoint y: 131, endPoint x: 961, endPoint y: 176, distance: 45.5
click at [966, 143] on div "19%" at bounding box center [981, 133] width 53 height 28
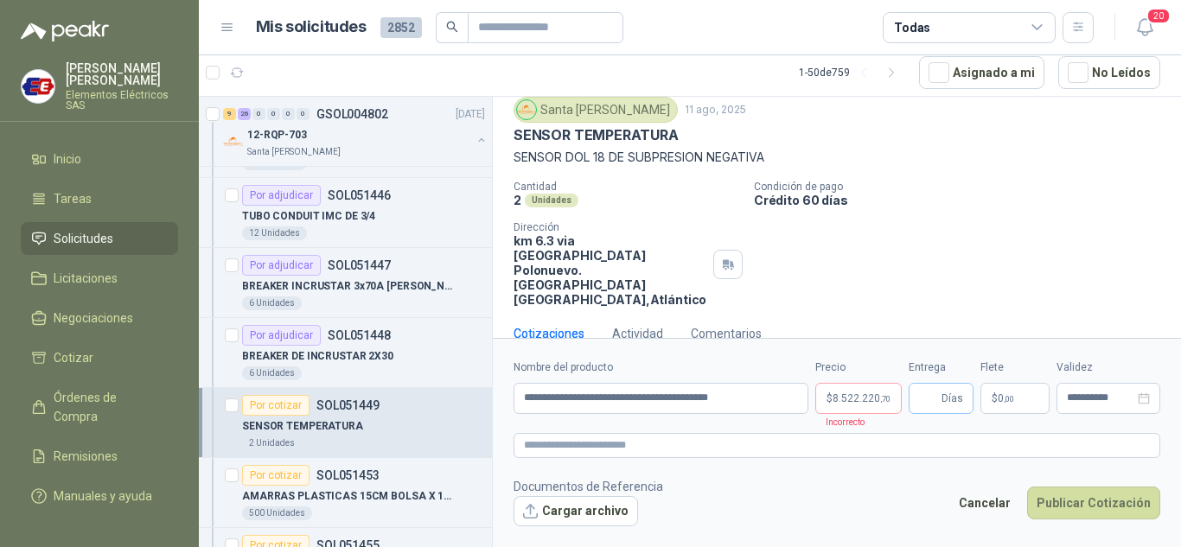
click at [944, 398] on span "Días" at bounding box center [953, 398] width 22 height 29
type input "**"
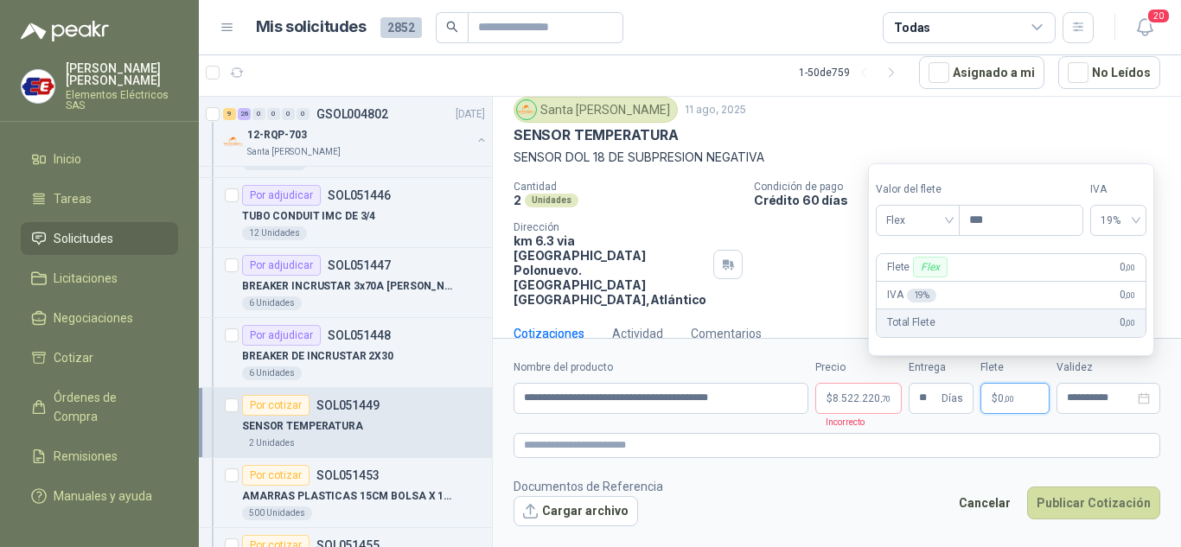
click at [1000, 398] on span "0 ,00" at bounding box center [1006, 398] width 16 height 10
click at [949, 216] on span "Flex" at bounding box center [917, 221] width 63 height 26
drag, startPoint x: 907, startPoint y: 279, endPoint x: 976, endPoint y: 405, distance: 143.2
click at [910, 284] on div "Incluido" at bounding box center [920, 284] width 60 height 19
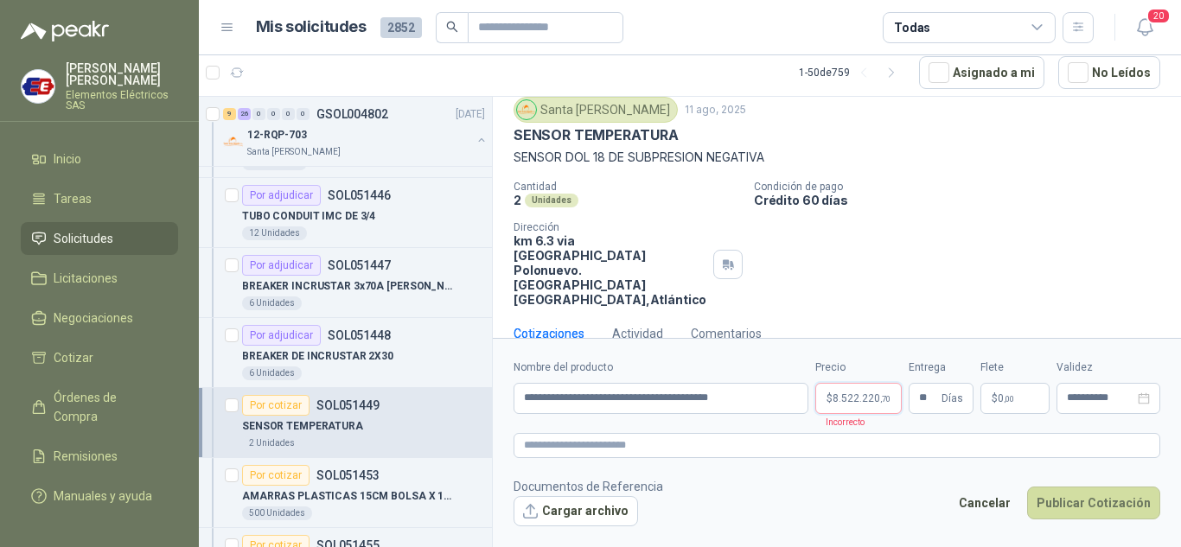
click at [862, 394] on span "8.522.220 ,70" at bounding box center [862, 398] width 58 height 10
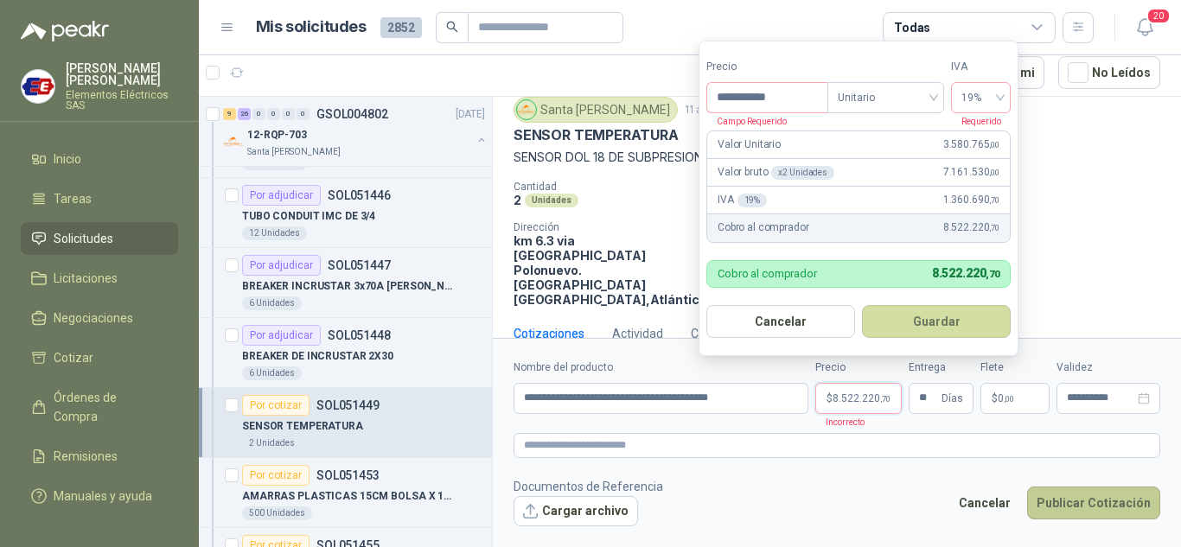
click at [1081, 497] on button "Publicar Cotización" at bounding box center [1093, 503] width 133 height 33
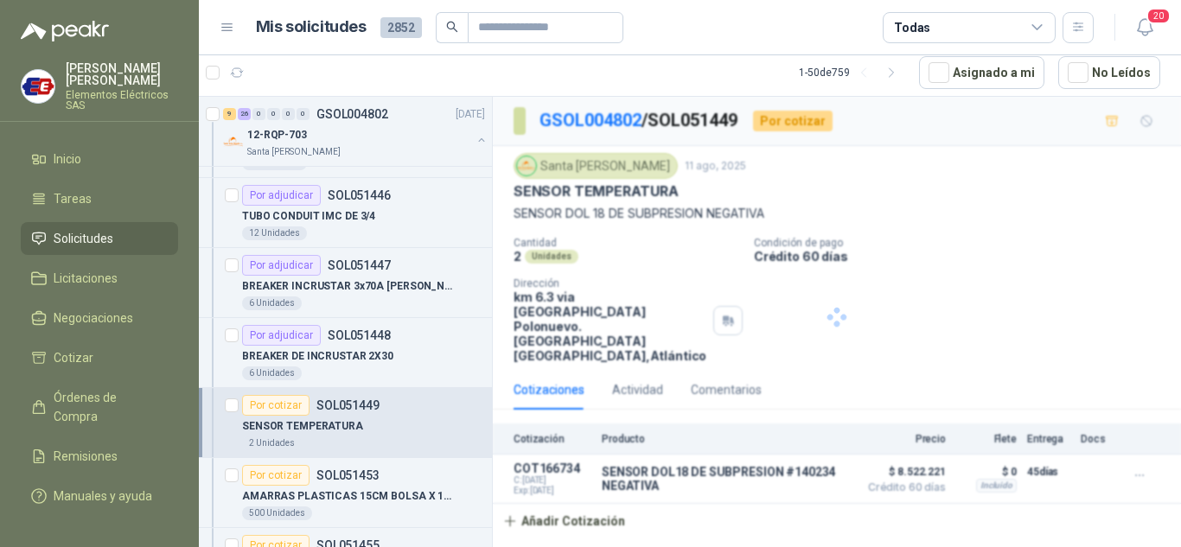
scroll to position [0, 0]
click at [268, 473] on div "Por cotizar" at bounding box center [275, 475] width 67 height 21
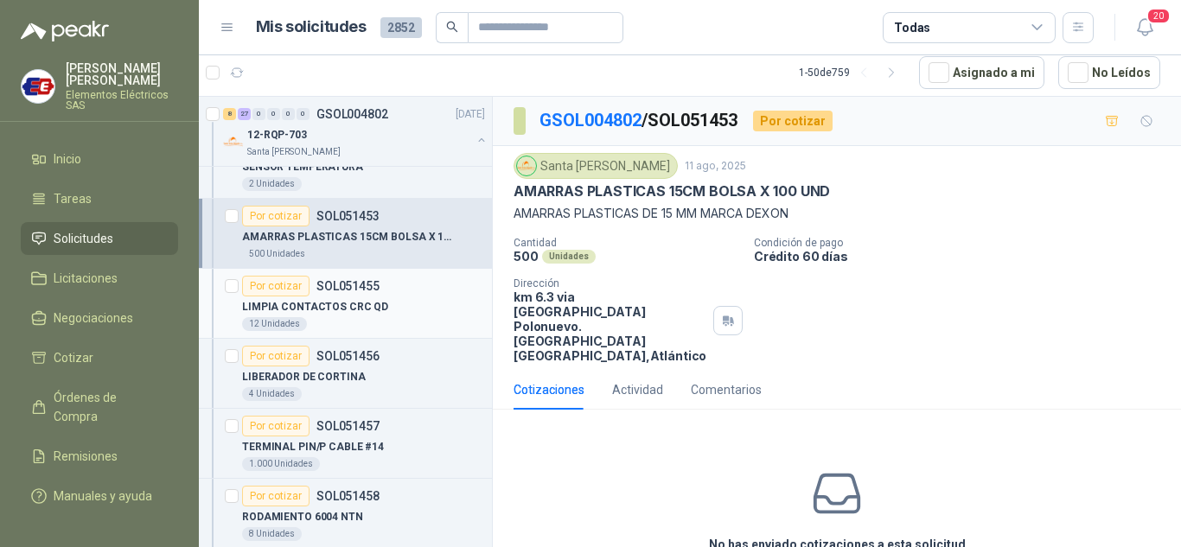
scroll to position [2421, 0]
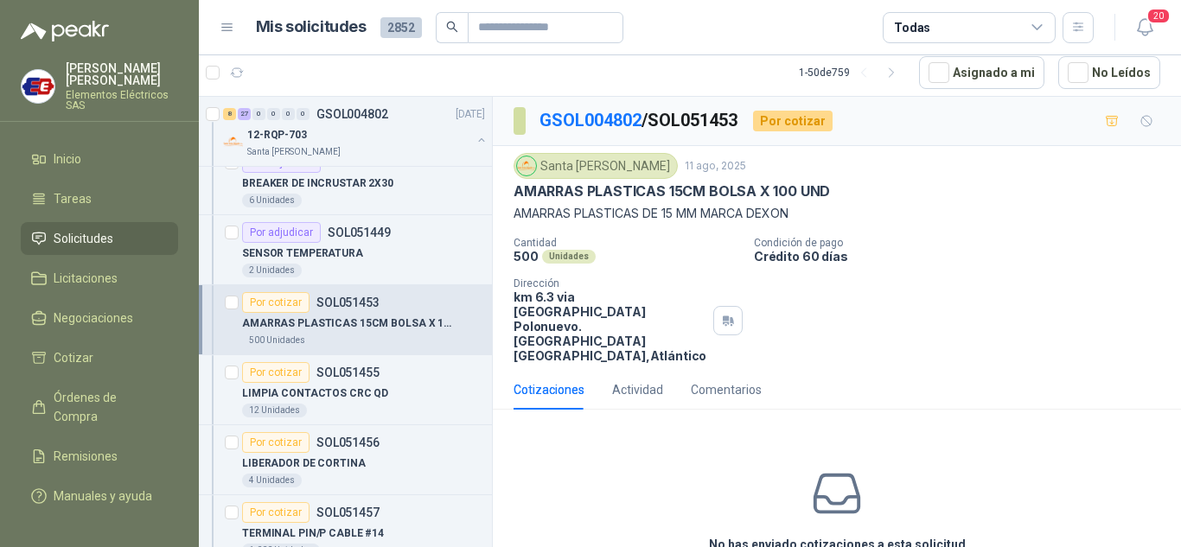
click at [279, 303] on div "Por cotizar" at bounding box center [275, 302] width 67 height 21
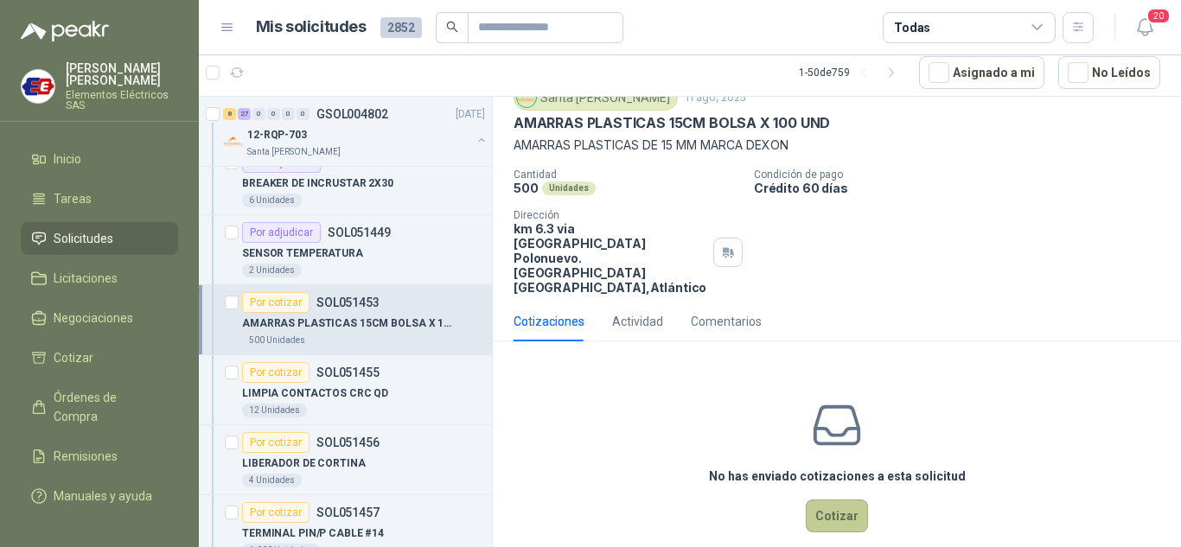
click at [829, 500] on button "Cotizar" at bounding box center [837, 516] width 62 height 33
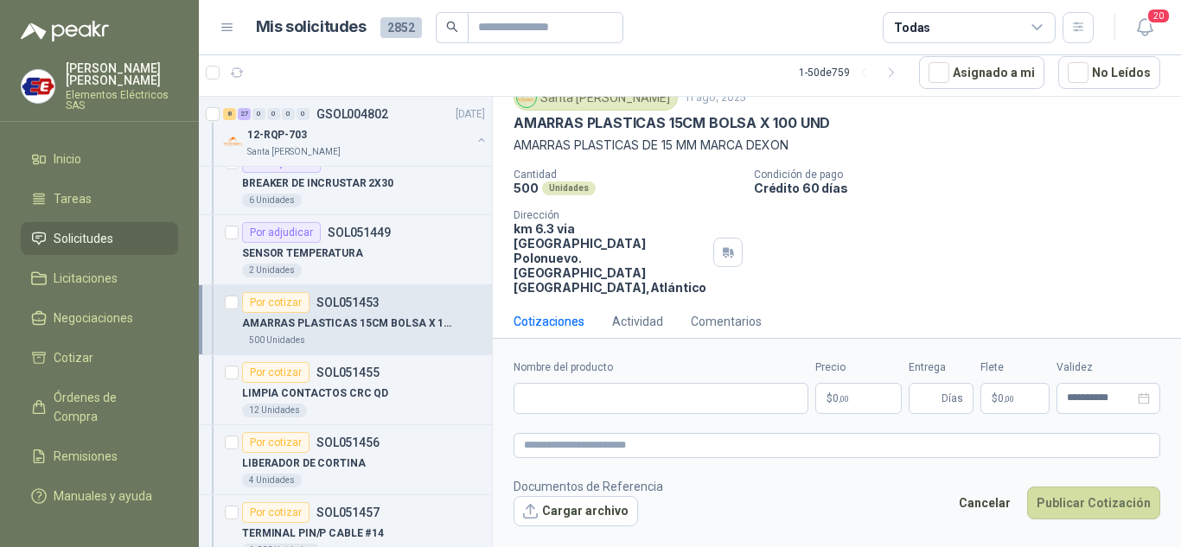
scroll to position [56, 0]
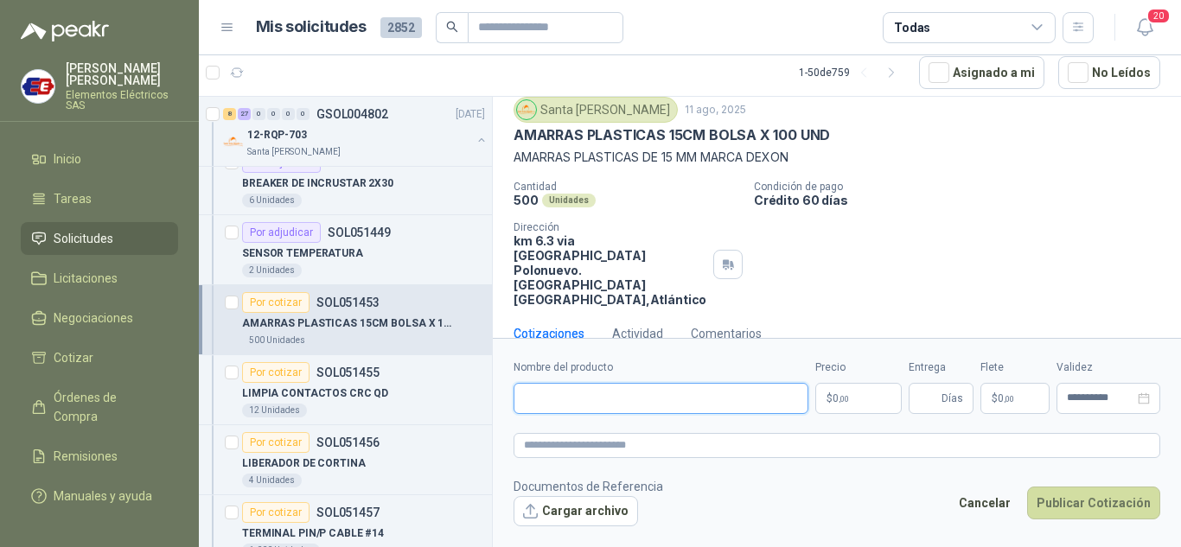
click at [559, 399] on input "Nombre del producto" at bounding box center [661, 398] width 295 height 31
type input "**********"
click at [852, 399] on p "$ 0 ,00" at bounding box center [858, 398] width 86 height 31
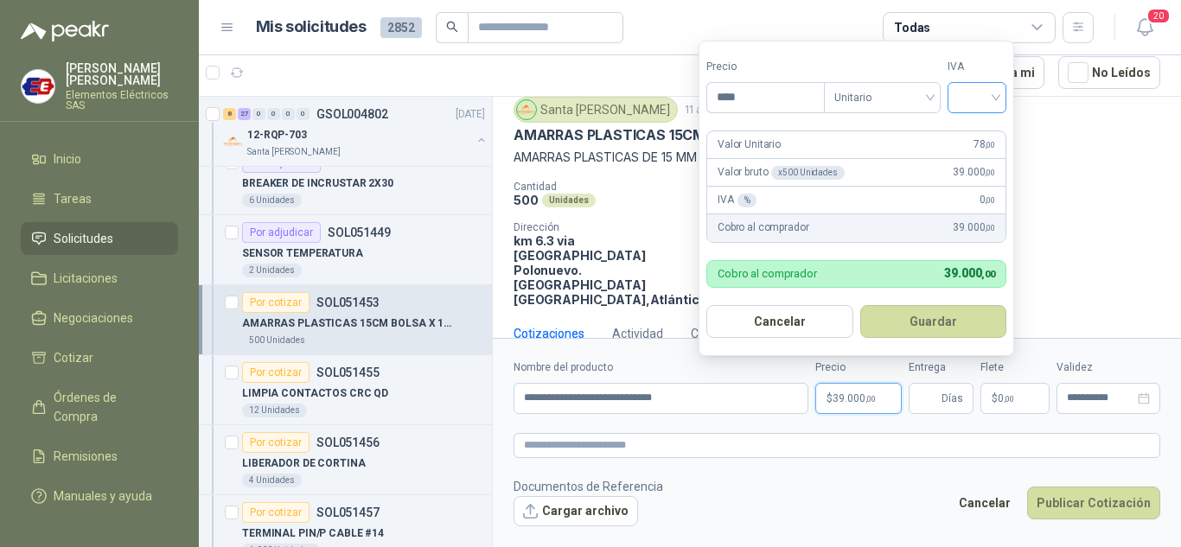
type input "****"
click at [994, 98] on input "search" at bounding box center [977, 96] width 38 height 26
drag, startPoint x: 987, startPoint y: 132, endPoint x: 954, endPoint y: 335, distance: 205.0
click at [987, 143] on div "19%" at bounding box center [981, 133] width 53 height 28
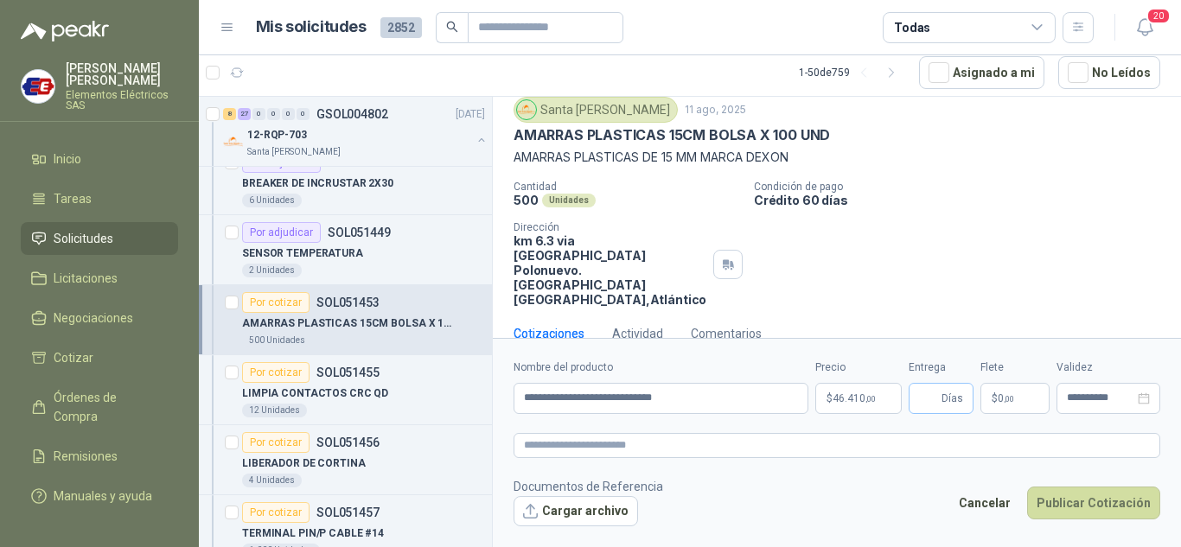
click at [942, 406] on span "Días" at bounding box center [953, 398] width 22 height 29
type input "*"
click at [994, 367] on label "Flete" at bounding box center [1015, 368] width 69 height 16
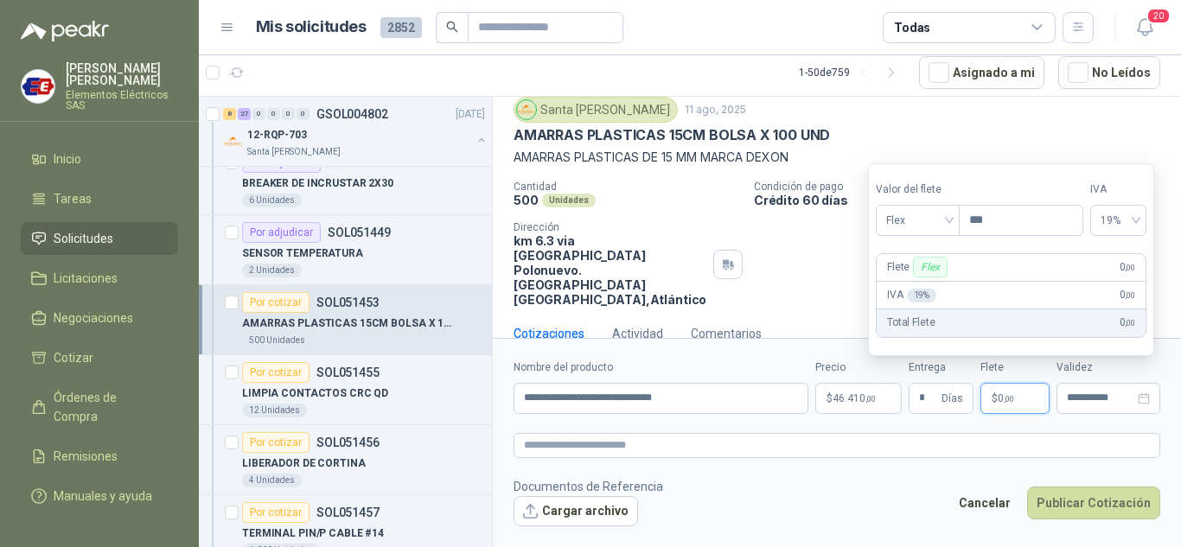
click at [1006, 398] on span ",00" at bounding box center [1009, 399] width 10 height 10
click at [947, 223] on span "Flex" at bounding box center [917, 221] width 63 height 26
click at [916, 282] on div "Incluido" at bounding box center [920, 284] width 60 height 19
click at [1069, 505] on button "Publicar Cotización" at bounding box center [1093, 503] width 133 height 33
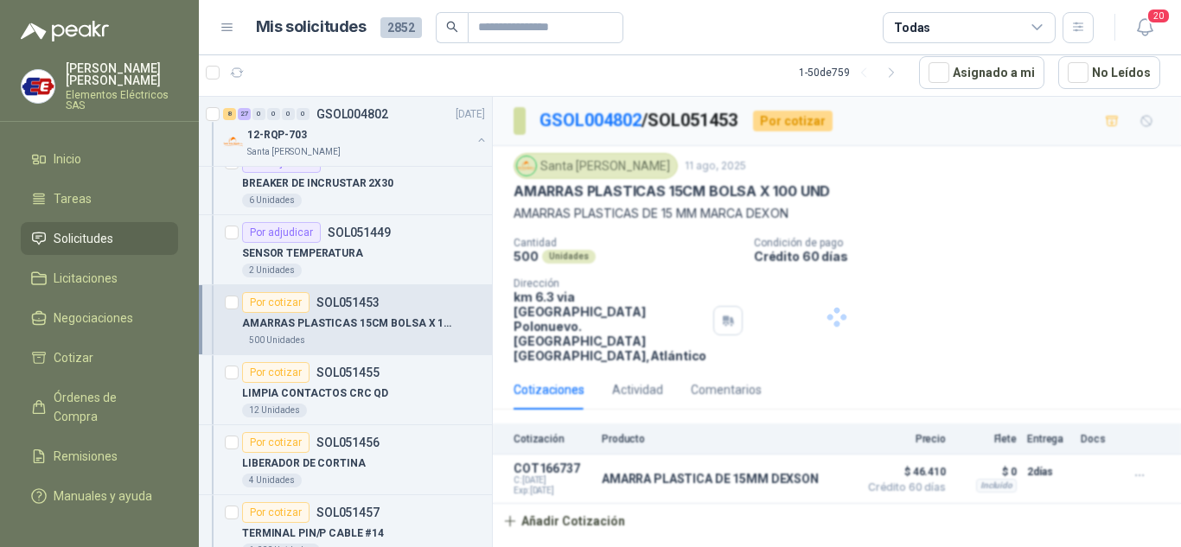
scroll to position [0, 0]
click at [276, 377] on div "Por cotizar" at bounding box center [275, 372] width 67 height 21
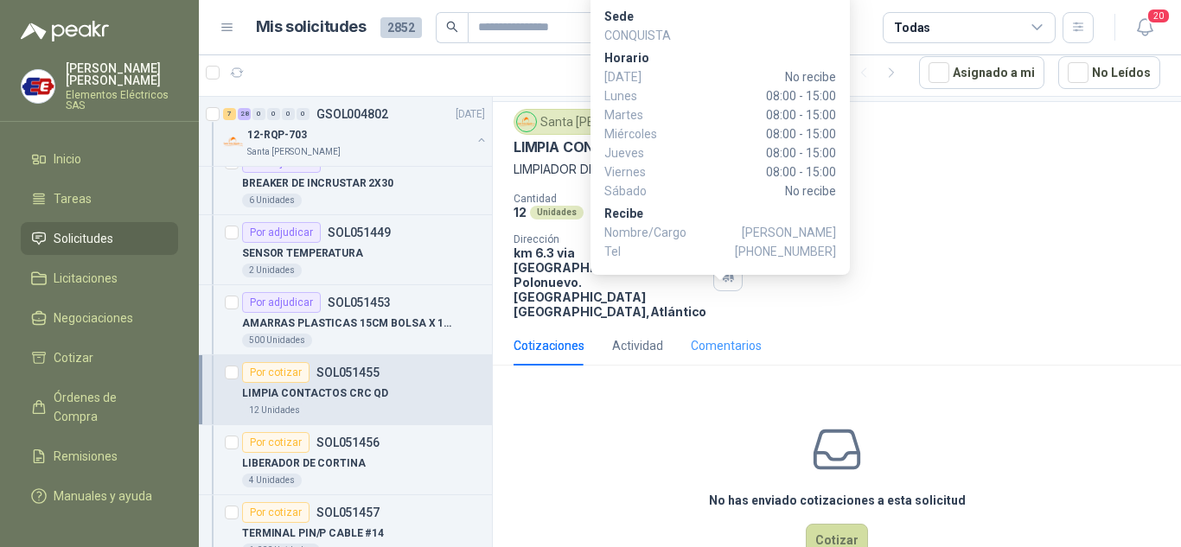
scroll to position [68, 0]
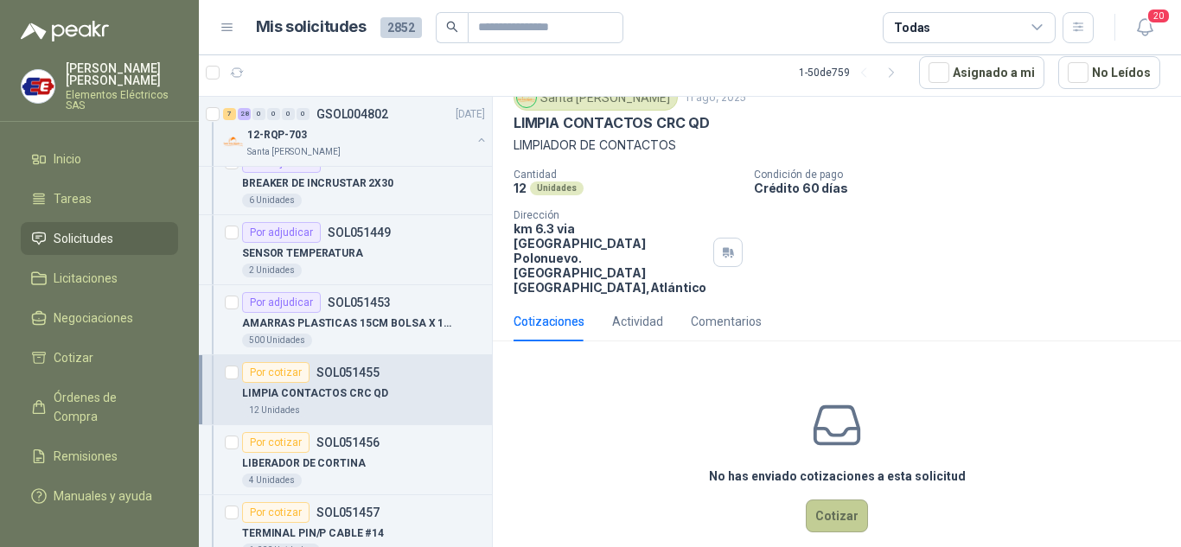
click at [823, 500] on button "Cotizar" at bounding box center [837, 516] width 62 height 33
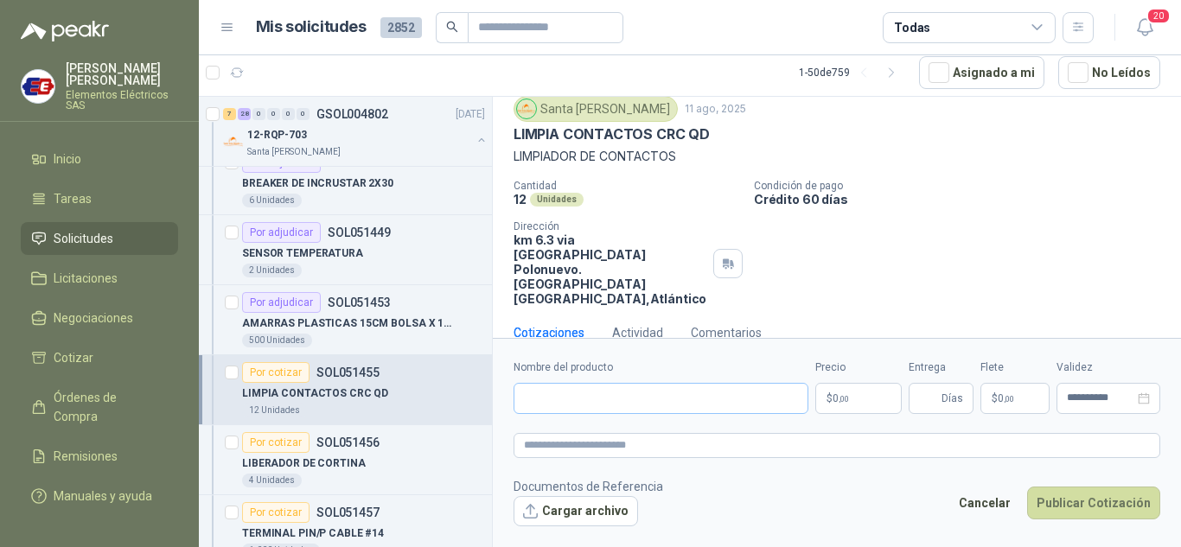
scroll to position [56, 0]
click at [554, 395] on input "Nombre del producto" at bounding box center [661, 398] width 295 height 31
type input "**********"
click at [840, 406] on p "$ 0 ,00" at bounding box center [858, 398] width 86 height 31
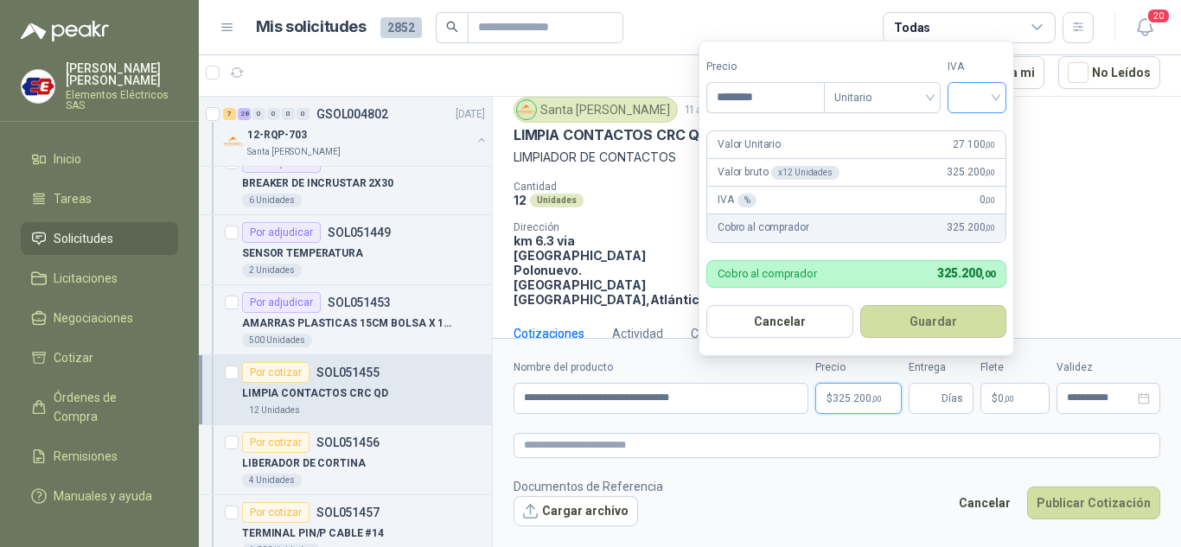
type input "********"
click at [990, 95] on input "search" at bounding box center [977, 96] width 38 height 26
drag, startPoint x: 971, startPoint y: 137, endPoint x: 980, endPoint y: 399, distance: 262.1
click at [972, 150] on div "19% 5% 0%" at bounding box center [981, 160] width 53 height 83
click at [923, 397] on input "Entrega" at bounding box center [928, 398] width 19 height 29
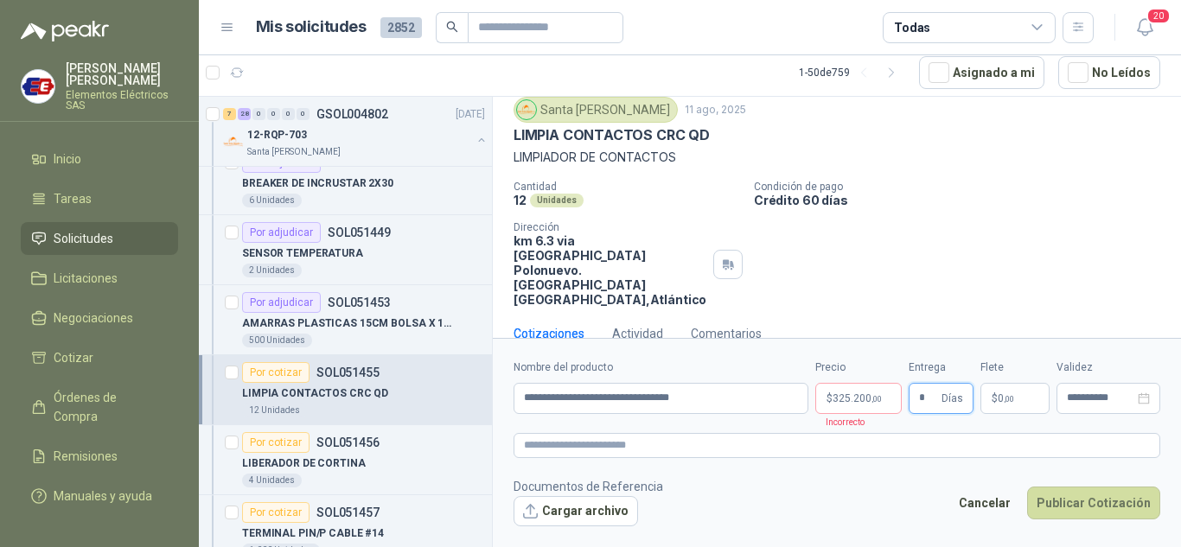
type input "*"
drag, startPoint x: 984, startPoint y: 367, endPoint x: 994, endPoint y: 377, distance: 14.1
click at [987, 370] on label "Flete" at bounding box center [1015, 368] width 69 height 16
click at [1023, 403] on p "$ 0 ,00" at bounding box center [1015, 398] width 69 height 31
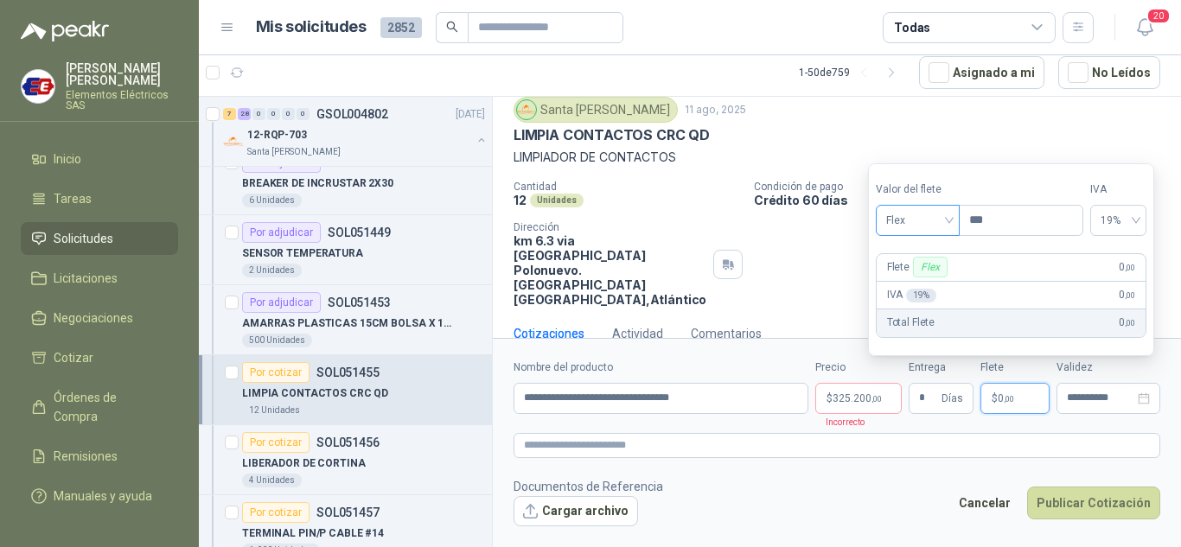
click at [944, 221] on span "Flex" at bounding box center [917, 221] width 63 height 26
drag, startPoint x: 914, startPoint y: 278, endPoint x: 987, endPoint y: 393, distance: 136.5
click at [915, 282] on div "Incluido" at bounding box center [920, 284] width 60 height 19
click at [1089, 503] on button "Publicar Cotización" at bounding box center [1093, 503] width 133 height 33
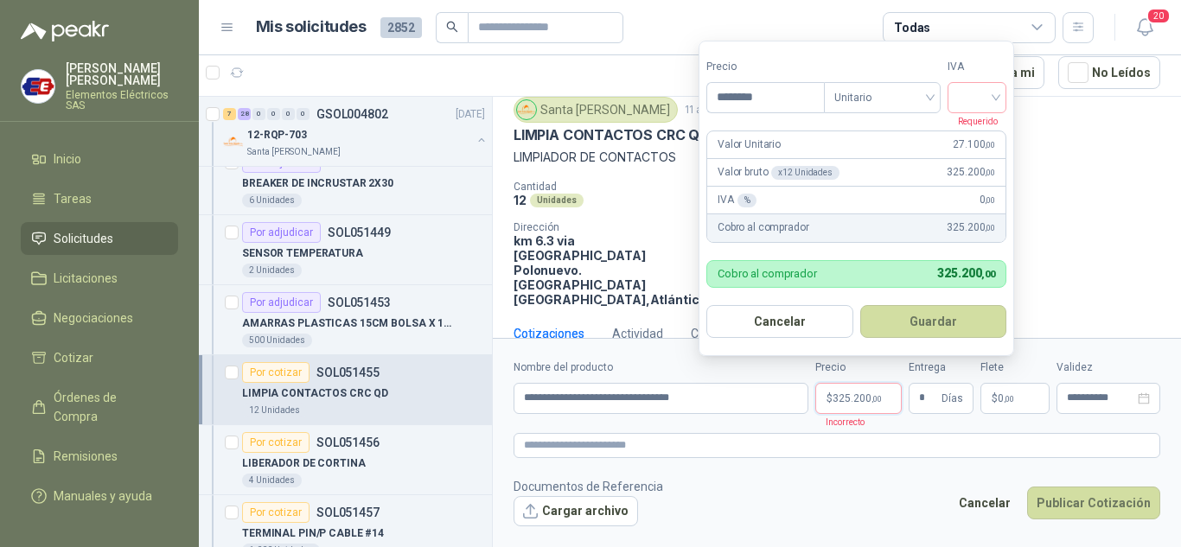
click at [856, 396] on span "325.200 ,00" at bounding box center [857, 398] width 49 height 10
click at [990, 96] on input "search" at bounding box center [977, 96] width 38 height 26
drag, startPoint x: 975, startPoint y: 131, endPoint x: 1011, endPoint y: 408, distance: 279.8
click at [978, 146] on div "19% 5% 0%" at bounding box center [981, 160] width 53 height 83
click at [1074, 502] on button "Publicar Cotización" at bounding box center [1093, 503] width 133 height 33
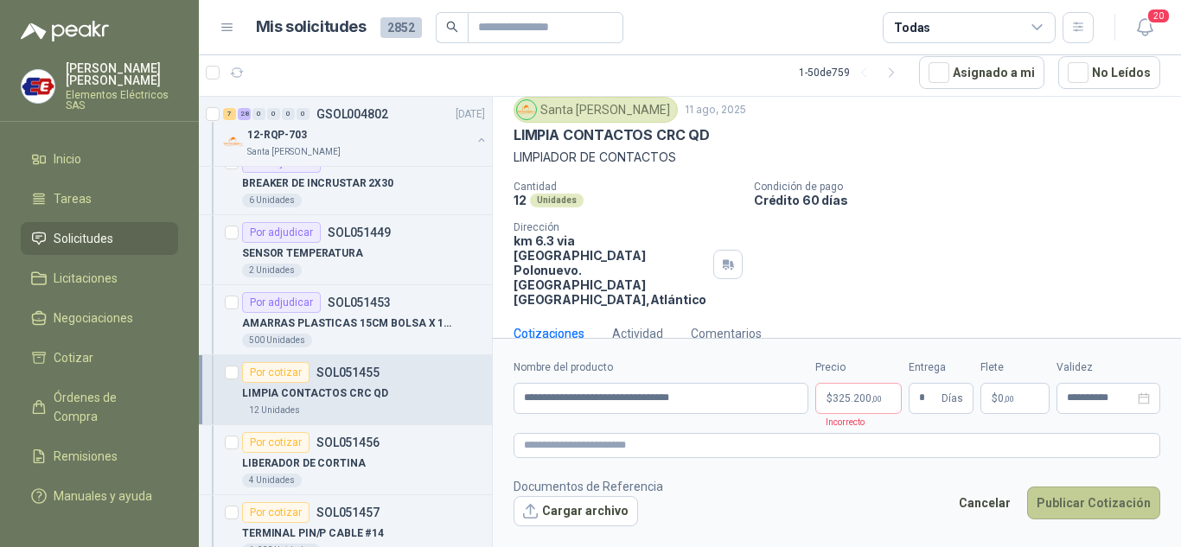
click at [1074, 502] on button "Publicar Cotización" at bounding box center [1093, 503] width 133 height 33
click at [1005, 399] on span ",00" at bounding box center [1009, 399] width 10 height 10
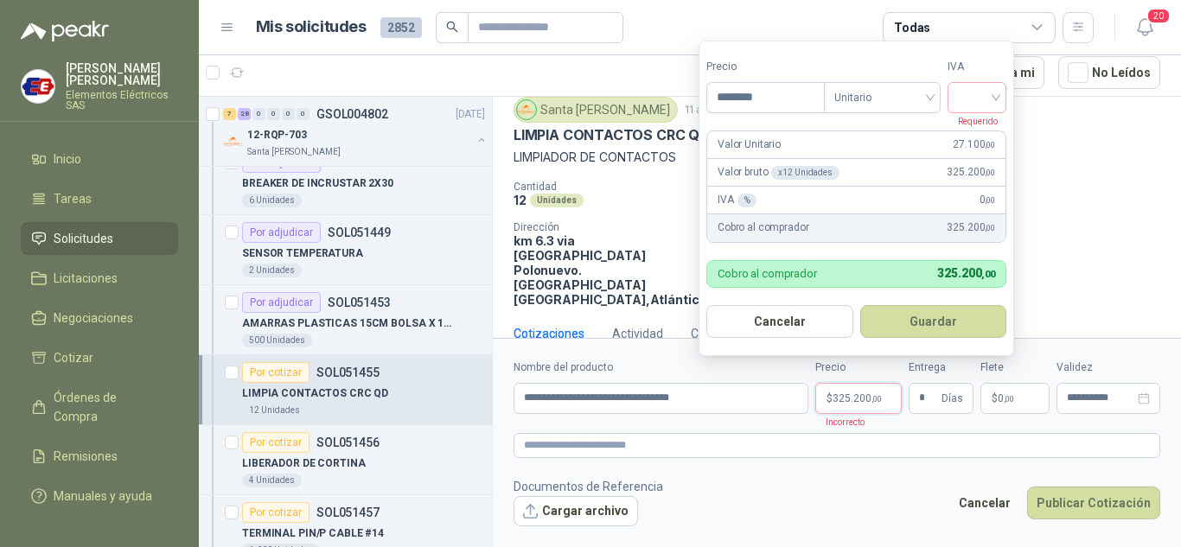
click at [872, 395] on span ",00" at bounding box center [877, 399] width 10 height 10
click at [996, 95] on input "search" at bounding box center [977, 96] width 38 height 26
click at [979, 133] on div "19%" at bounding box center [981, 133] width 32 height 19
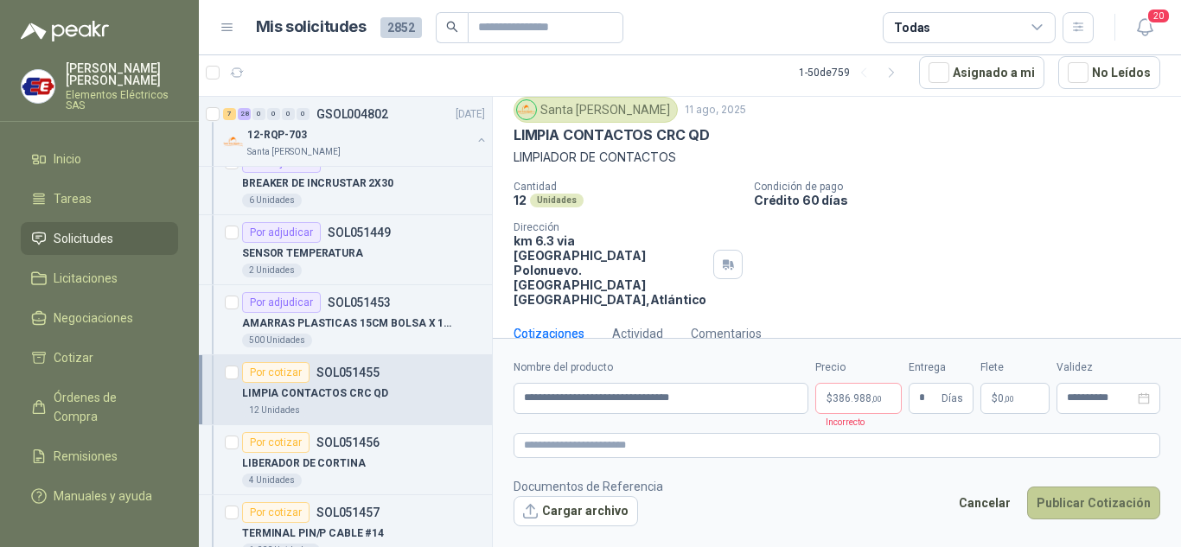
click at [1090, 502] on button "Publicar Cotización" at bounding box center [1093, 503] width 133 height 33
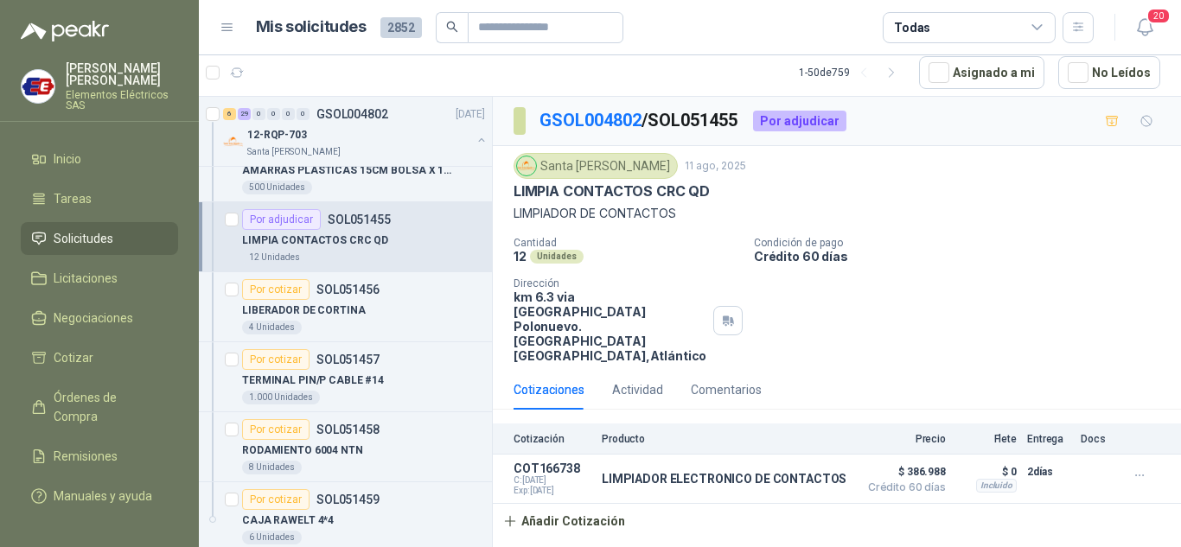
scroll to position [2594, 0]
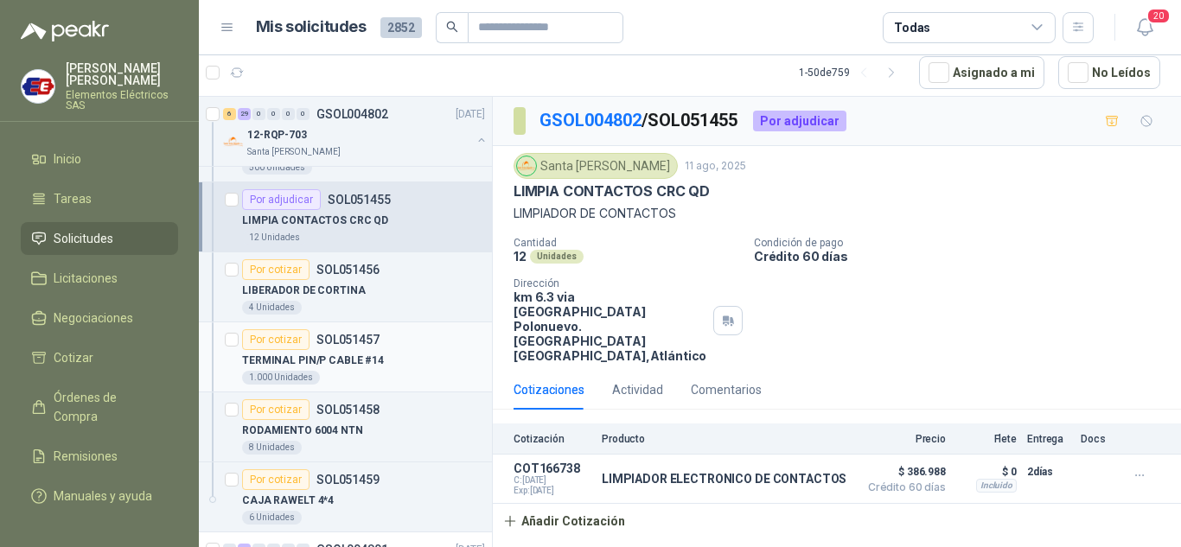
click at [280, 348] on div "Por cotizar" at bounding box center [275, 339] width 67 height 21
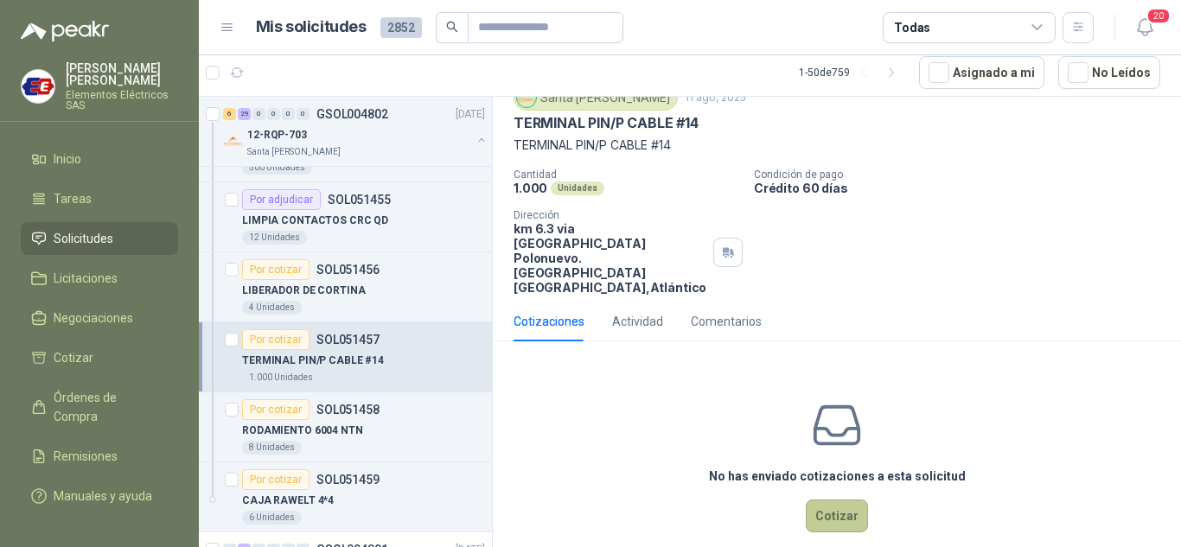
click at [835, 500] on button "Cotizar" at bounding box center [837, 516] width 62 height 33
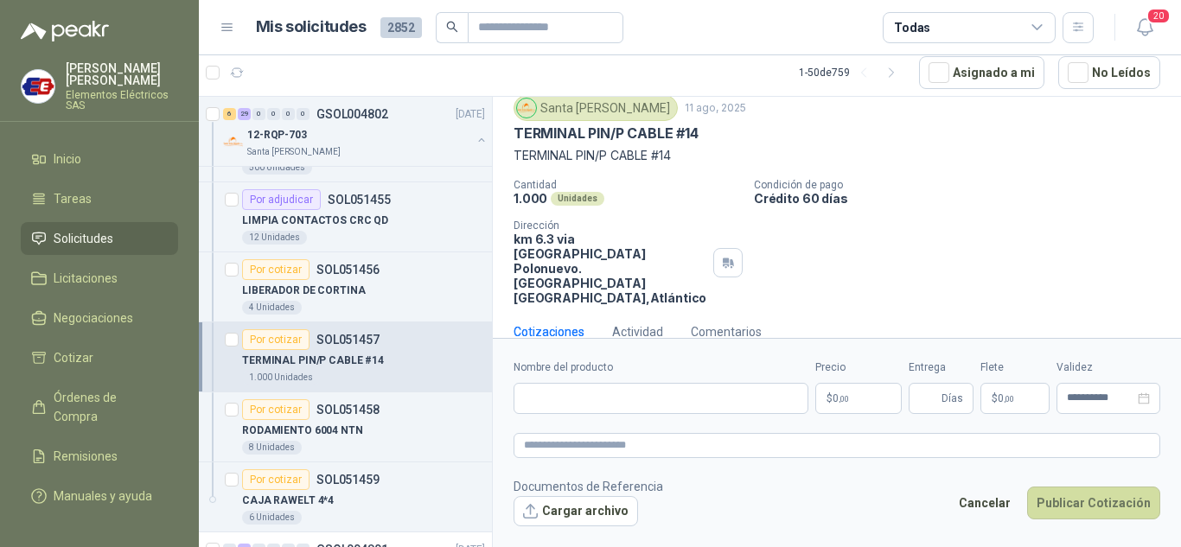
scroll to position [56, 0]
click at [547, 403] on input "Nombre del producto" at bounding box center [661, 398] width 295 height 31
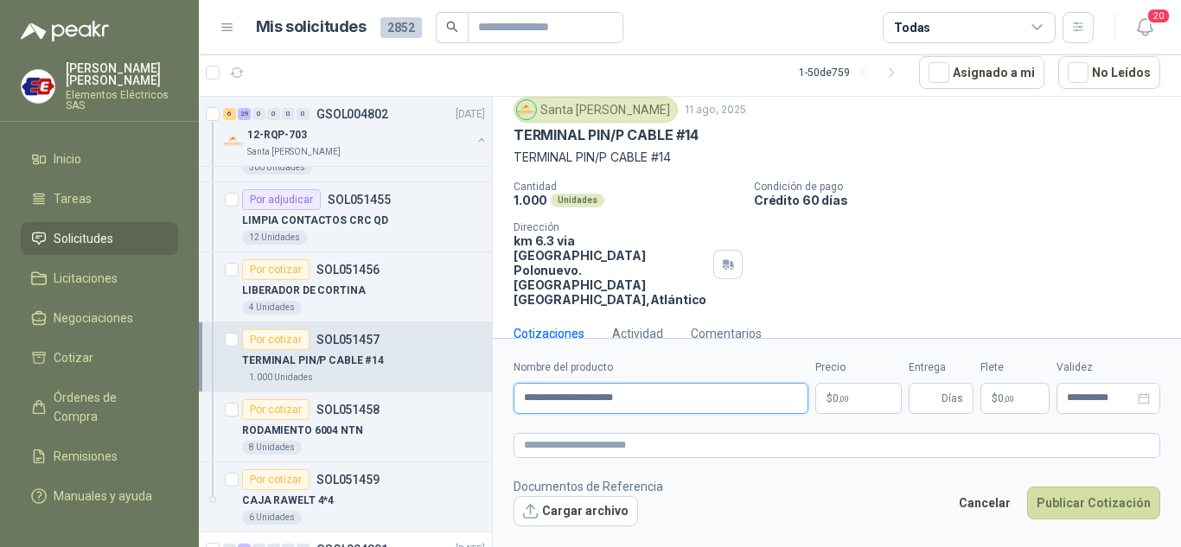
drag, startPoint x: 610, startPoint y: 393, endPoint x: 613, endPoint y: 383, distance: 9.9
click at [610, 391] on input "**********" at bounding box center [661, 398] width 295 height 31
type input "**********"
click at [849, 394] on span ",00" at bounding box center [844, 399] width 10 height 10
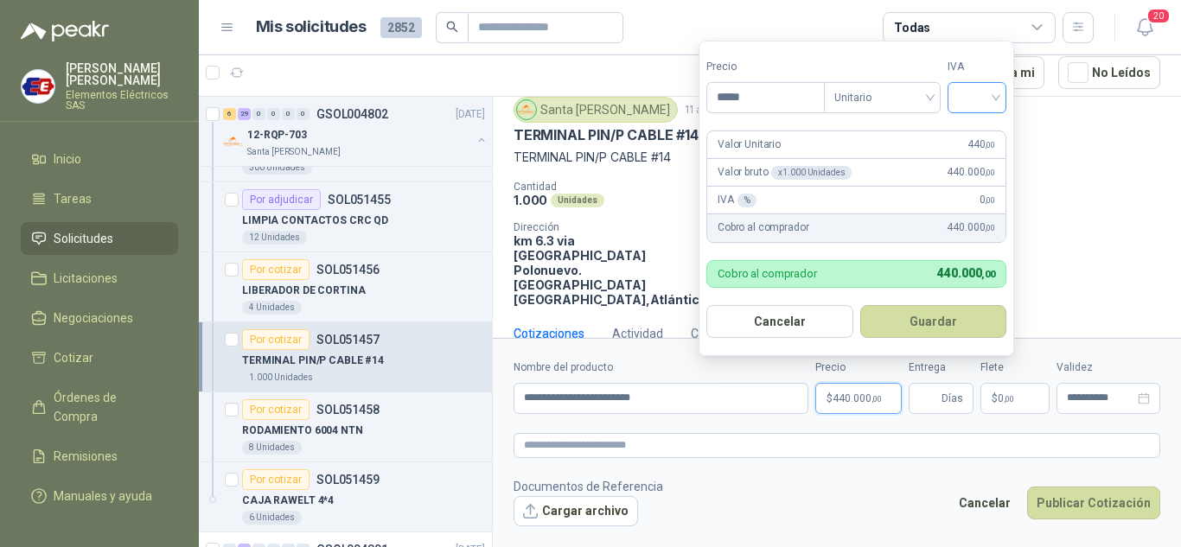
type input "*****"
click at [996, 92] on input "search" at bounding box center [977, 96] width 38 height 26
click at [981, 136] on div "19%" at bounding box center [981, 133] width 32 height 19
click at [929, 402] on input "Entrega" at bounding box center [928, 398] width 19 height 29
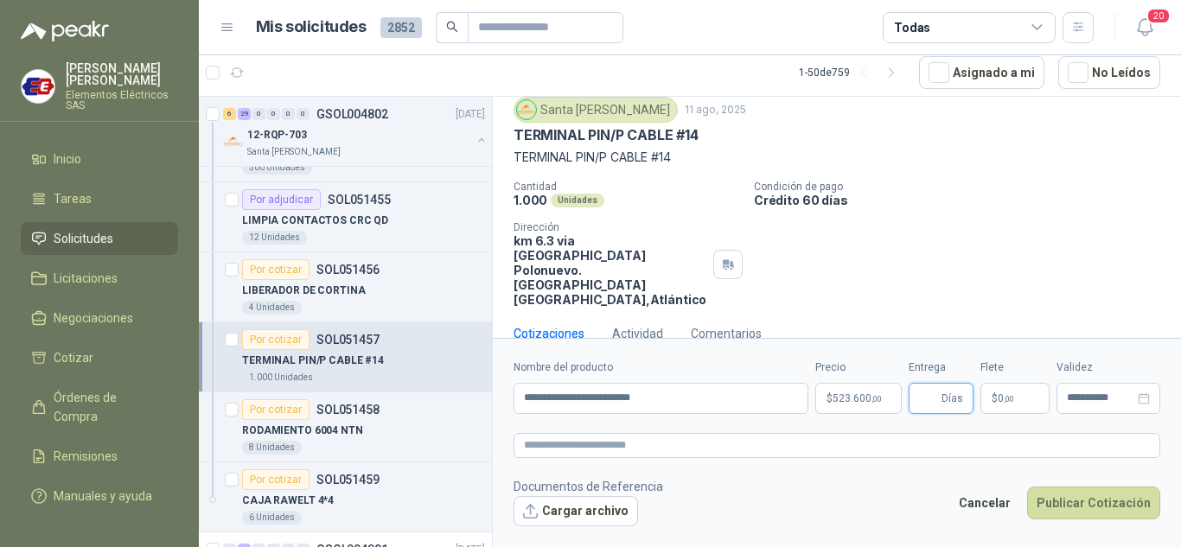
type input "*"
click at [991, 399] on p "$ 0 ,00" at bounding box center [1015, 398] width 69 height 31
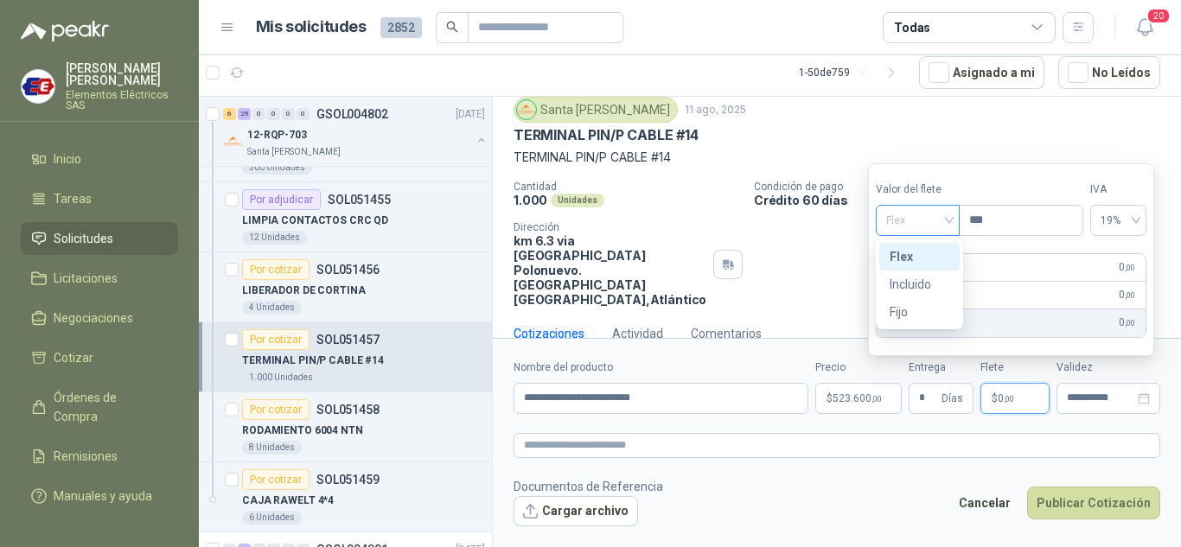
click at [948, 217] on span "Flex" at bounding box center [917, 221] width 63 height 26
click at [924, 285] on div "Incluido" at bounding box center [920, 284] width 60 height 19
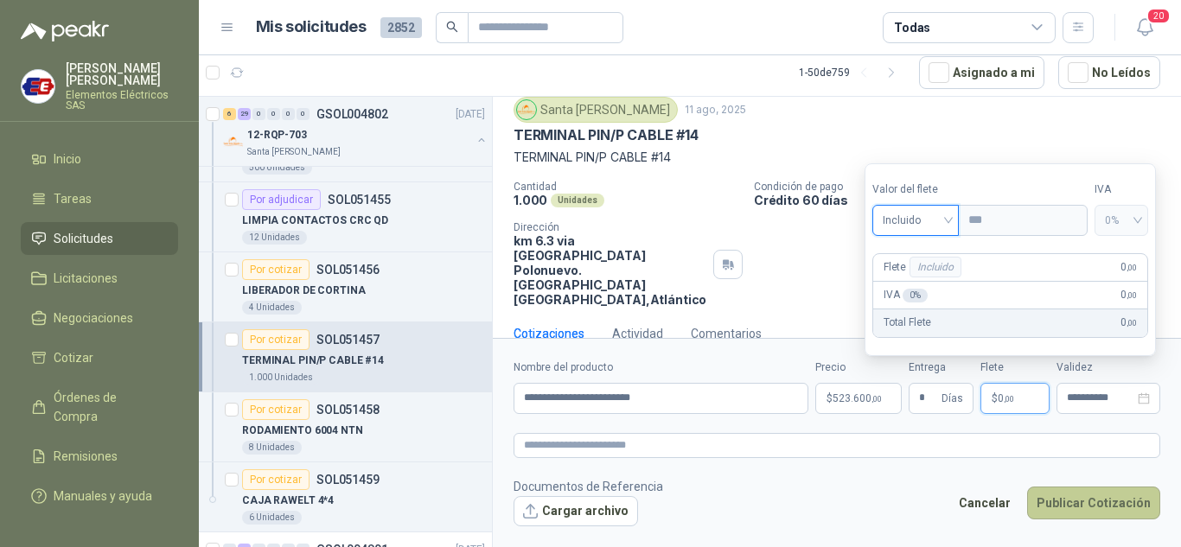
click at [1063, 502] on button "Publicar Cotización" at bounding box center [1093, 503] width 133 height 33
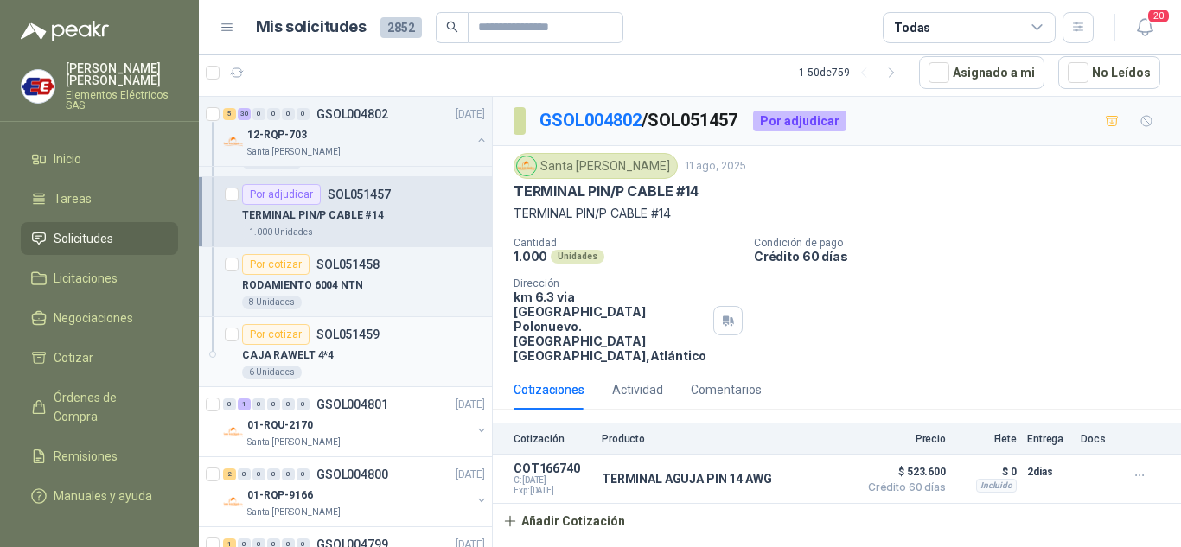
scroll to position [2767, 0]
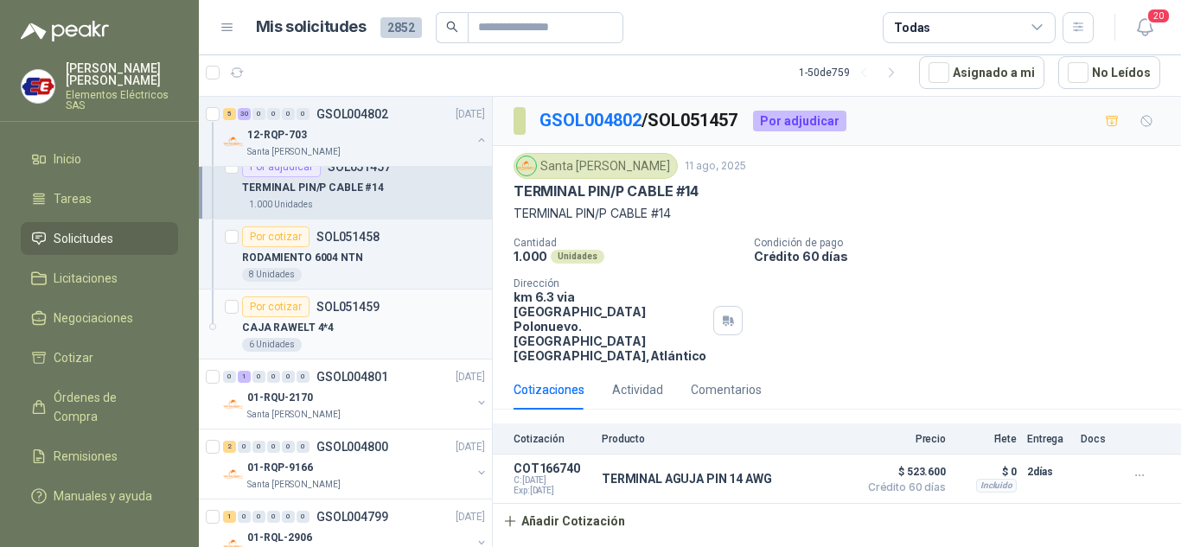
click at [277, 306] on div "Por cotizar" at bounding box center [275, 307] width 67 height 21
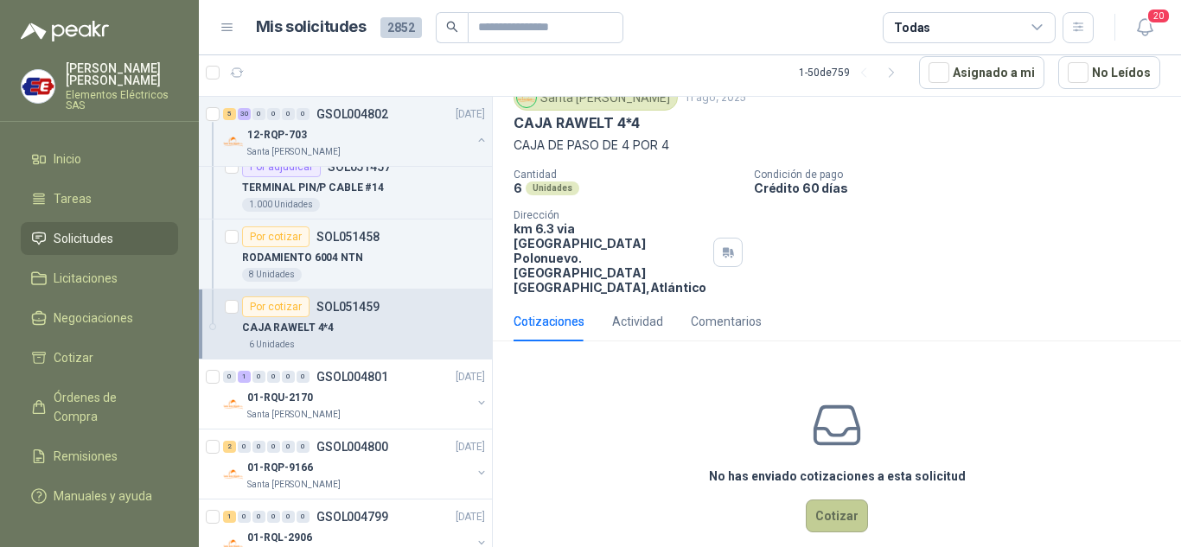
click at [831, 500] on button "Cotizar" at bounding box center [837, 516] width 62 height 33
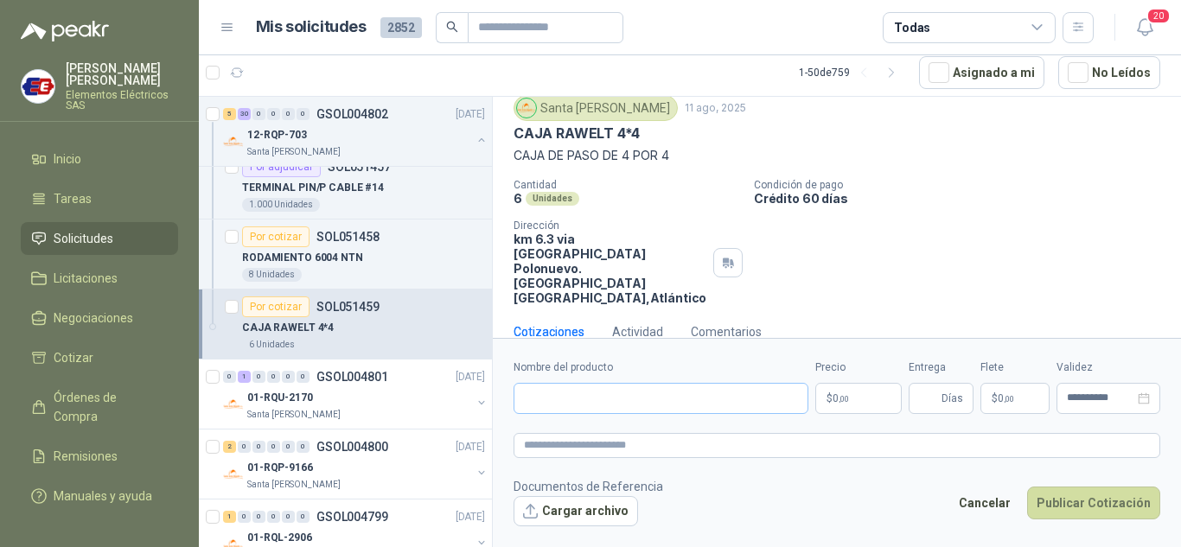
scroll to position [56, 0]
click at [576, 398] on input "Nombre del producto" at bounding box center [661, 398] width 295 height 31
type input "**********"
click at [839, 397] on span ",00" at bounding box center [844, 399] width 10 height 10
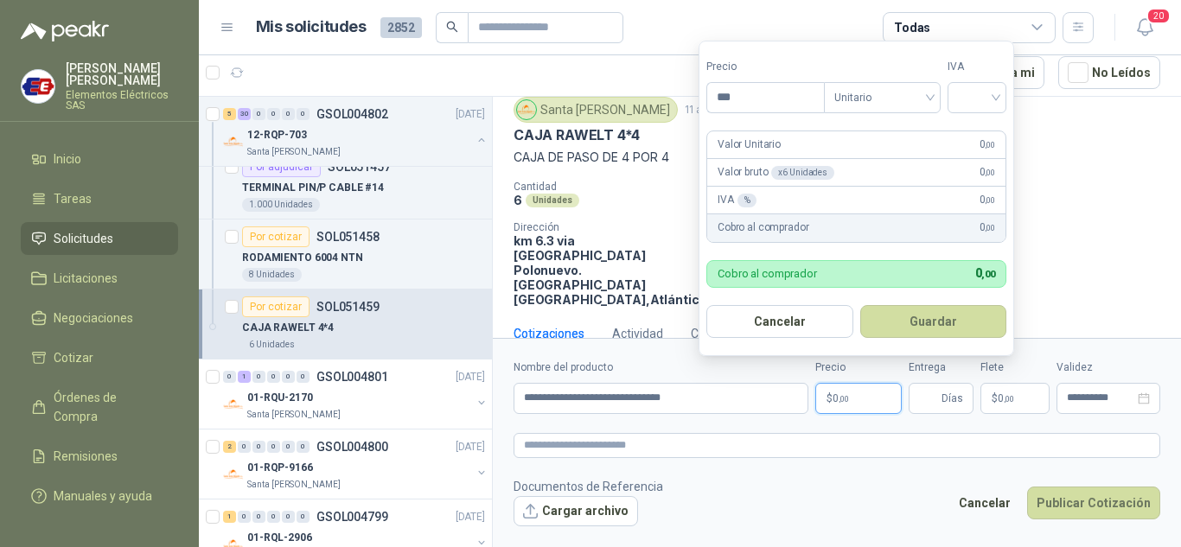
click at [837, 399] on span "0 ,00" at bounding box center [841, 398] width 16 height 10
click at [732, 95] on input "***" at bounding box center [765, 97] width 117 height 29
type input "********"
click at [987, 96] on input "search" at bounding box center [977, 96] width 38 height 26
click at [983, 133] on div "19%" at bounding box center [981, 133] width 32 height 19
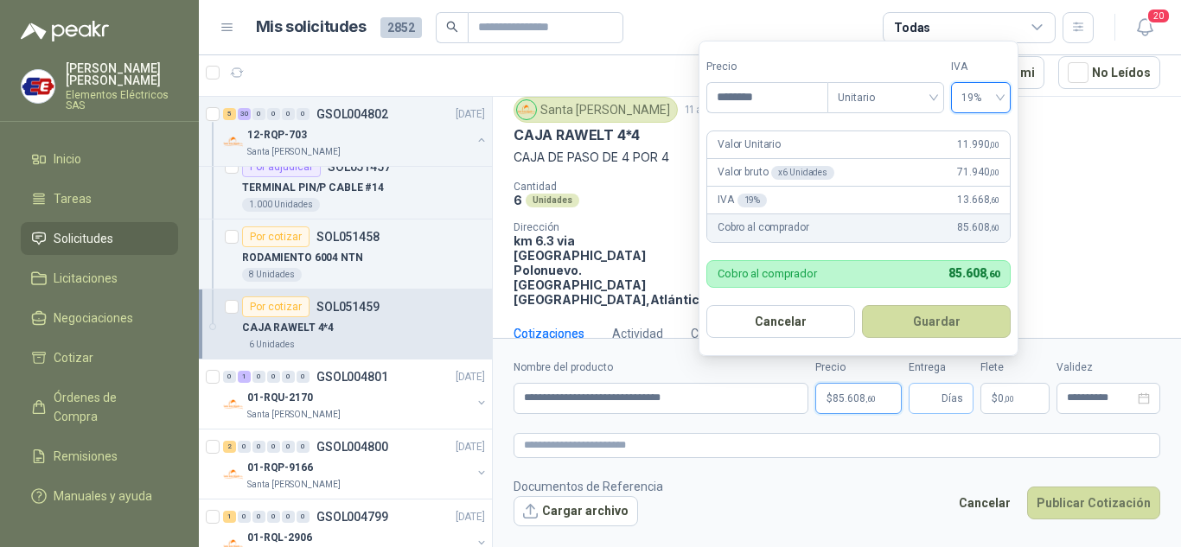
click at [948, 399] on span "Días" at bounding box center [953, 398] width 22 height 29
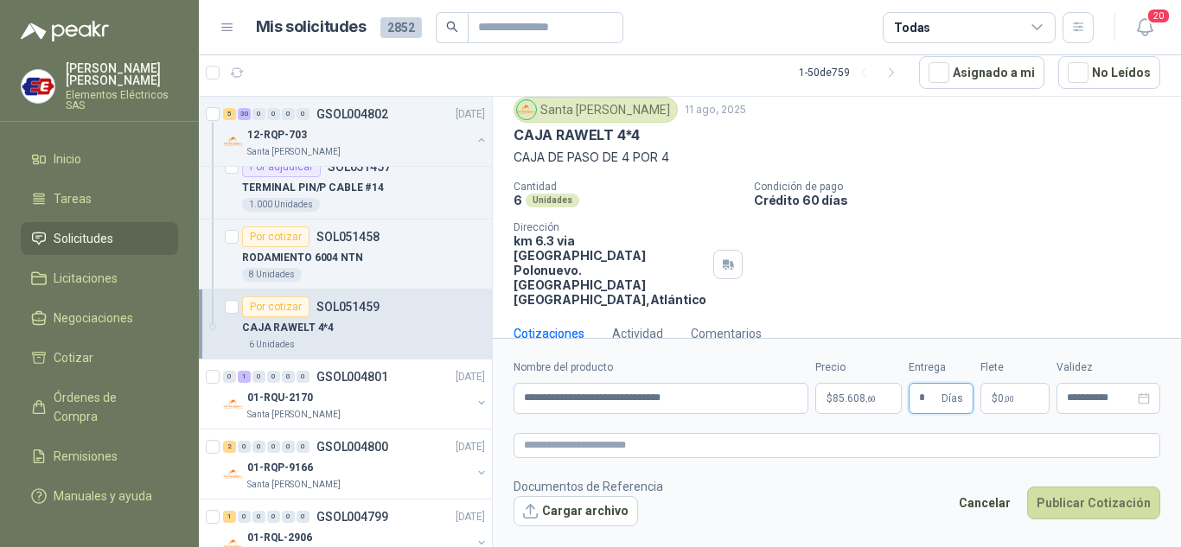
type input "*"
click at [1003, 365] on label "Flete" at bounding box center [1015, 368] width 69 height 16
click at [1013, 387] on p "$ 0 ,00" at bounding box center [1015, 398] width 69 height 31
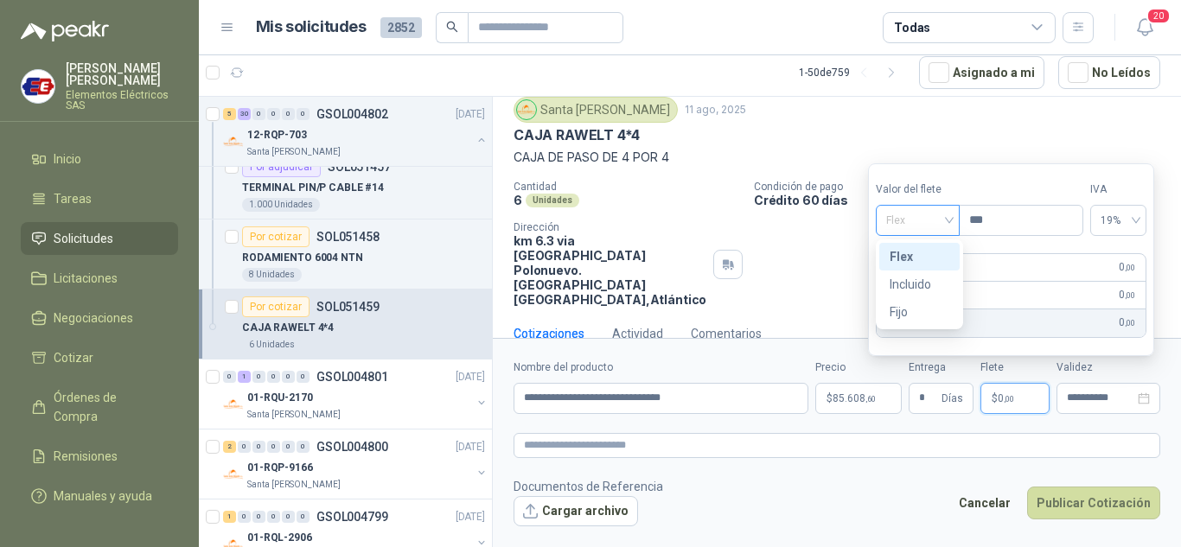
click at [949, 226] on span "Flex" at bounding box center [917, 221] width 63 height 26
click at [911, 284] on div "Incluido" at bounding box center [920, 284] width 60 height 19
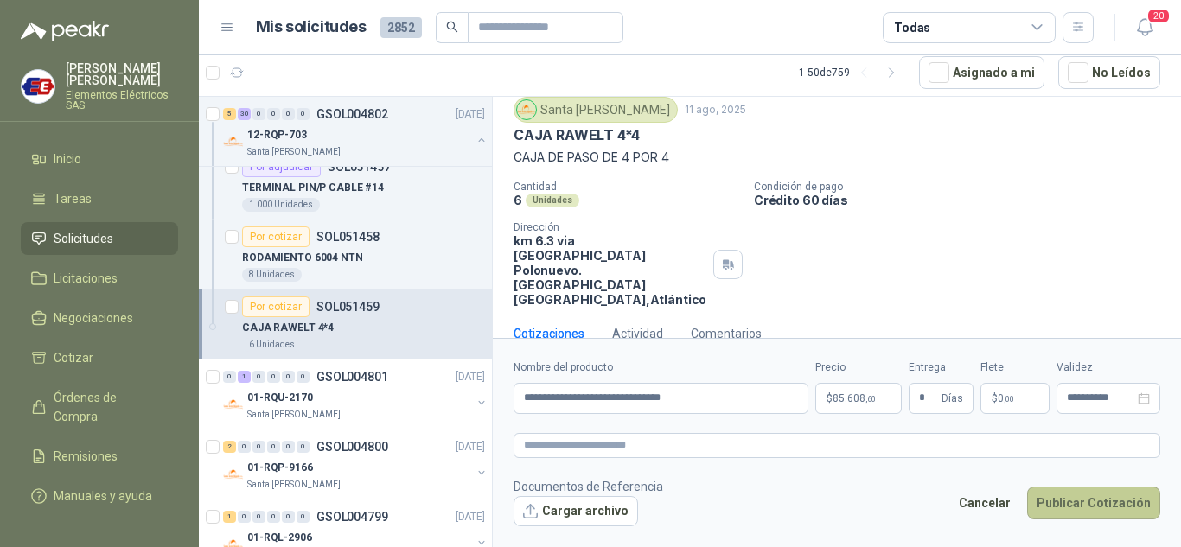
click at [1058, 503] on button "Publicar Cotización" at bounding box center [1093, 503] width 133 height 33
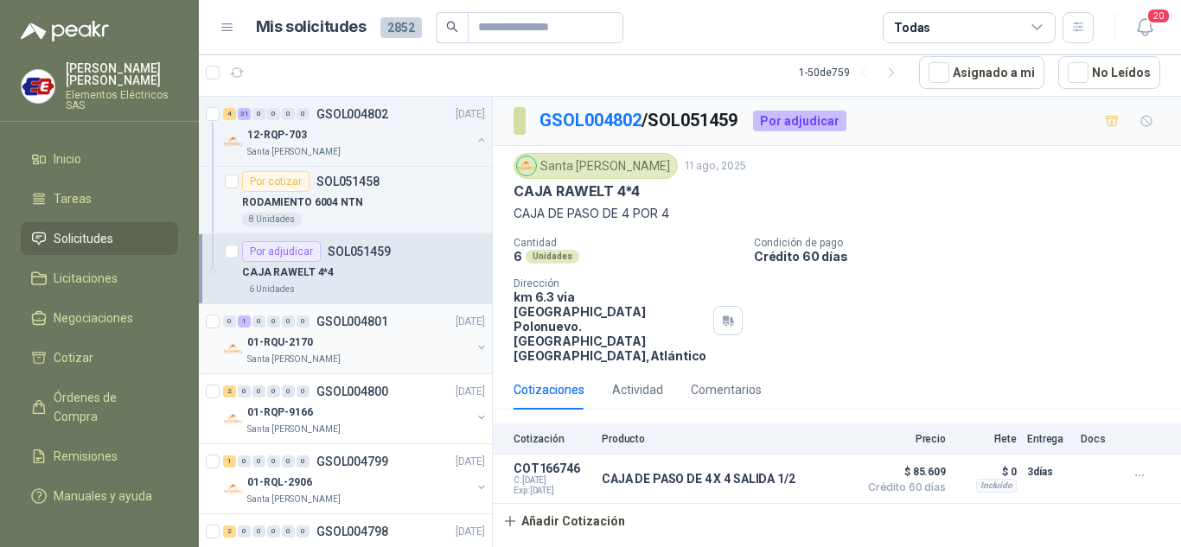
scroll to position [2853, 0]
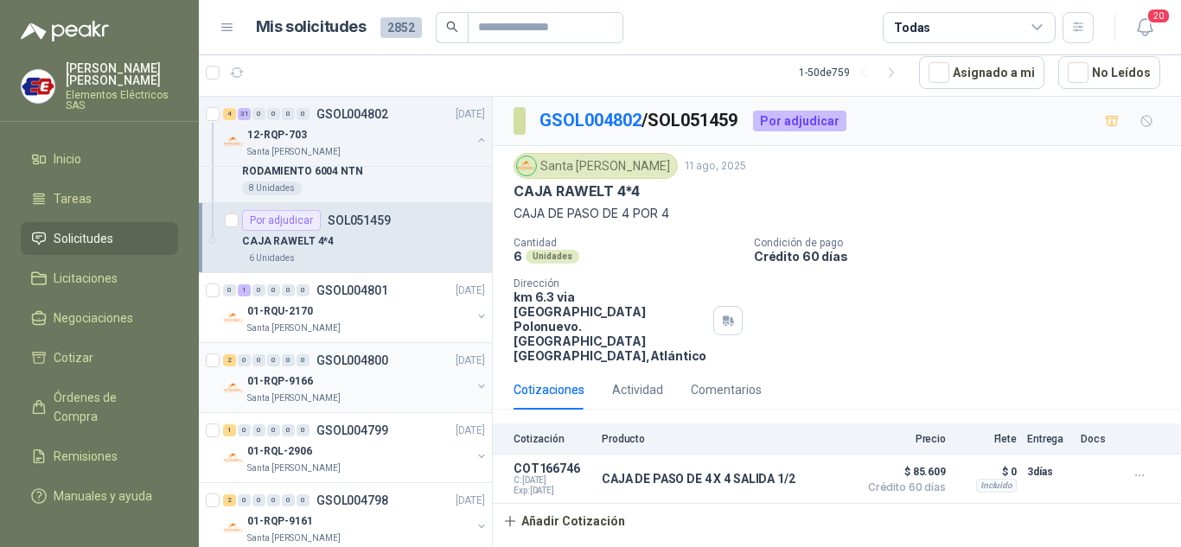
click at [274, 372] on div "01-RQP-9166" at bounding box center [359, 381] width 224 height 21
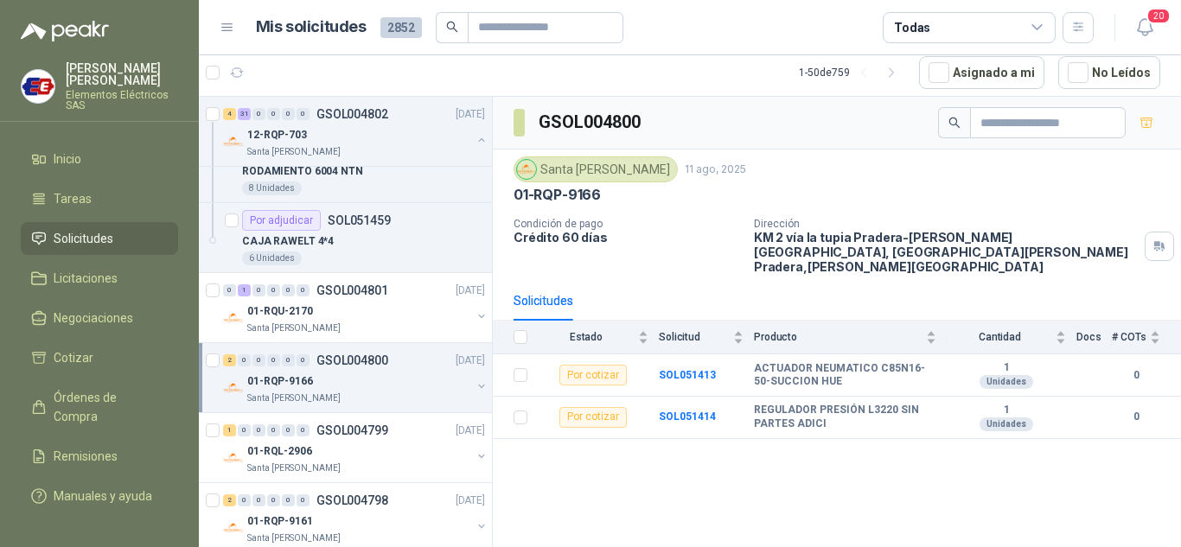
scroll to position [2940, 0]
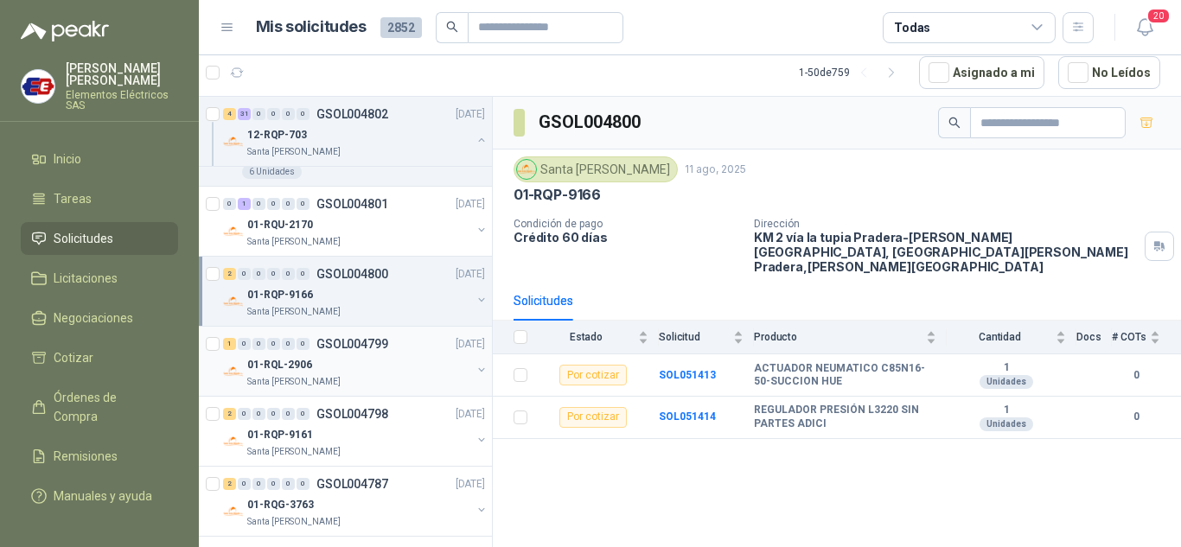
click at [276, 359] on p "01-RQL-2906" at bounding box center [279, 365] width 65 height 16
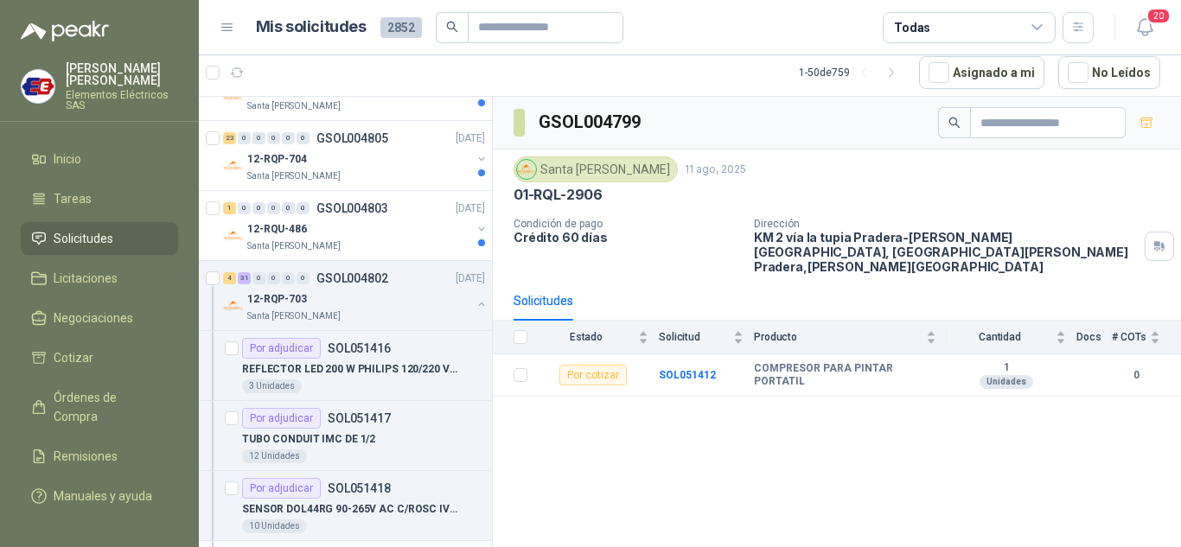
scroll to position [259, 0]
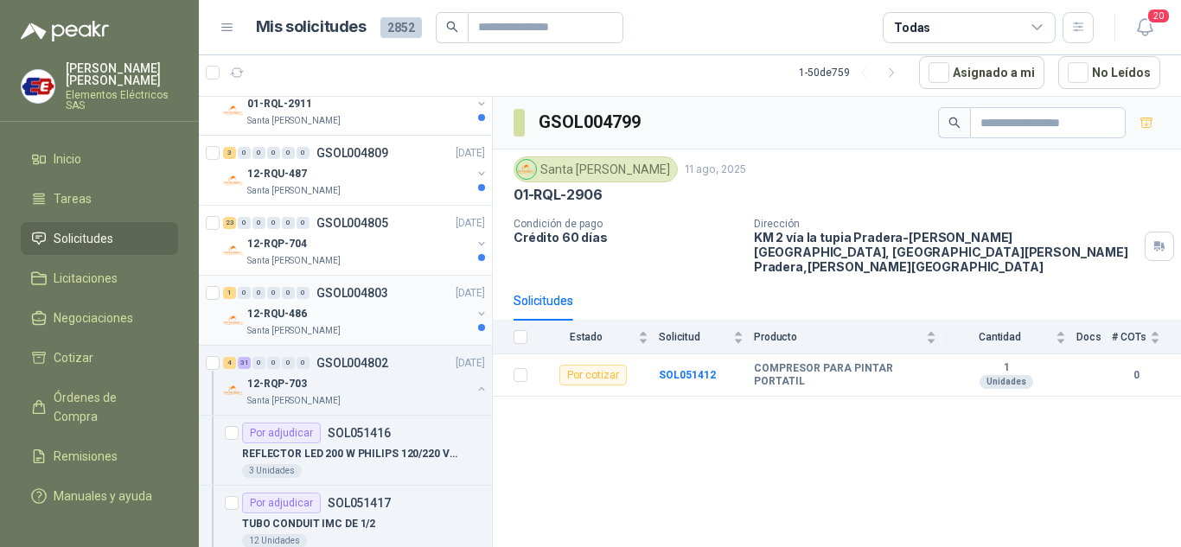
click at [285, 316] on p "12-RQU-486" at bounding box center [277, 314] width 60 height 16
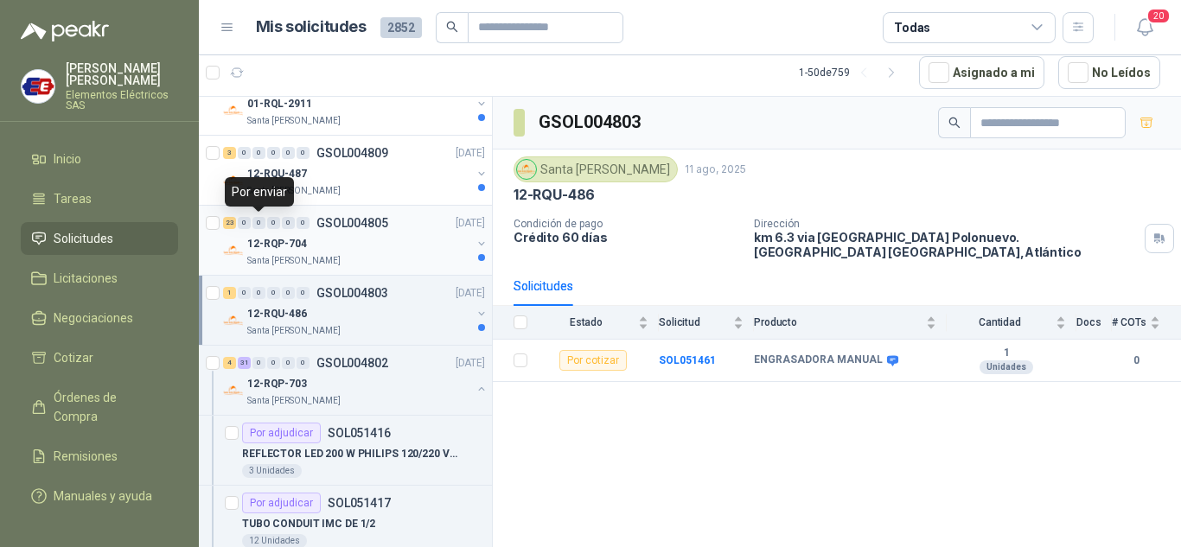
click at [259, 226] on div "0" at bounding box center [258, 223] width 13 height 12
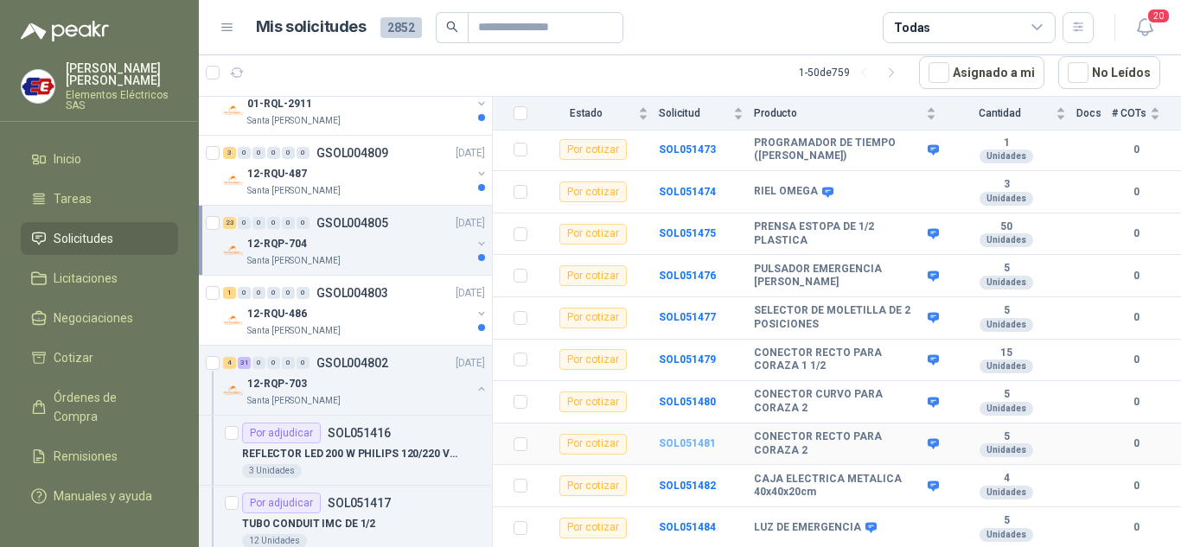
scroll to position [574, 0]
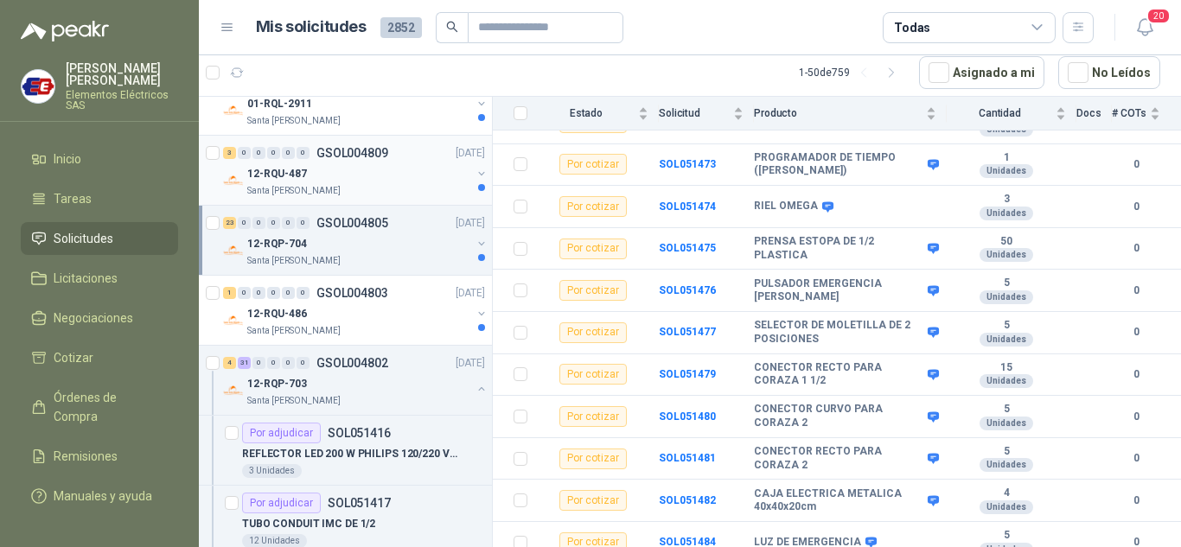
click at [288, 174] on p "12-RQU-487" at bounding box center [277, 174] width 60 height 16
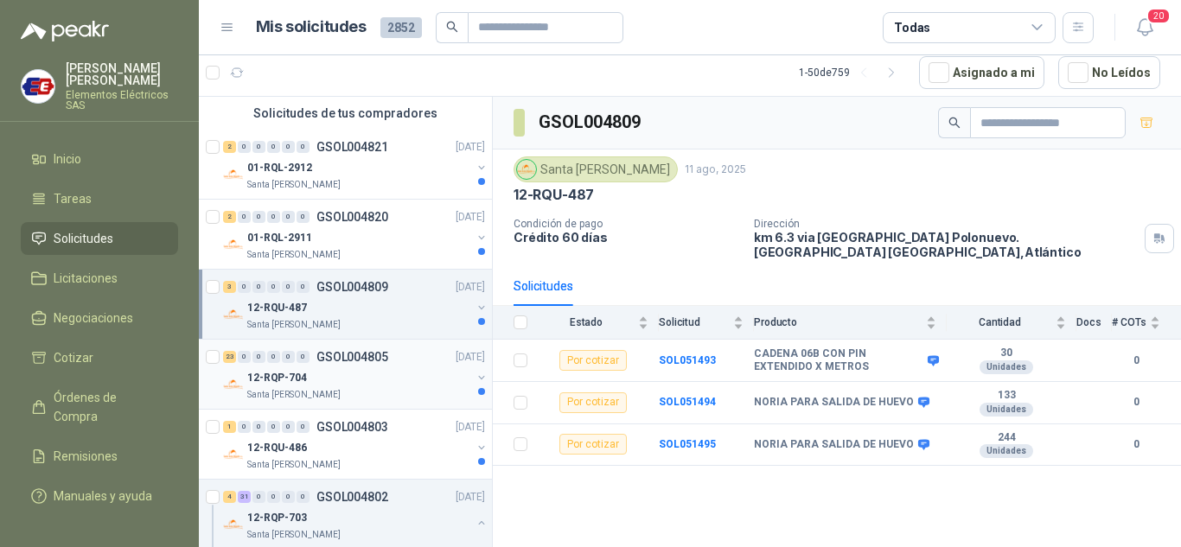
scroll to position [86, 0]
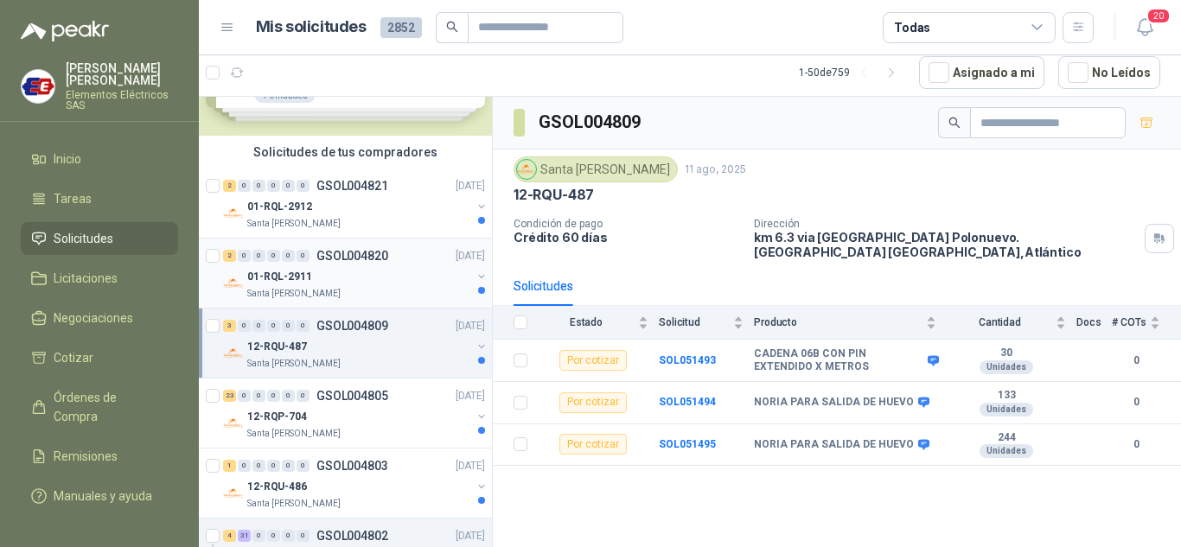
click at [296, 264] on div "2 0 0 0 0 0 GSOL004820 [DATE]" at bounding box center [355, 256] width 265 height 21
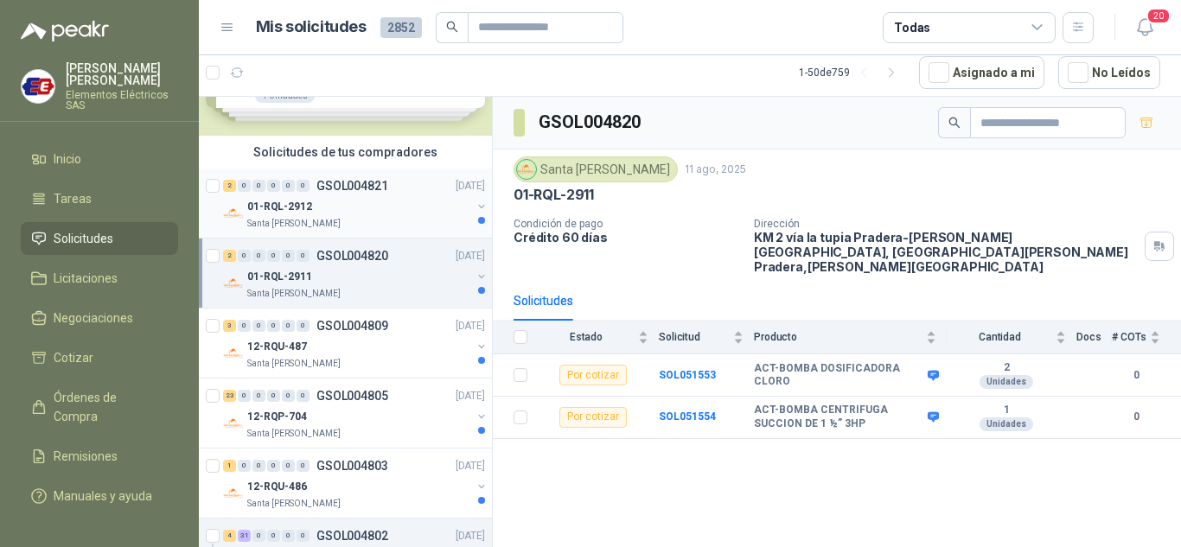
click at [276, 201] on p "01-RQL-2912" at bounding box center [279, 207] width 65 height 16
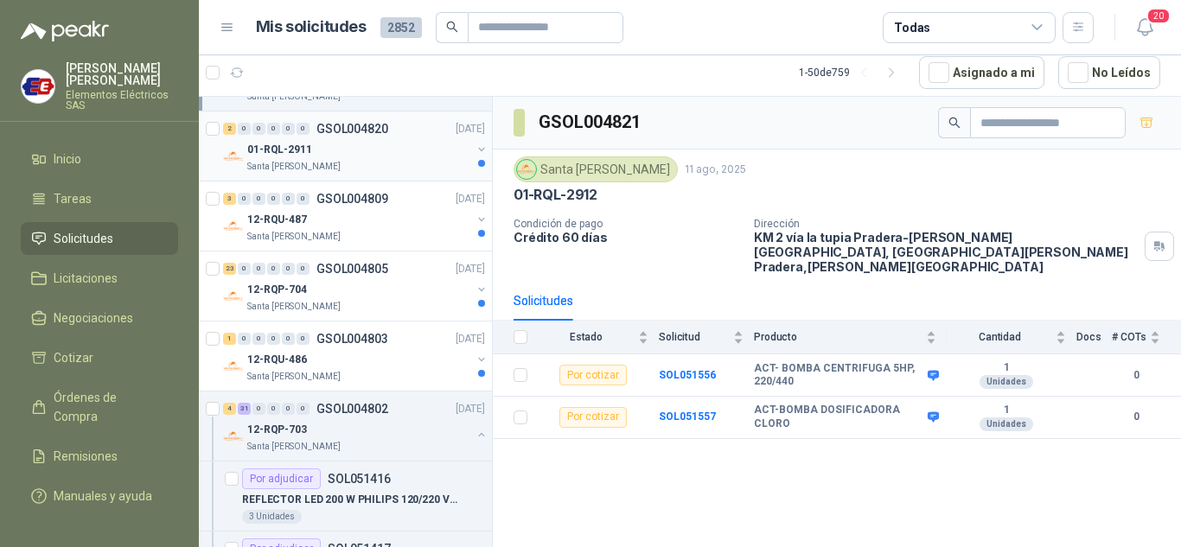
scroll to position [259, 0]
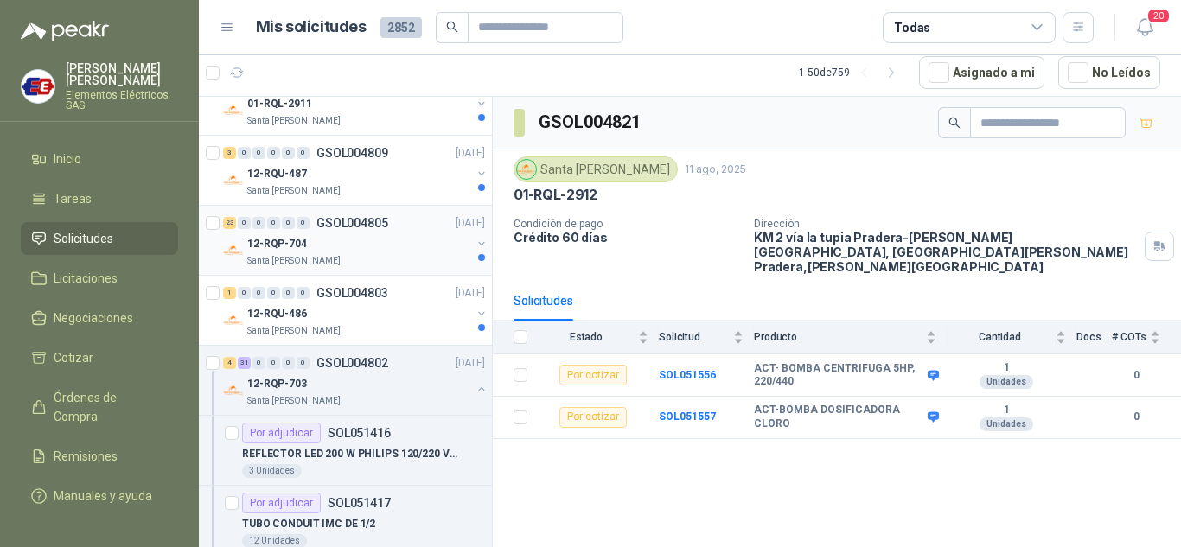
click at [272, 223] on div "0" at bounding box center [273, 223] width 13 height 12
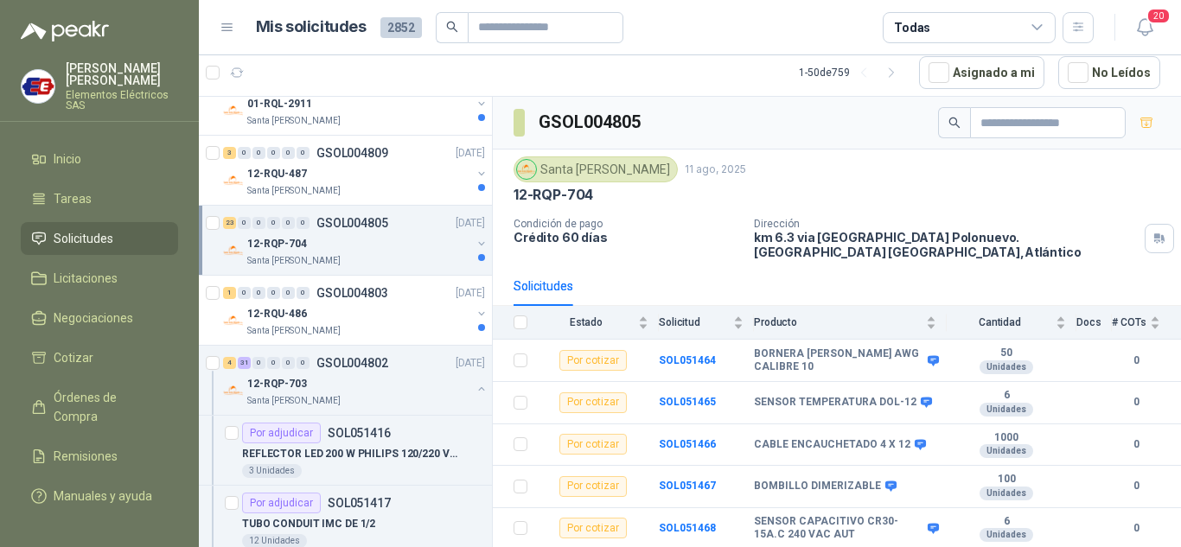
click at [282, 236] on p "12-RQP-704" at bounding box center [277, 244] width 60 height 16
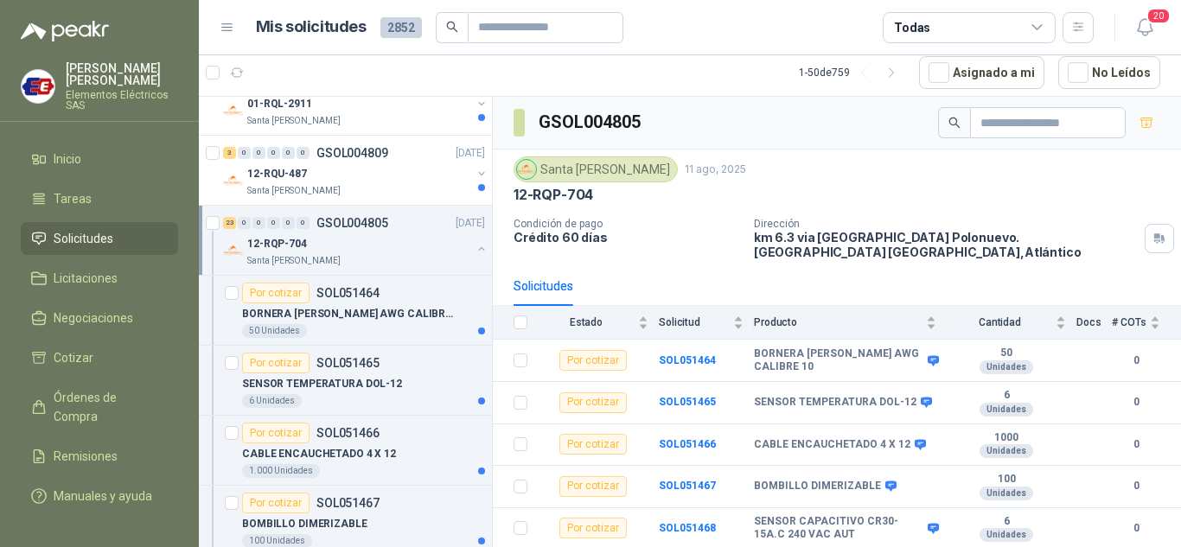
click at [282, 236] on p "12-RQP-704" at bounding box center [277, 244] width 60 height 16
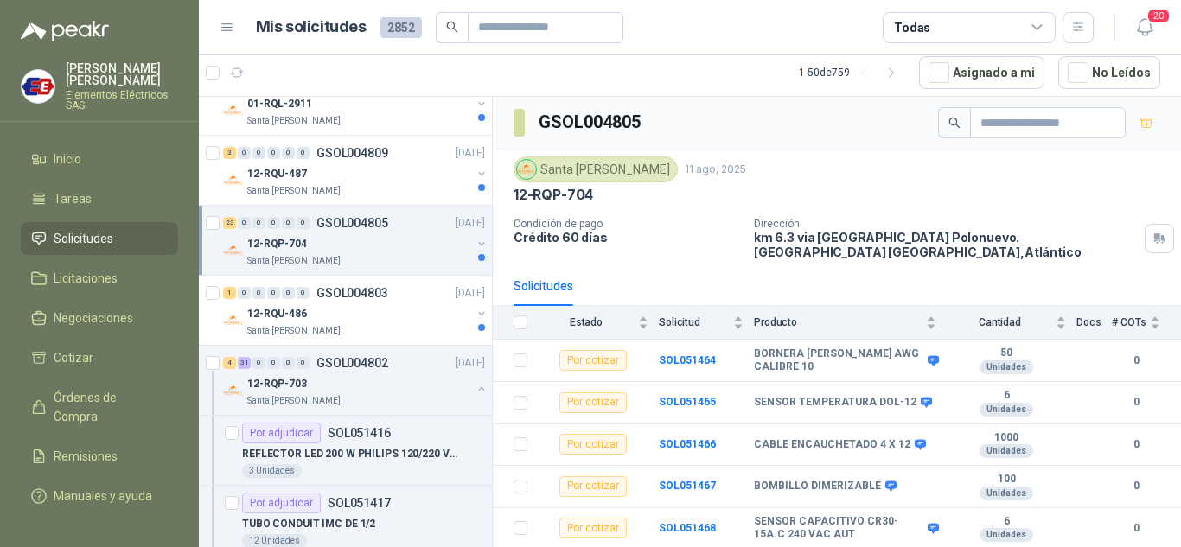
click at [282, 236] on p "12-RQP-704" at bounding box center [277, 244] width 60 height 16
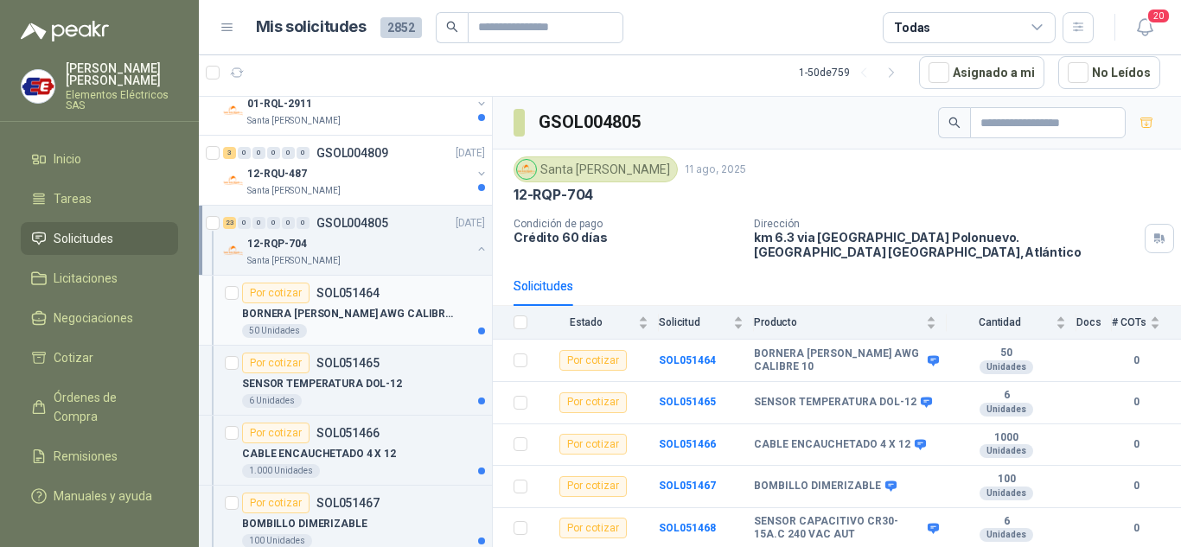
click at [283, 295] on div "Por cotizar" at bounding box center [275, 293] width 67 height 21
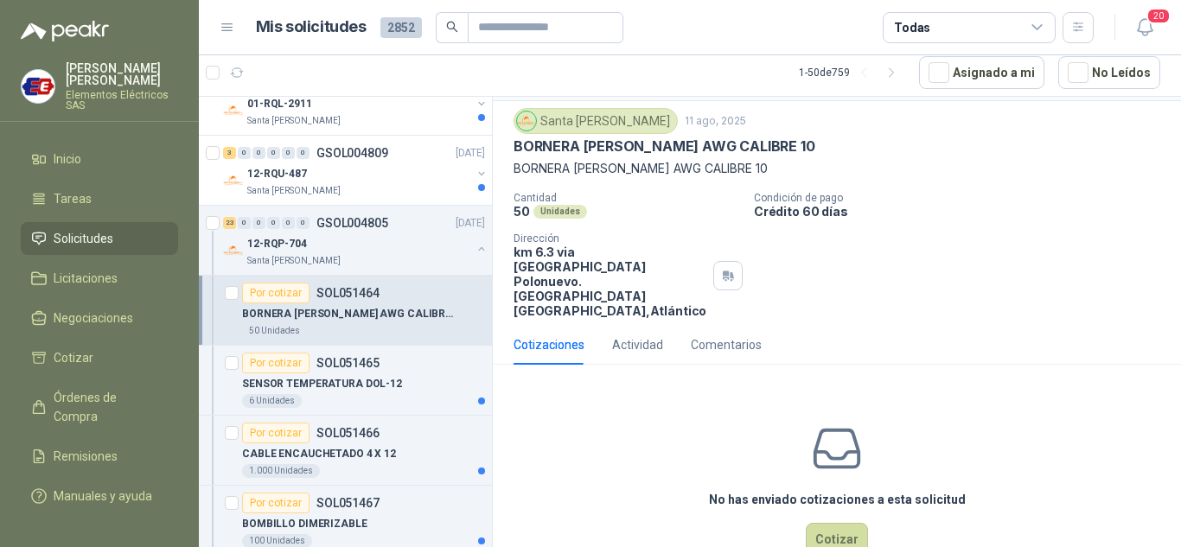
scroll to position [68, 0]
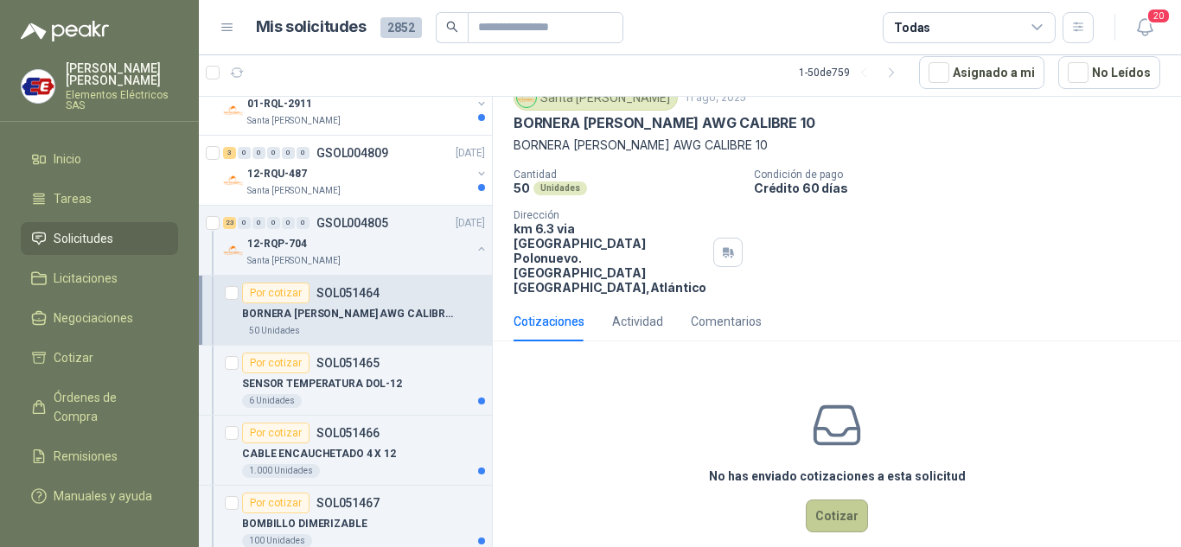
click at [812, 500] on button "Cotizar" at bounding box center [837, 516] width 62 height 33
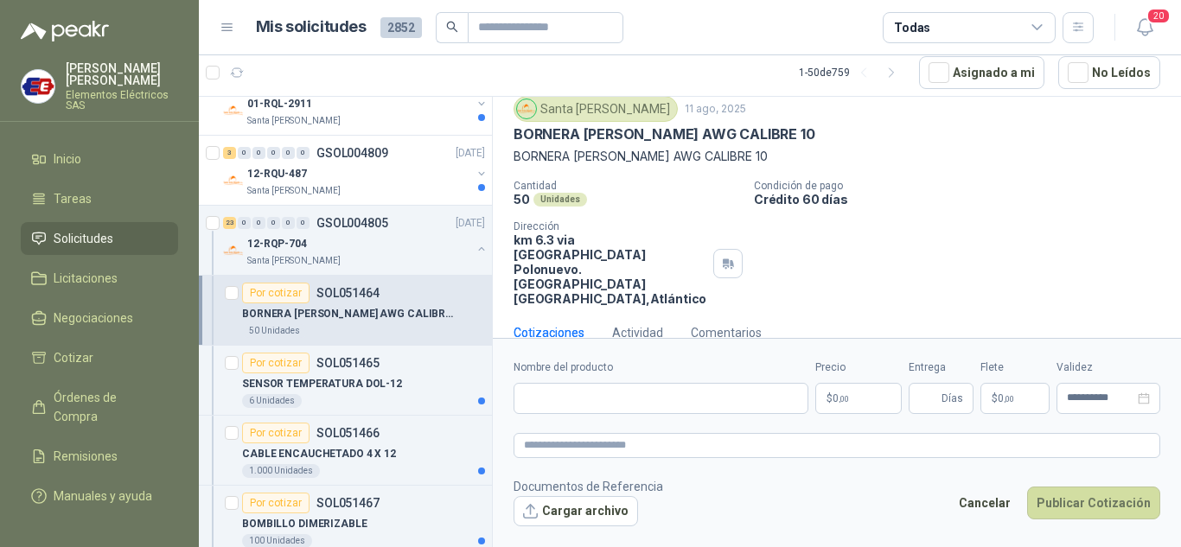
scroll to position [56, 0]
click at [540, 397] on input "Nombre del producto" at bounding box center [661, 398] width 295 height 31
type input "**********"
drag, startPoint x: 835, startPoint y: 394, endPoint x: 827, endPoint y: 382, distance: 14.9
click at [835, 394] on span "0 ,00" at bounding box center [841, 398] width 16 height 10
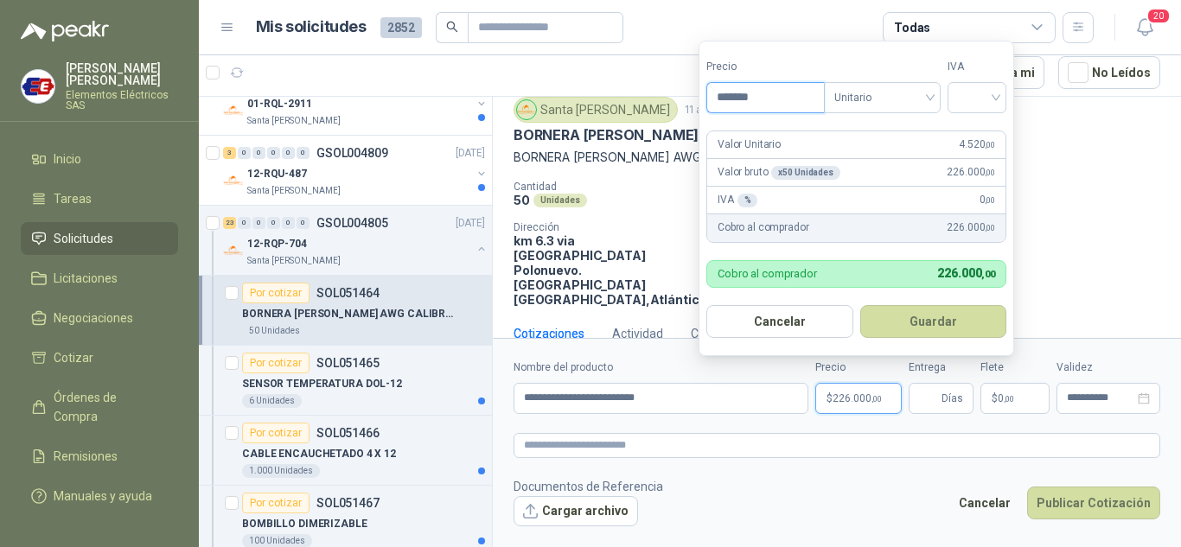
click at [736, 93] on input "*******" at bounding box center [765, 97] width 117 height 29
type input "*******"
click at [996, 89] on input "search" at bounding box center [977, 96] width 38 height 26
click at [974, 129] on div "19%" at bounding box center [981, 133] width 32 height 19
click at [926, 398] on input "Entrega" at bounding box center [928, 398] width 19 height 29
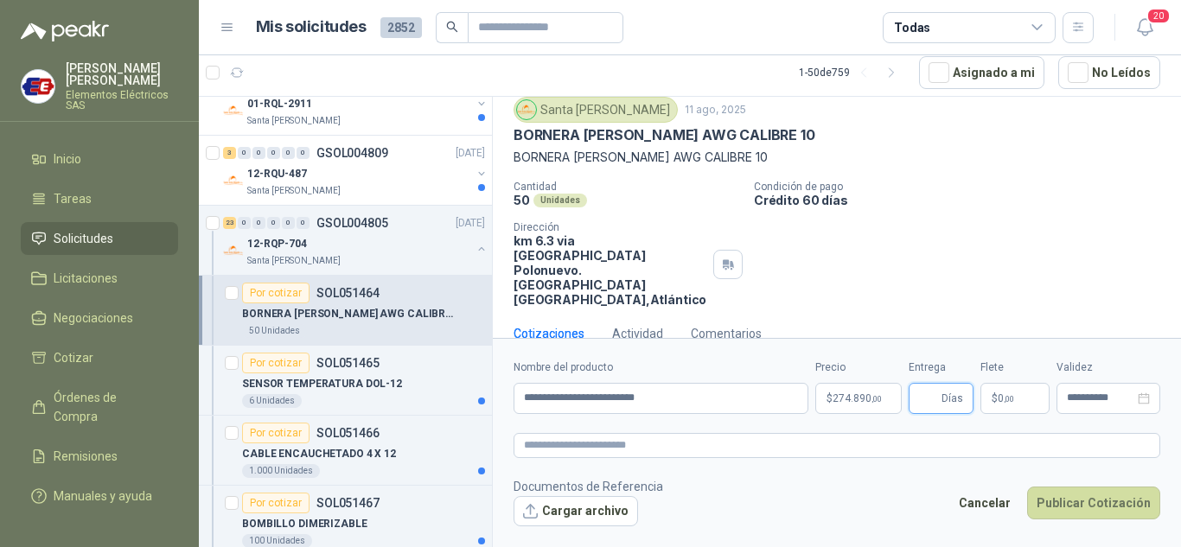
type input "*"
click at [994, 399] on span "$" at bounding box center [995, 398] width 6 height 10
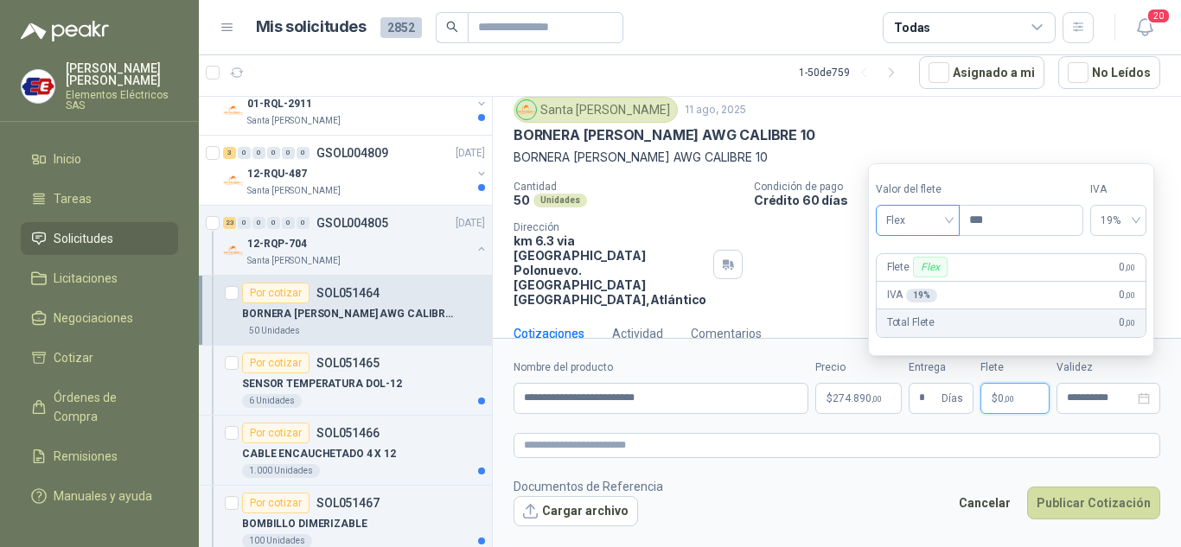
click at [949, 216] on span "Flex" at bounding box center [917, 221] width 63 height 26
drag, startPoint x: 910, startPoint y: 286, endPoint x: 1028, endPoint y: 418, distance: 177.6
click at [910, 287] on div "Incluido" at bounding box center [920, 284] width 60 height 19
click at [1067, 498] on button "Publicar Cotización" at bounding box center [1093, 503] width 133 height 33
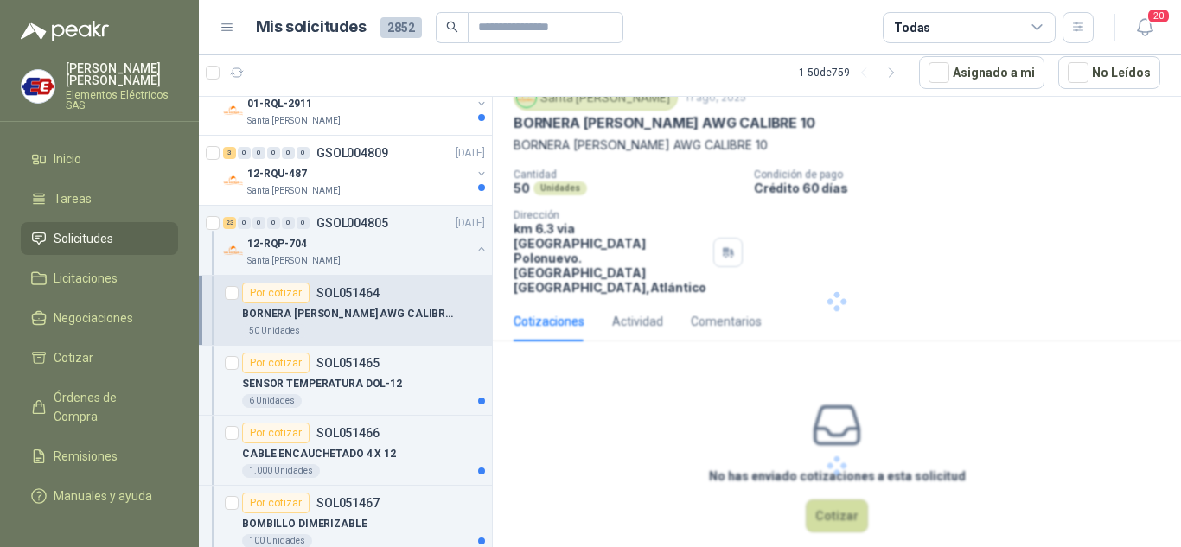
scroll to position [0, 0]
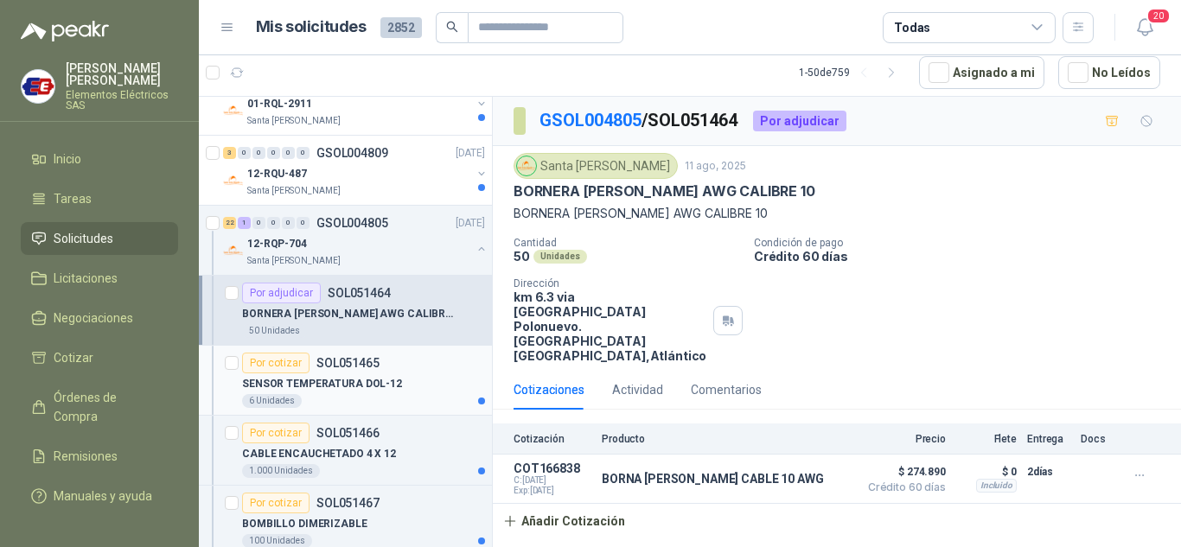
click at [276, 363] on div "Por cotizar" at bounding box center [275, 363] width 67 height 21
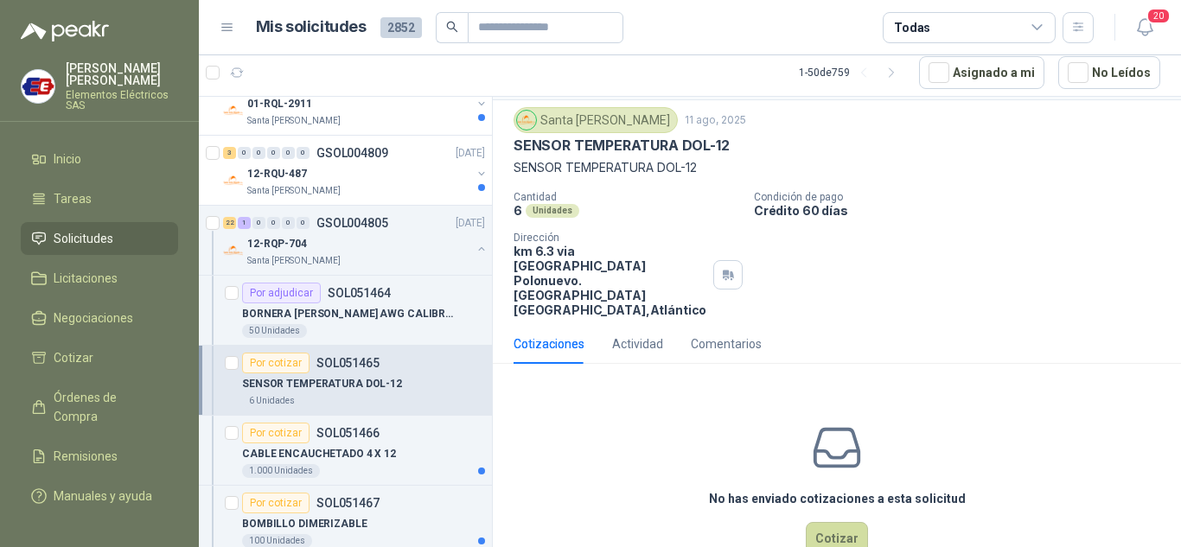
scroll to position [68, 0]
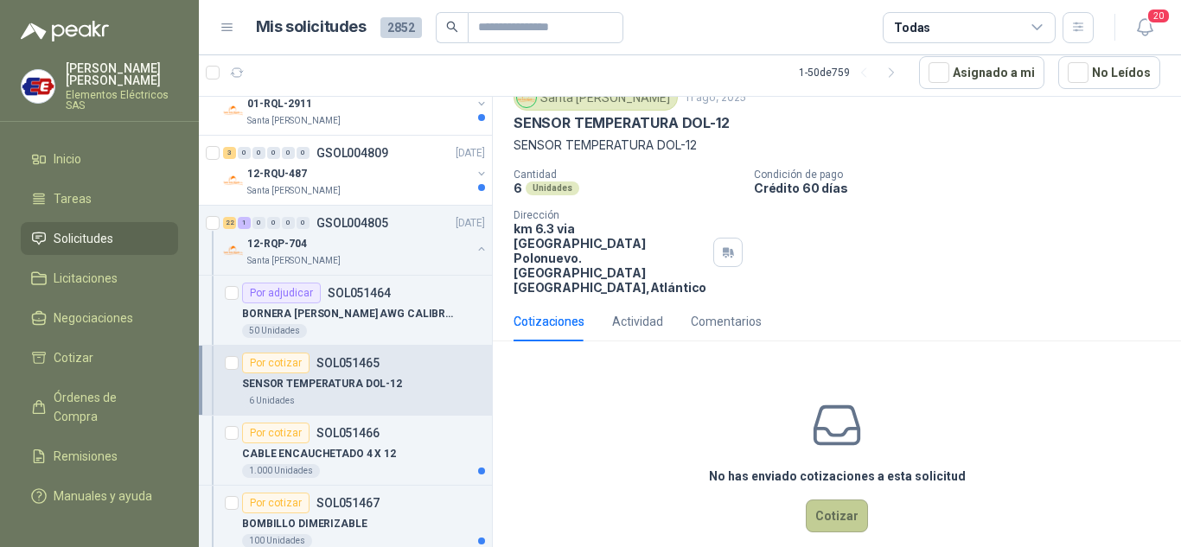
click at [827, 500] on button "Cotizar" at bounding box center [837, 516] width 62 height 33
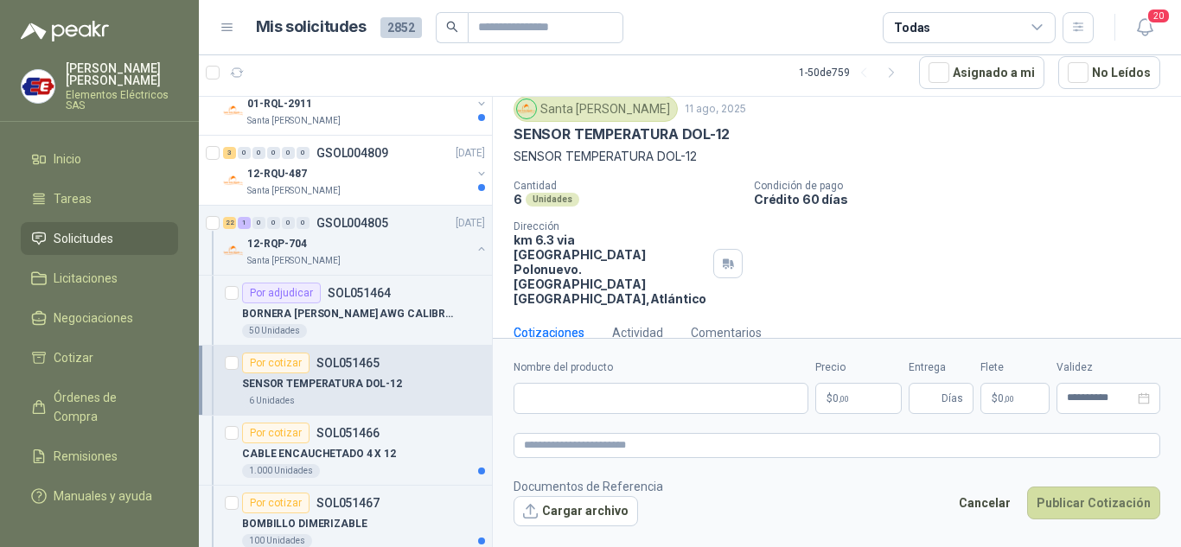
scroll to position [56, 0]
click at [542, 396] on input "Nombre del producto" at bounding box center [661, 398] width 295 height 31
type input "**********"
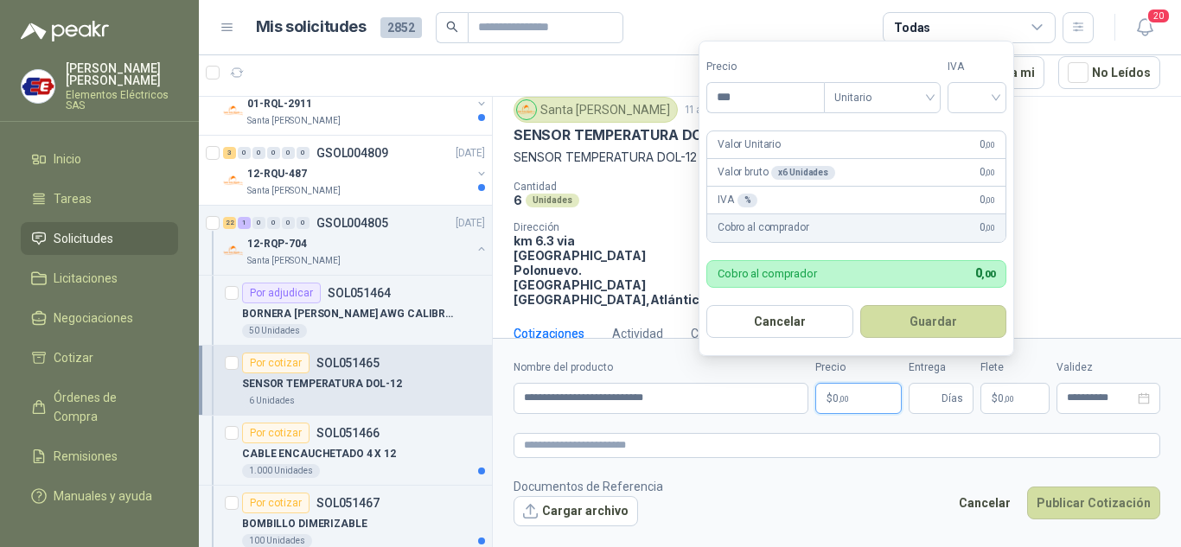
click at [842, 392] on p "$ 0 ,00" at bounding box center [858, 398] width 86 height 31
type input "**********"
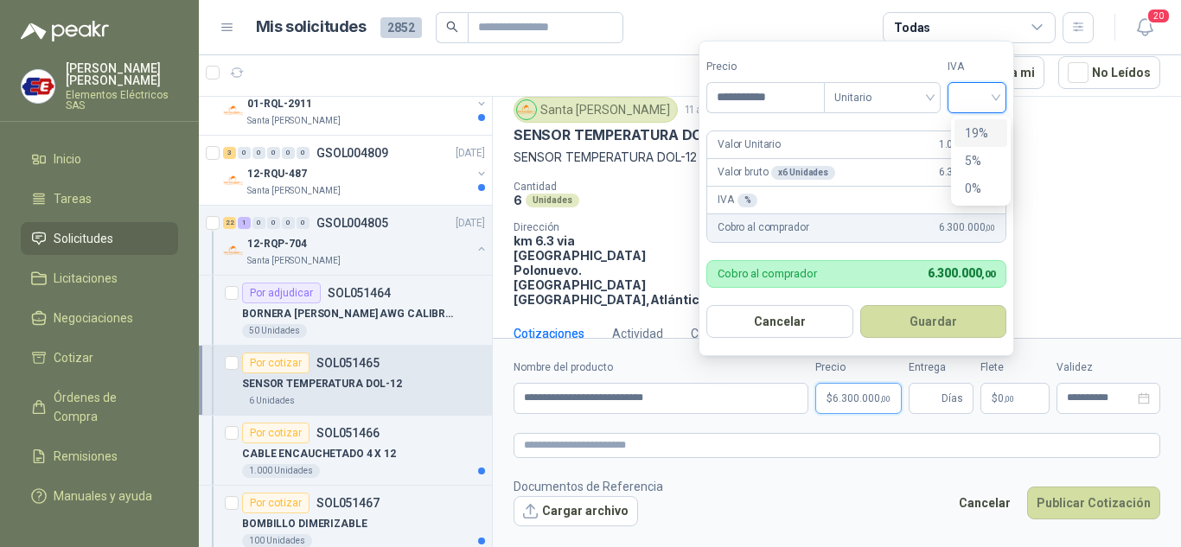
drag, startPoint x: 993, startPoint y: 94, endPoint x: 968, endPoint y: 145, distance: 56.8
click at [991, 99] on input "search" at bounding box center [977, 96] width 38 height 26
drag, startPoint x: 978, startPoint y: 132, endPoint x: 975, endPoint y: 273, distance: 141.0
click at [978, 155] on div "19% 5% 0%" at bounding box center [981, 160] width 53 height 83
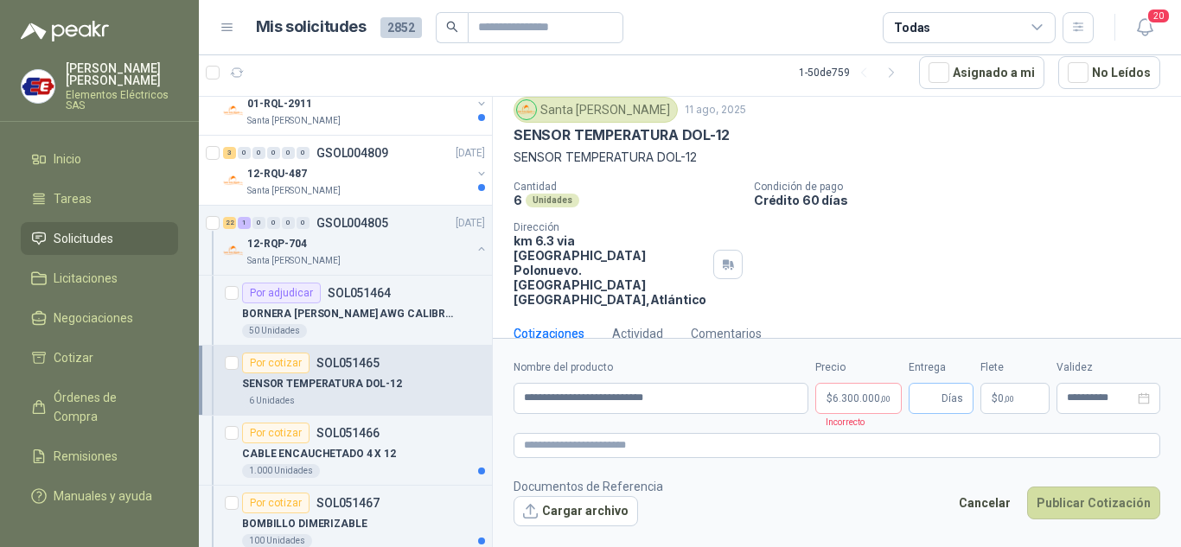
click at [945, 398] on span "Días" at bounding box center [941, 398] width 65 height 31
type input "**"
click at [996, 367] on label "Flete" at bounding box center [1015, 368] width 69 height 16
click at [992, 365] on label "Flete" at bounding box center [1015, 368] width 69 height 16
click at [1019, 401] on p "$ 0 ,00" at bounding box center [1015, 398] width 69 height 31
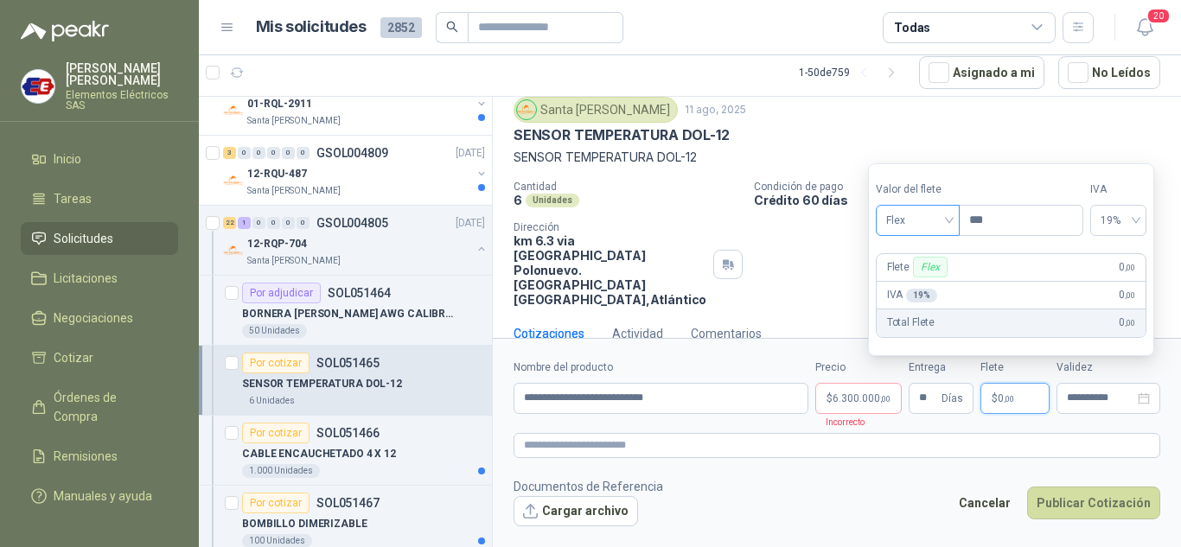
click at [937, 212] on span "Flex" at bounding box center [917, 221] width 63 height 26
click at [908, 281] on div "Incluido" at bounding box center [920, 284] width 60 height 19
click at [1070, 500] on button "Publicar Cotización" at bounding box center [1093, 503] width 133 height 33
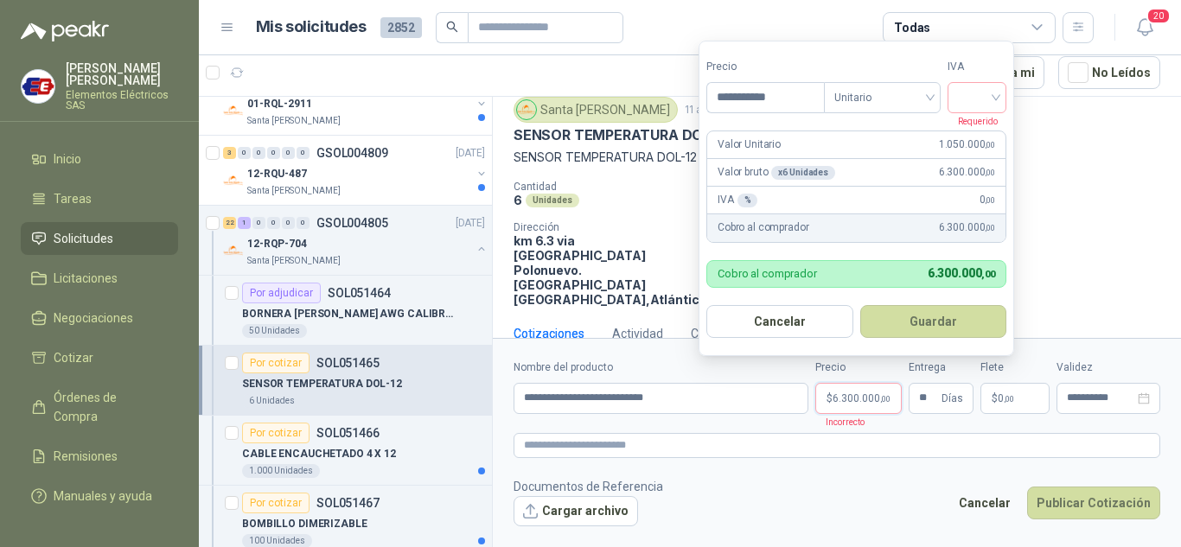
drag, startPoint x: 857, startPoint y: 405, endPoint x: 966, endPoint y: 284, distance: 162.2
click at [858, 404] on p "$ 6.300.000 ,00" at bounding box center [858, 398] width 86 height 31
drag, startPoint x: 1000, startPoint y: 90, endPoint x: 973, endPoint y: 124, distance: 43.1
click at [996, 94] on input "search" at bounding box center [977, 96] width 38 height 26
drag, startPoint x: 973, startPoint y: 126, endPoint x: 974, endPoint y: 137, distance: 11.4
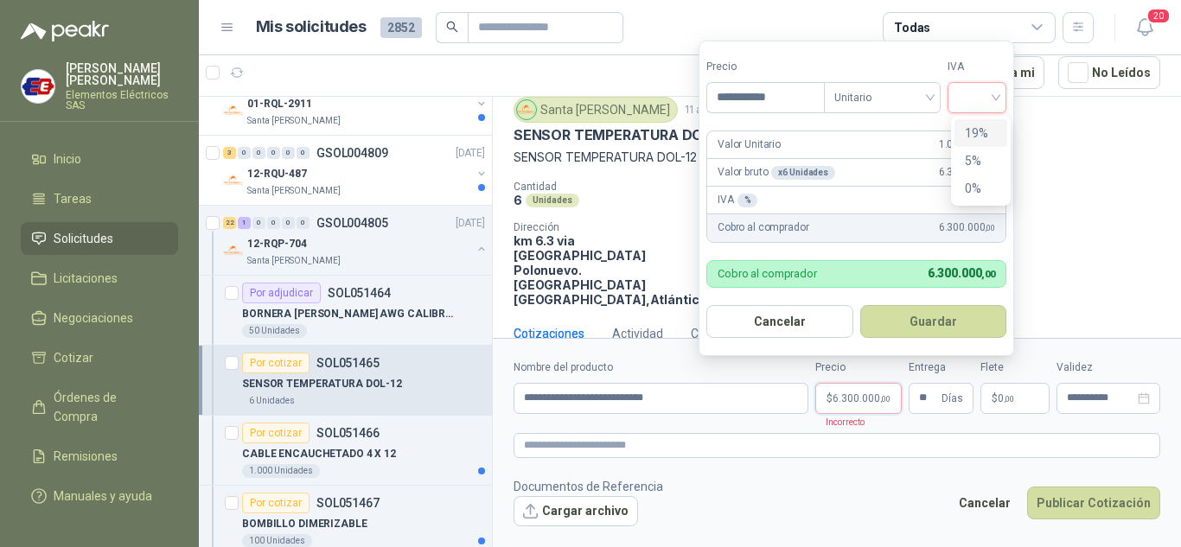
click at [973, 127] on div "19%" at bounding box center [981, 133] width 32 height 19
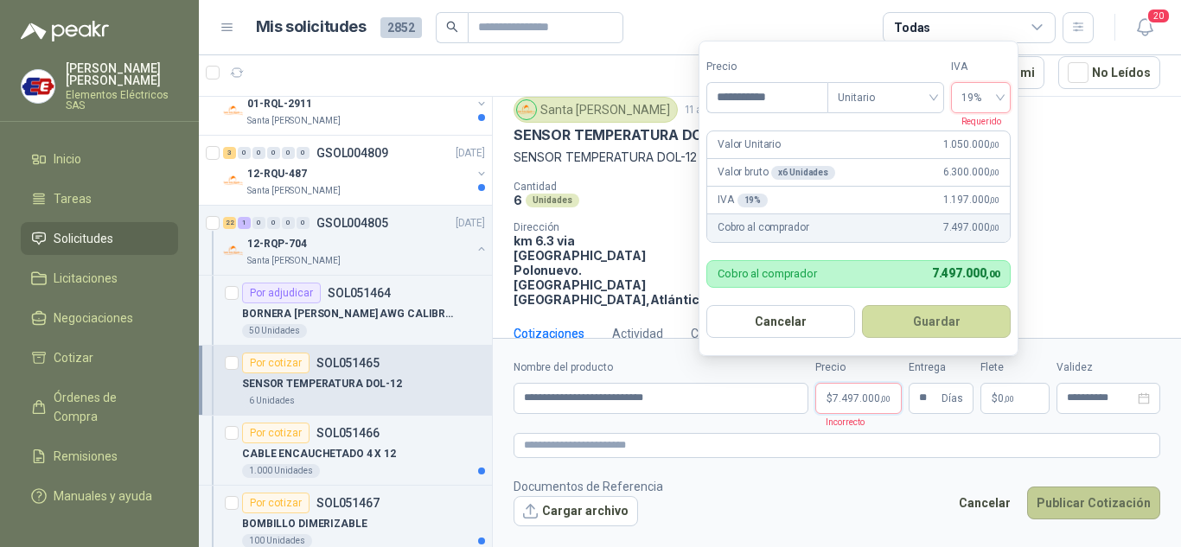
click at [1063, 498] on button "Publicar Cotización" at bounding box center [1093, 503] width 133 height 33
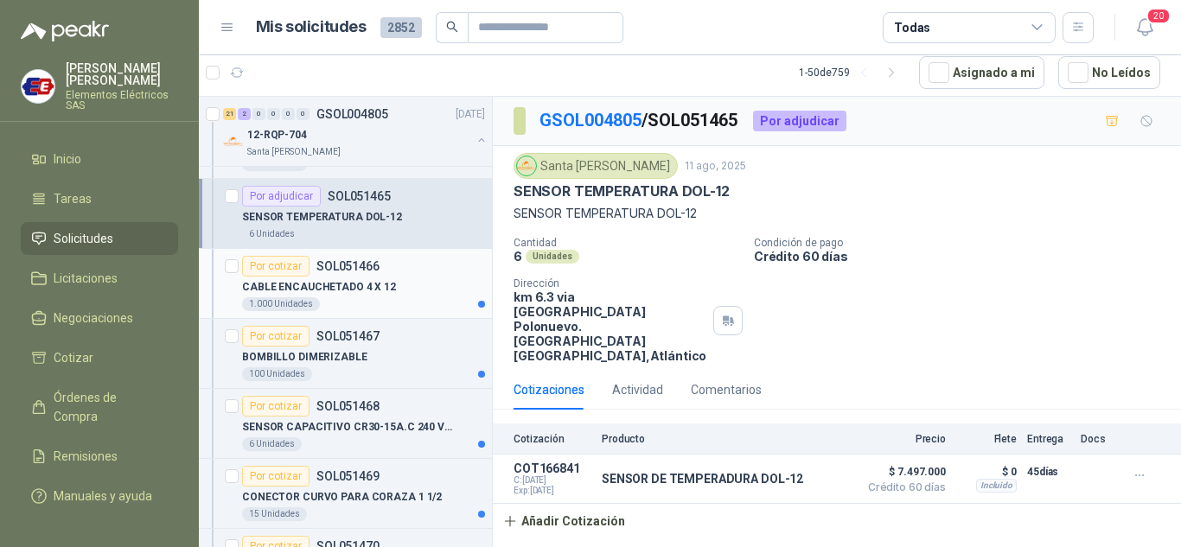
scroll to position [432, 0]
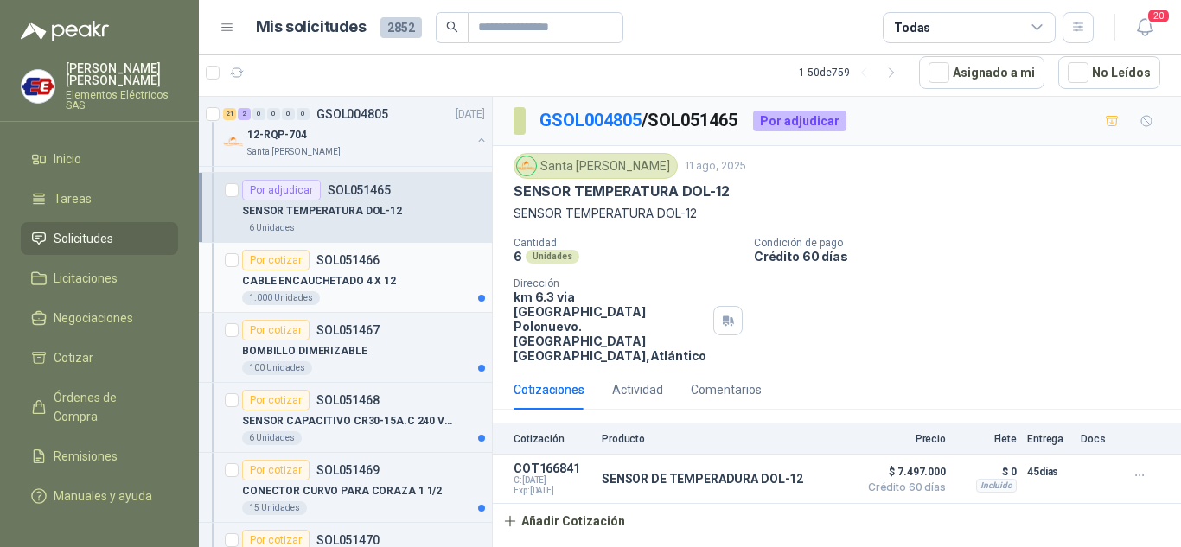
click at [292, 264] on div "Por cotizar" at bounding box center [275, 260] width 67 height 21
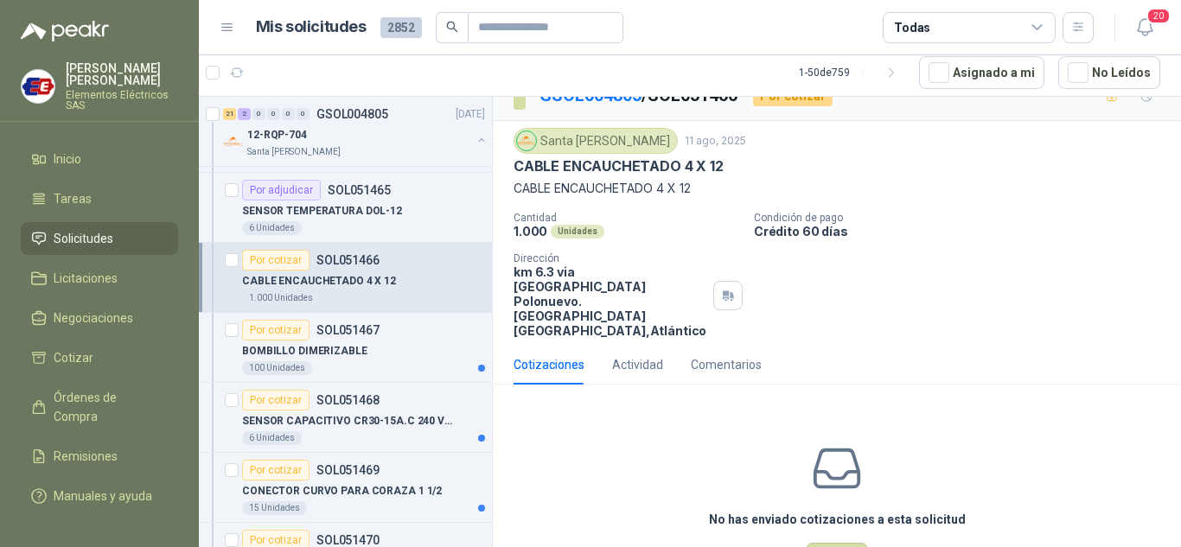
scroll to position [68, 0]
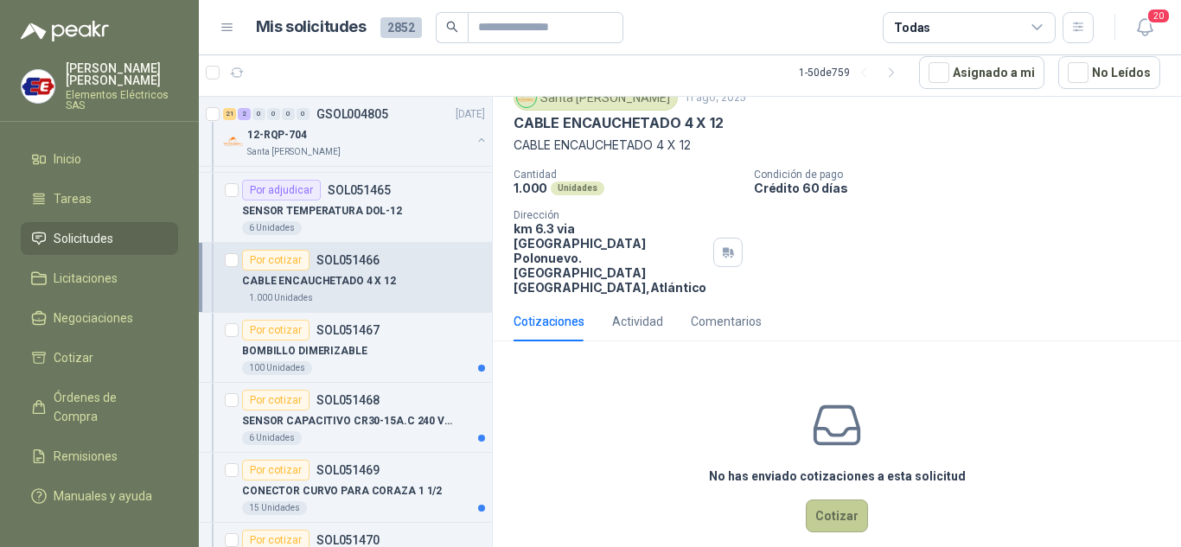
click at [806, 500] on button "Cotizar" at bounding box center [837, 516] width 62 height 33
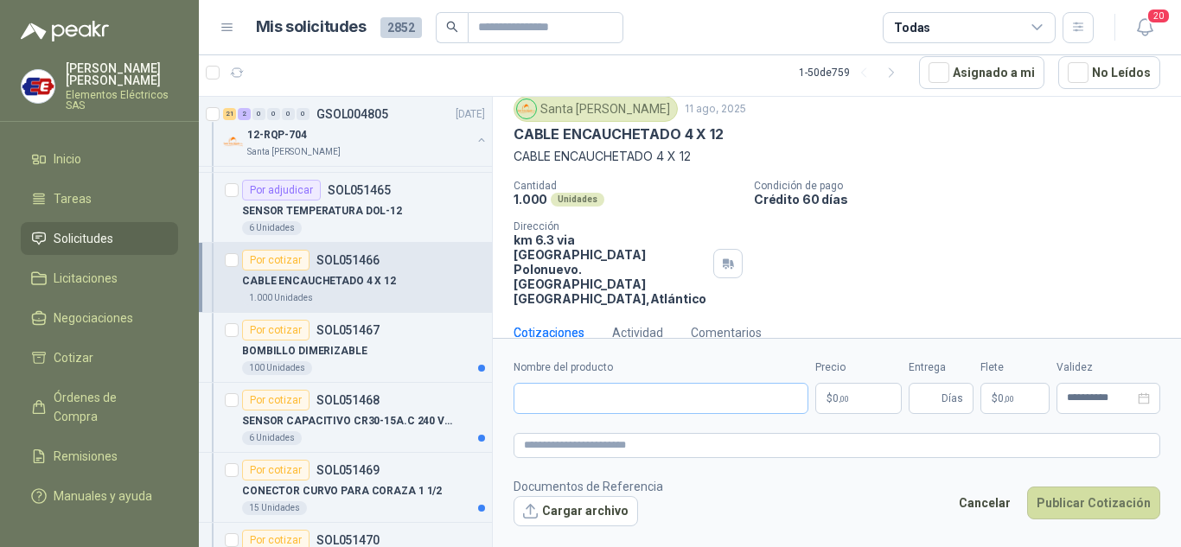
scroll to position [56, 0]
click at [563, 393] on input "Nombre del producto" at bounding box center [661, 398] width 295 height 31
type input "**********"
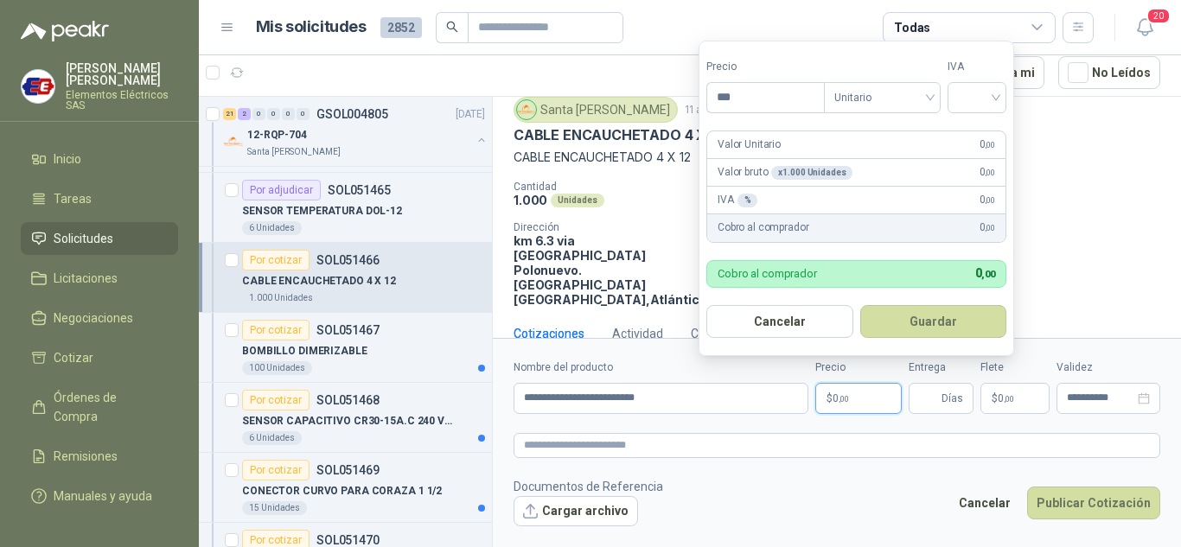
click at [857, 401] on p "$ 0 ,00" at bounding box center [858, 398] width 86 height 31
